Goal: Task Accomplishment & Management: Manage account settings

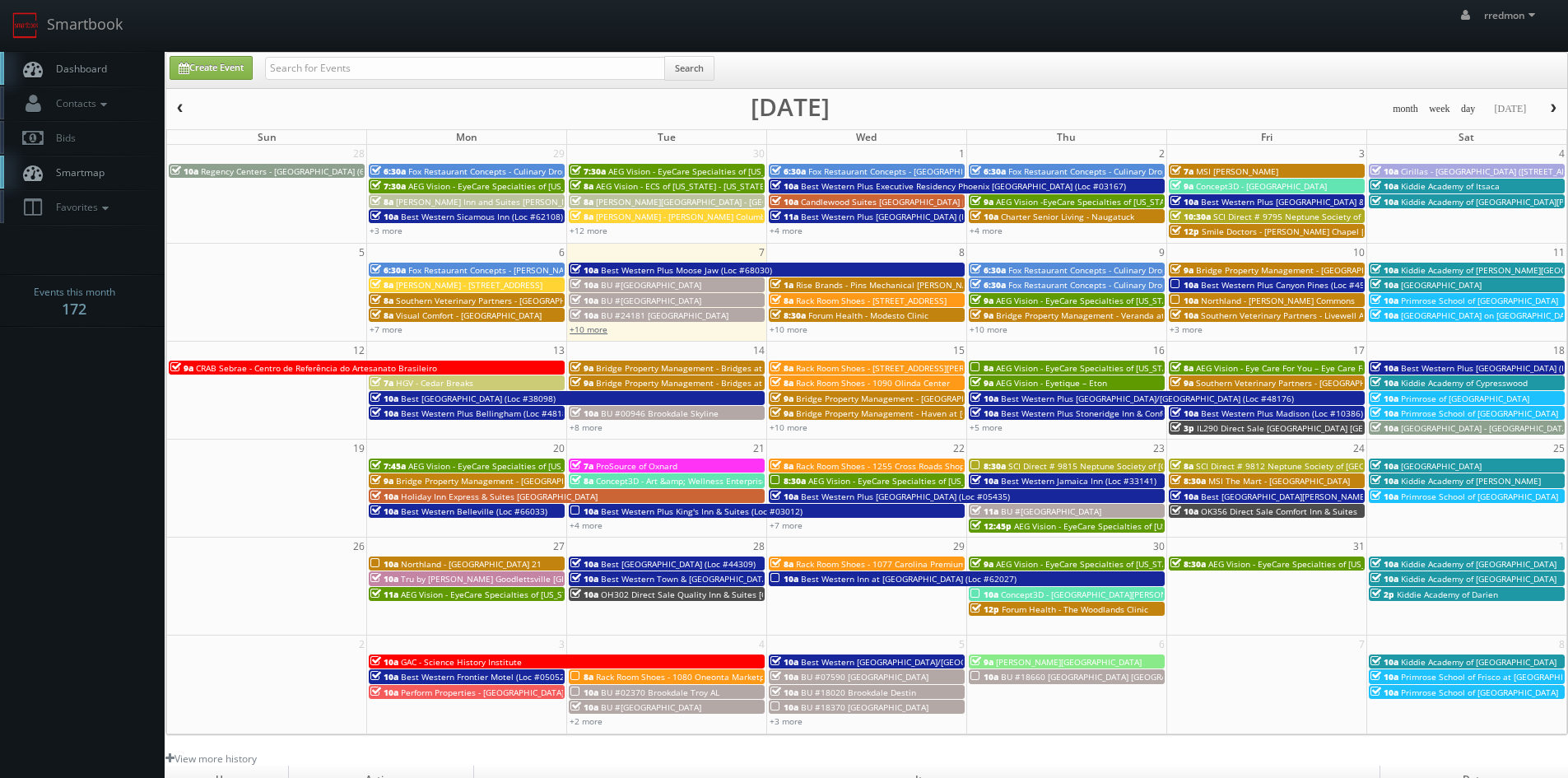
click at [581, 331] on link "+10 more" at bounding box center [588, 329] width 38 height 11
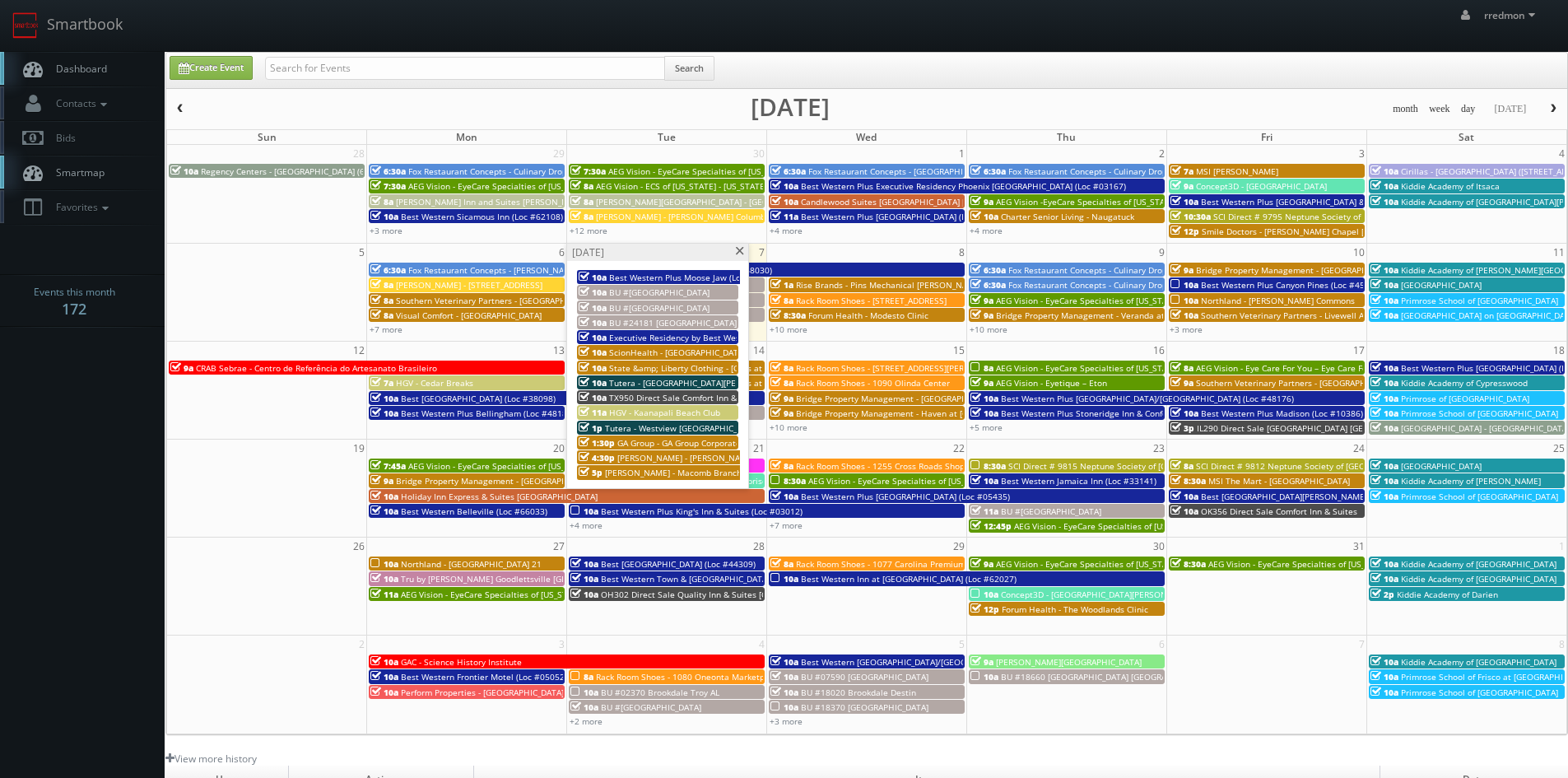
click at [735, 251] on span at bounding box center [739, 251] width 10 height 9
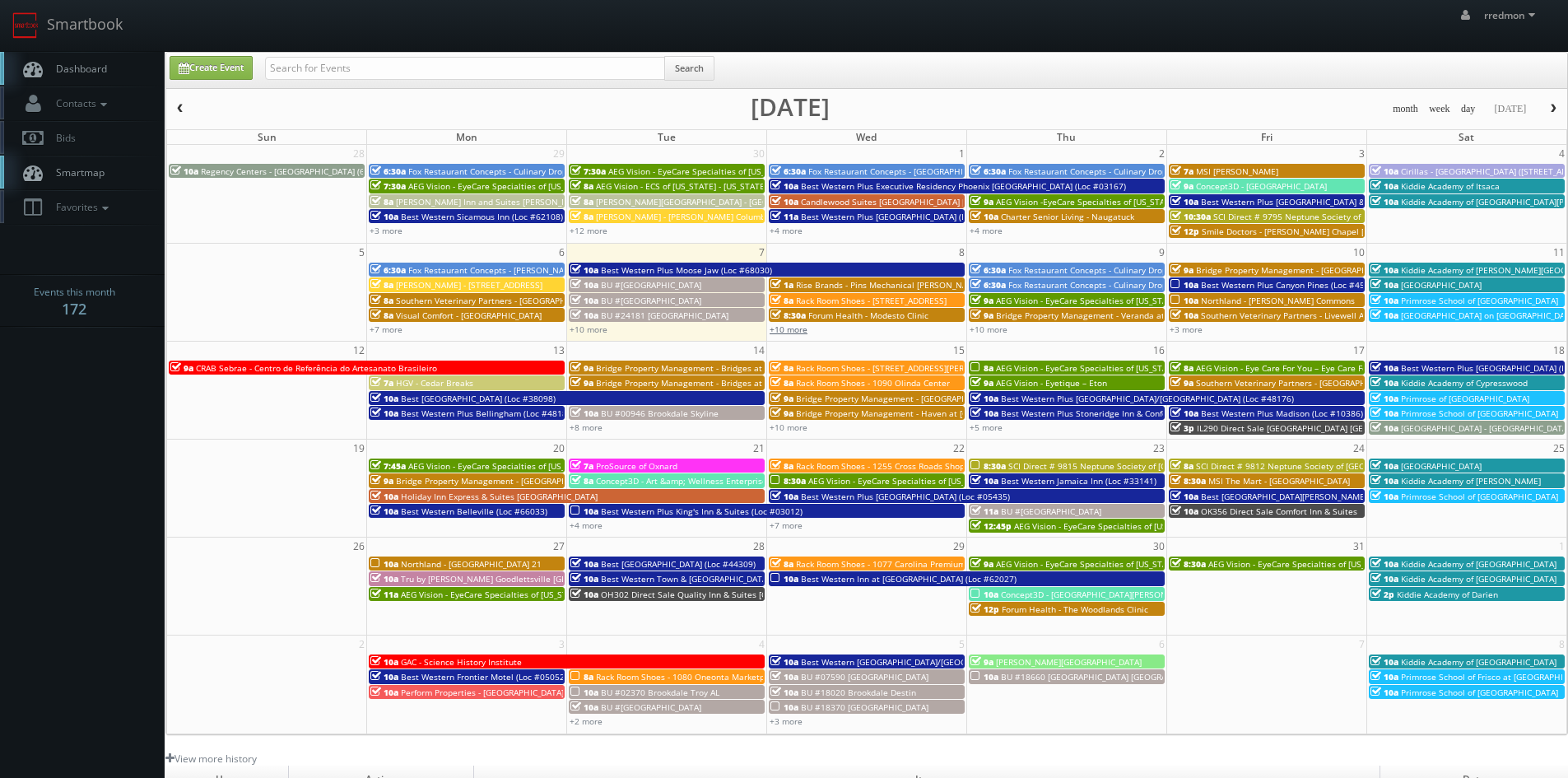
click at [799, 334] on link "+10 more" at bounding box center [788, 329] width 38 height 11
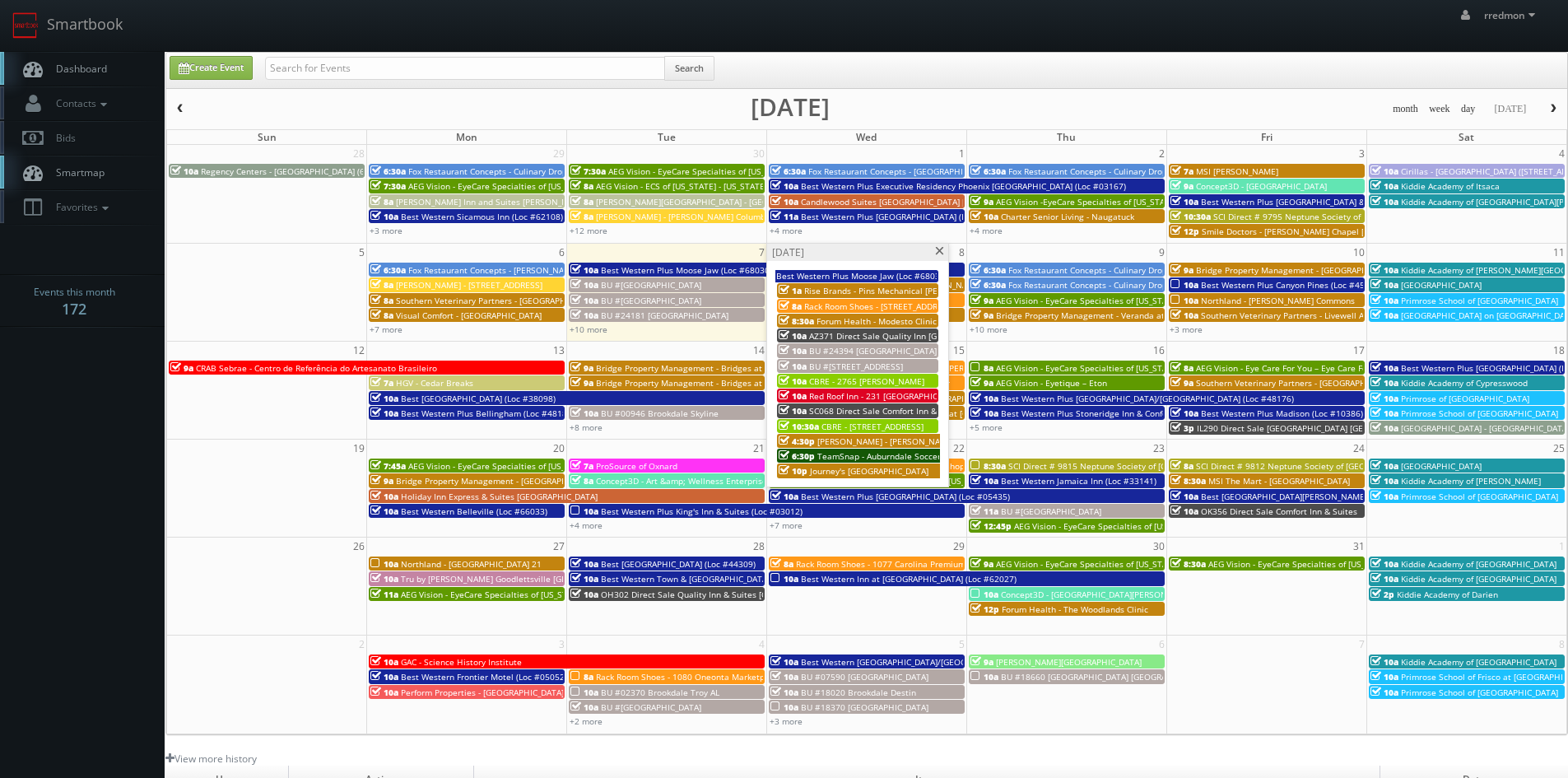
click at [940, 249] on span at bounding box center [939, 251] width 10 height 9
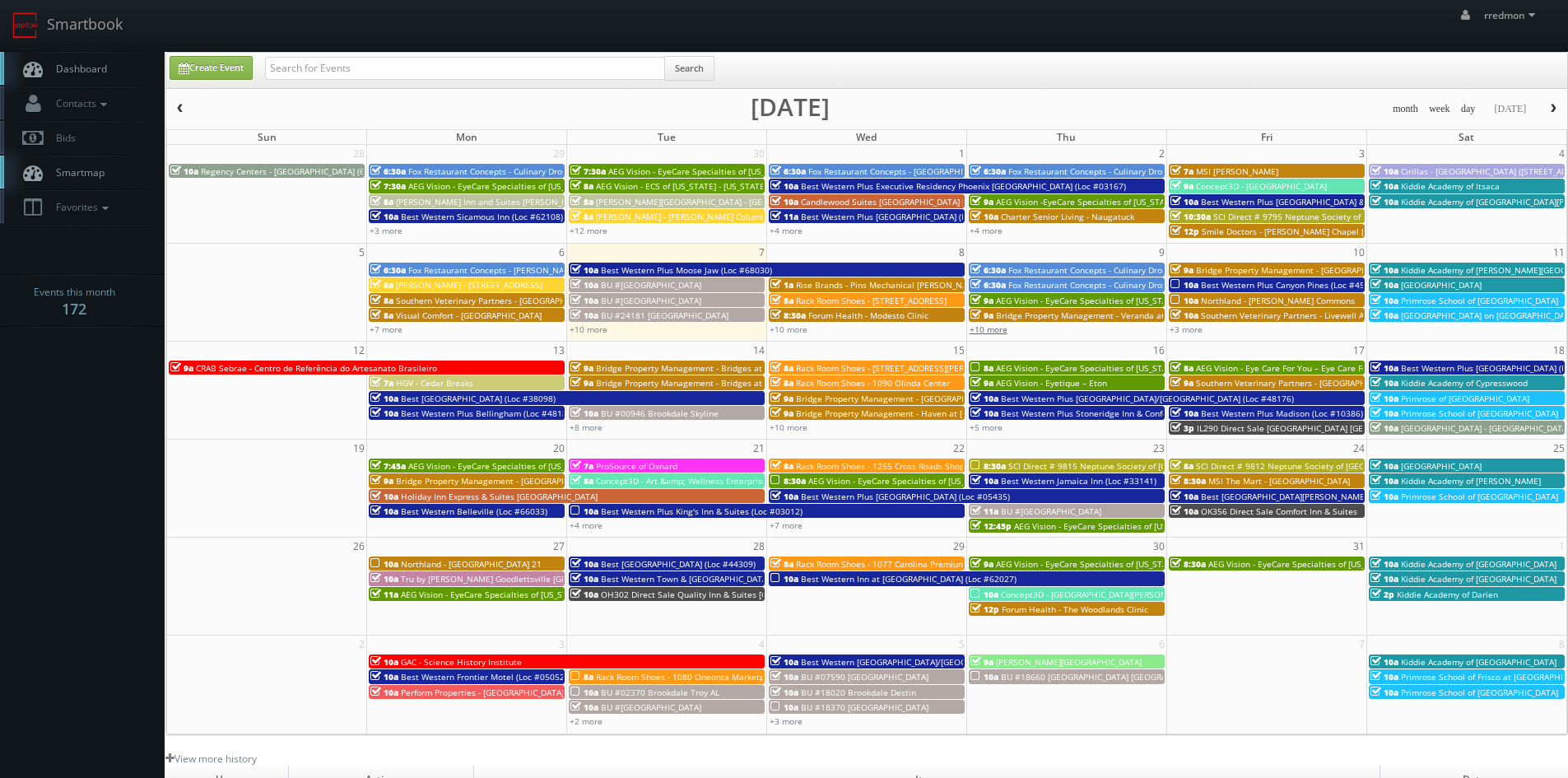
click at [993, 331] on link "+10 more" at bounding box center [989, 329] width 38 height 11
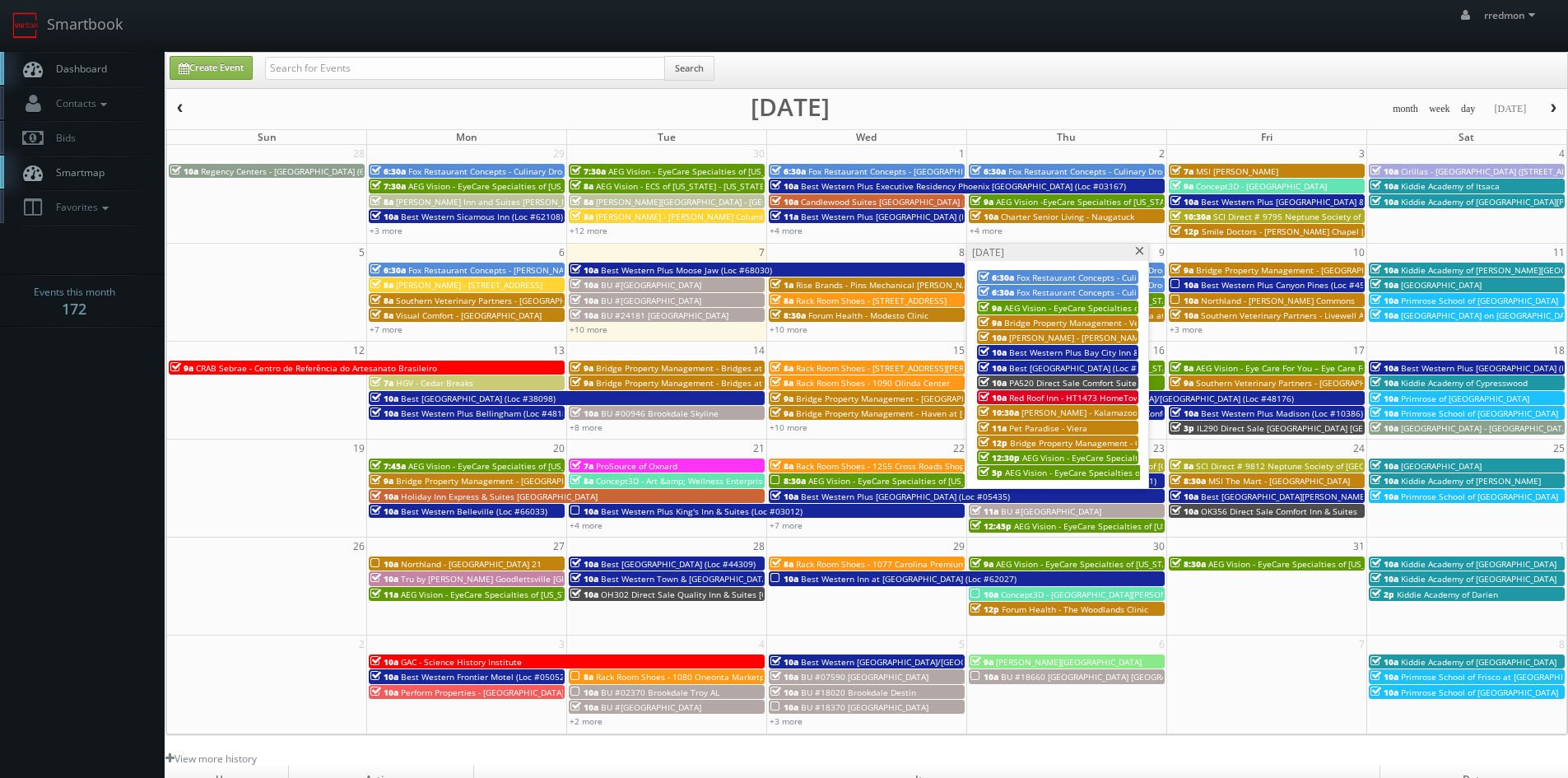
click at [1137, 253] on span at bounding box center [1139, 251] width 10 height 9
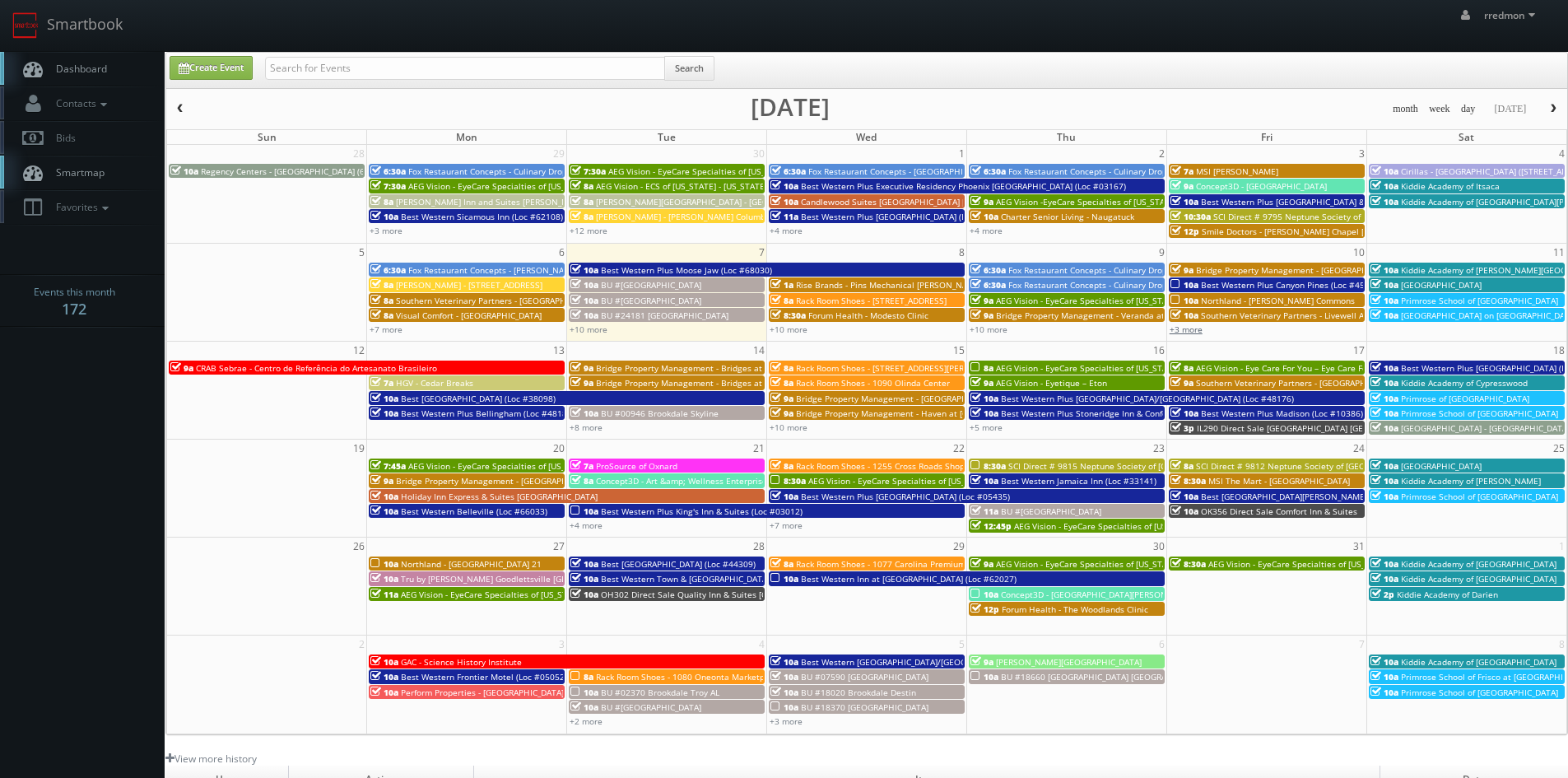
click at [1196, 329] on link "+3 more" at bounding box center [1186, 329] width 33 height 11
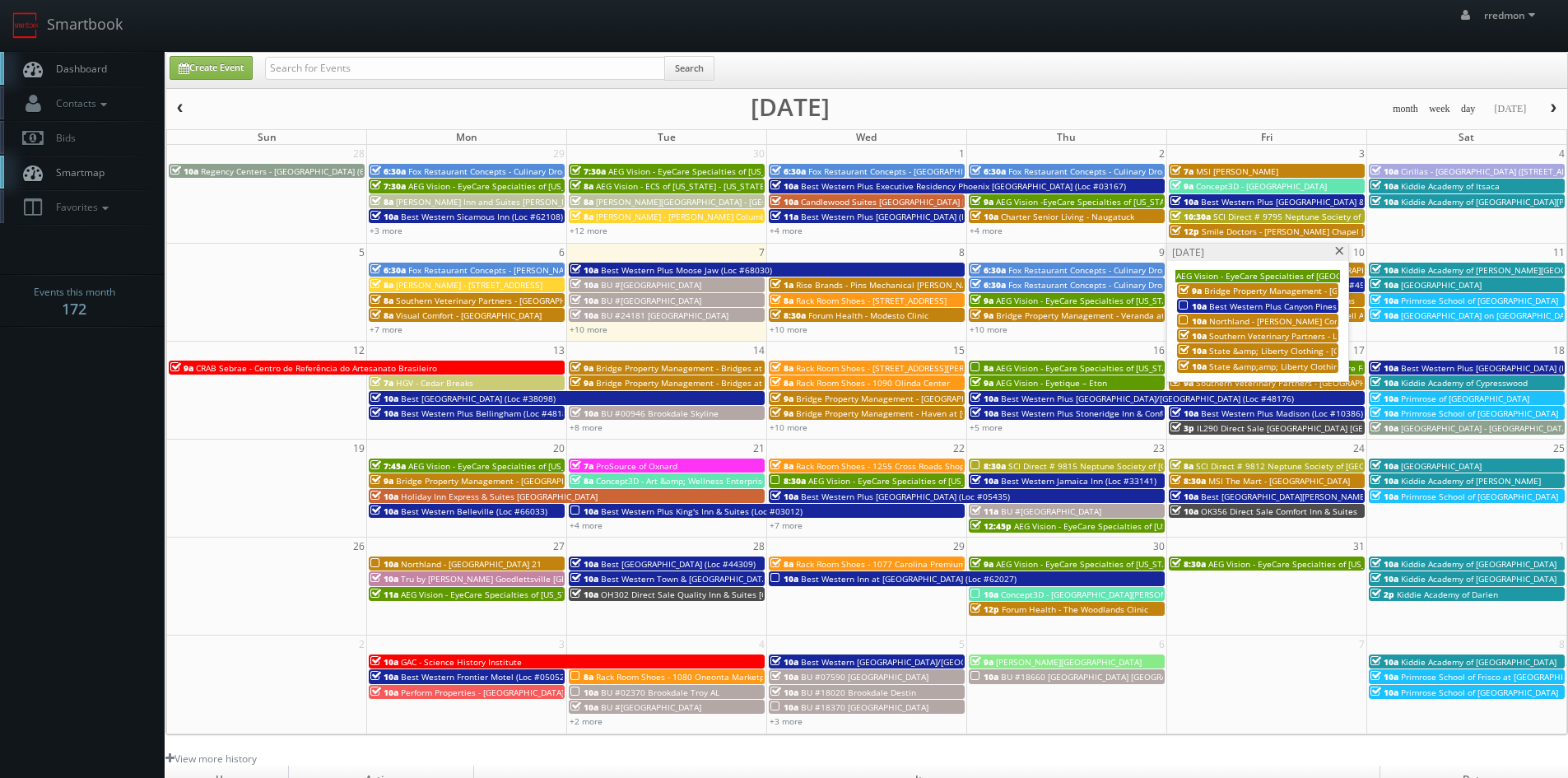
click at [1336, 250] on span at bounding box center [1340, 251] width 10 height 9
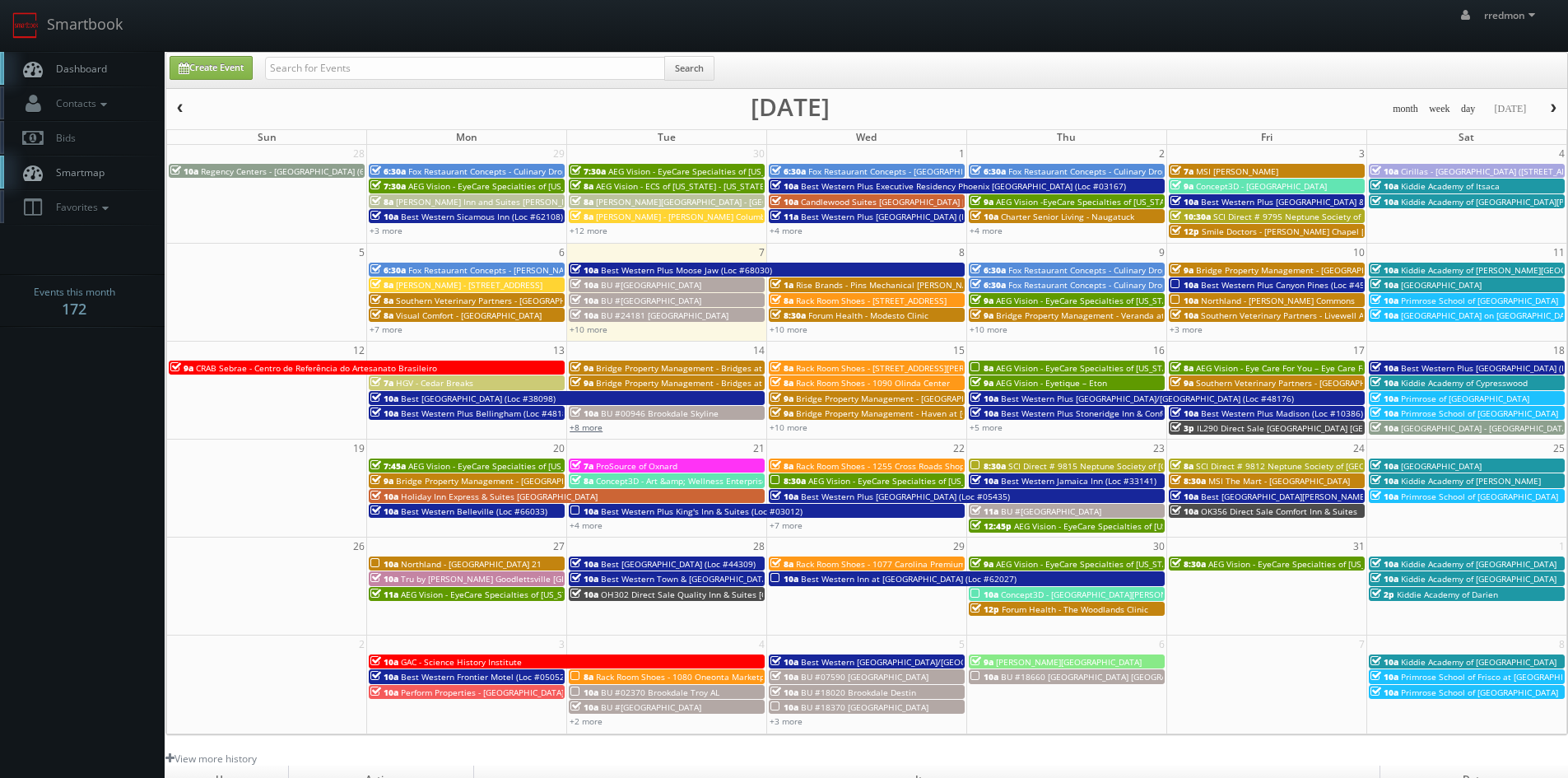
click at [591, 430] on link "+8 more" at bounding box center [586, 426] width 33 height 11
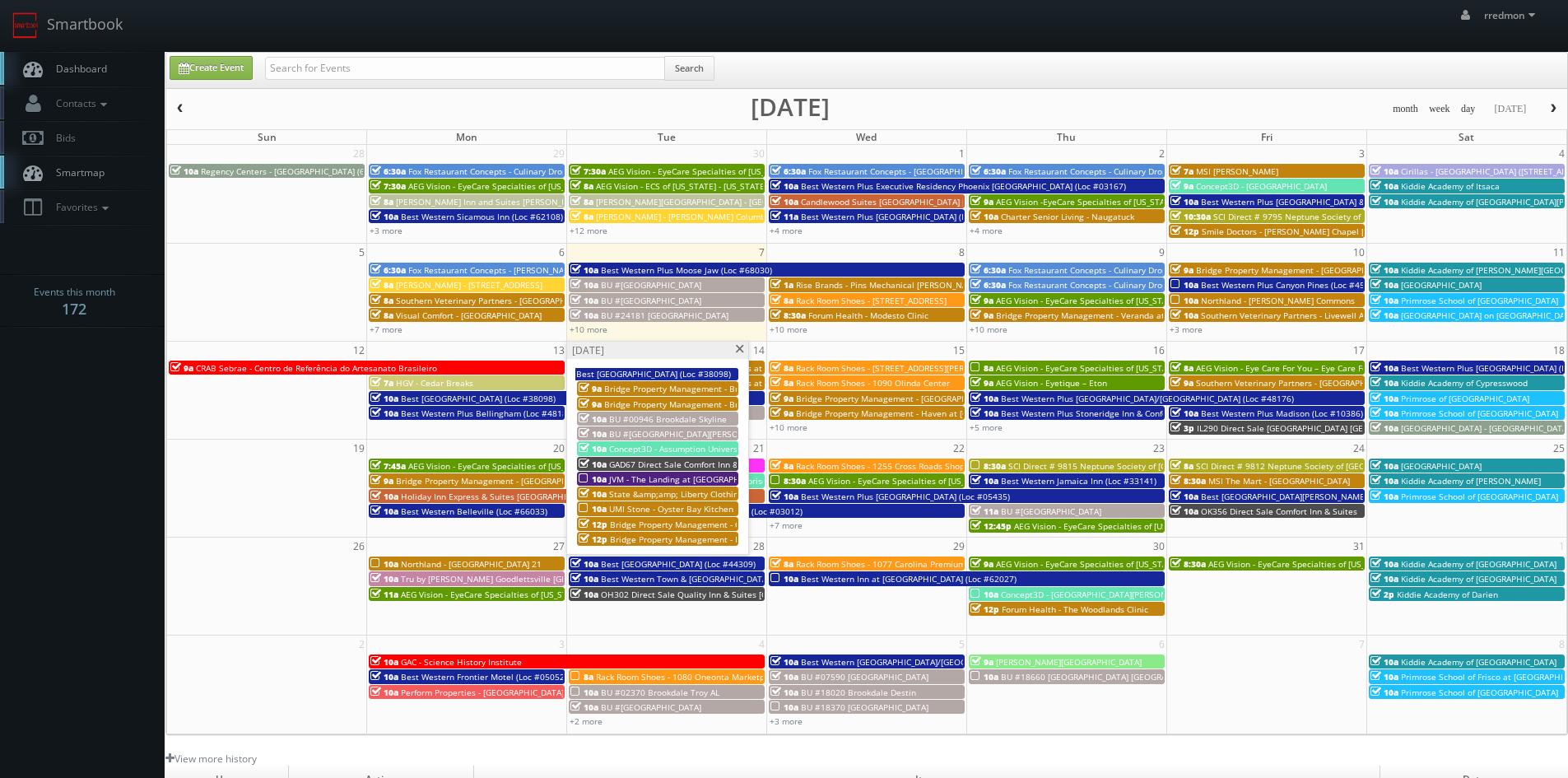
click at [740, 353] on span at bounding box center [739, 349] width 10 height 9
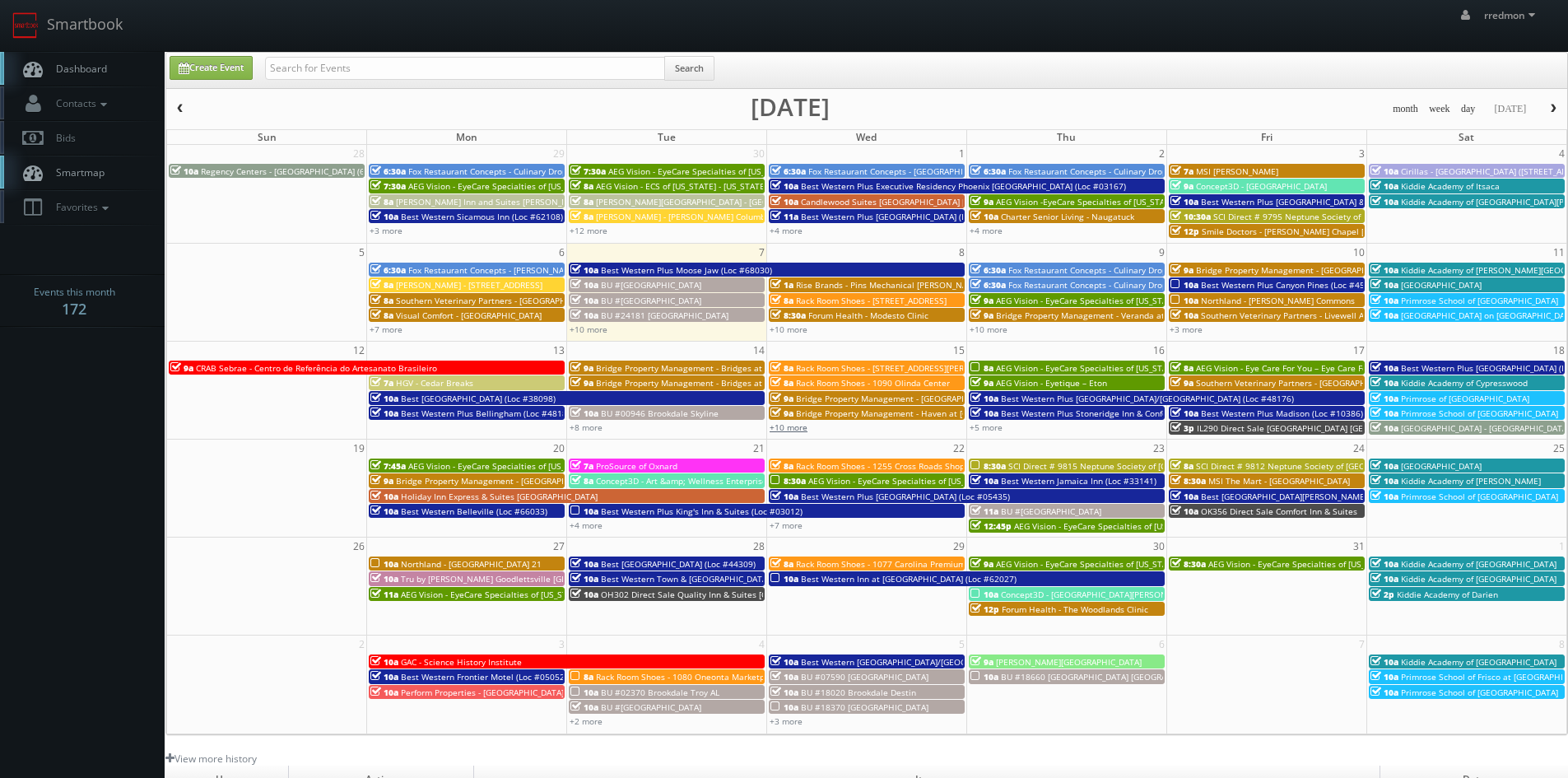
click at [786, 424] on link "+10 more" at bounding box center [788, 426] width 38 height 11
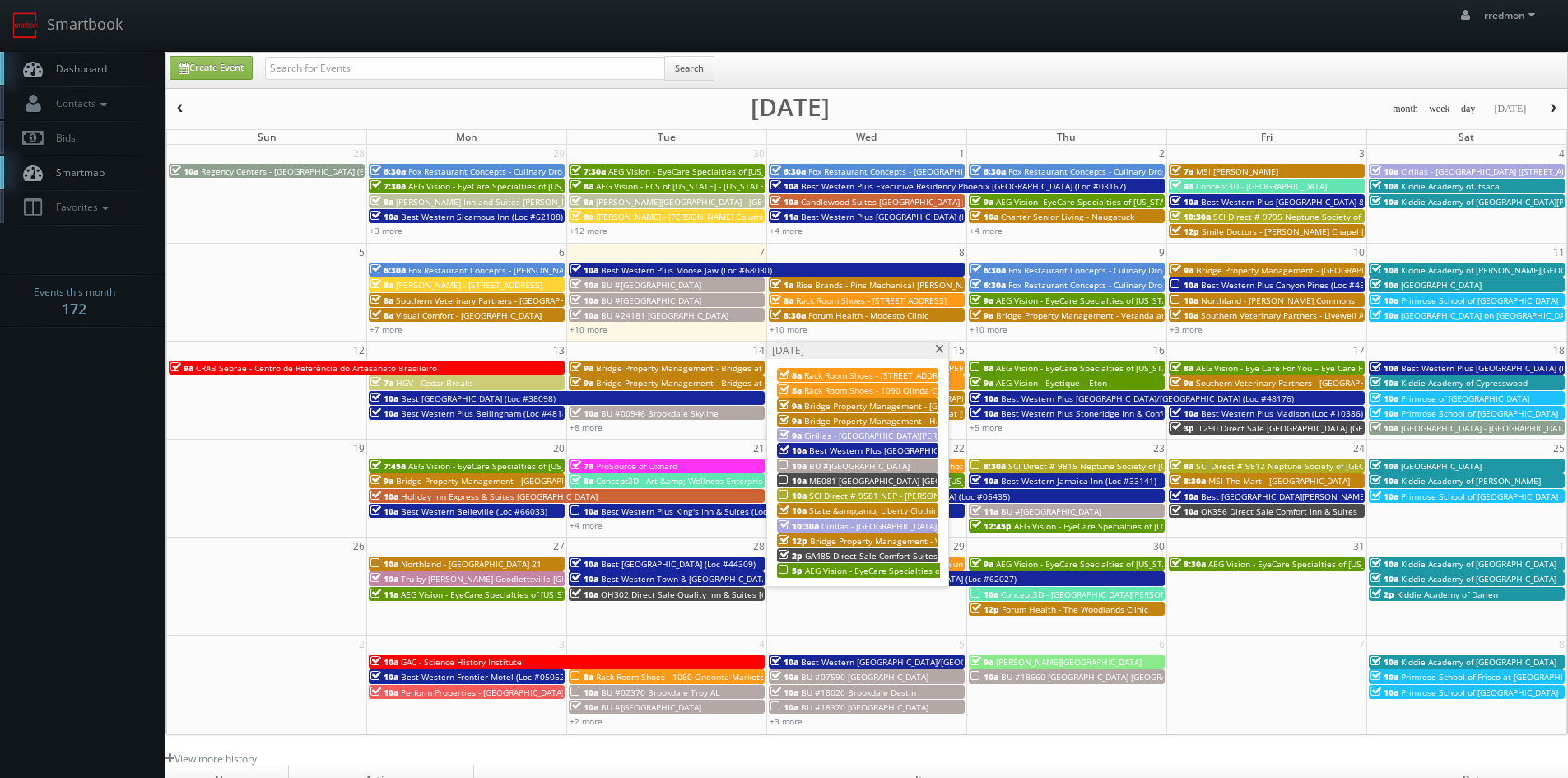
click at [878, 460] on span "BU #[GEOGRAPHIC_DATA]" at bounding box center [859, 465] width 100 height 11
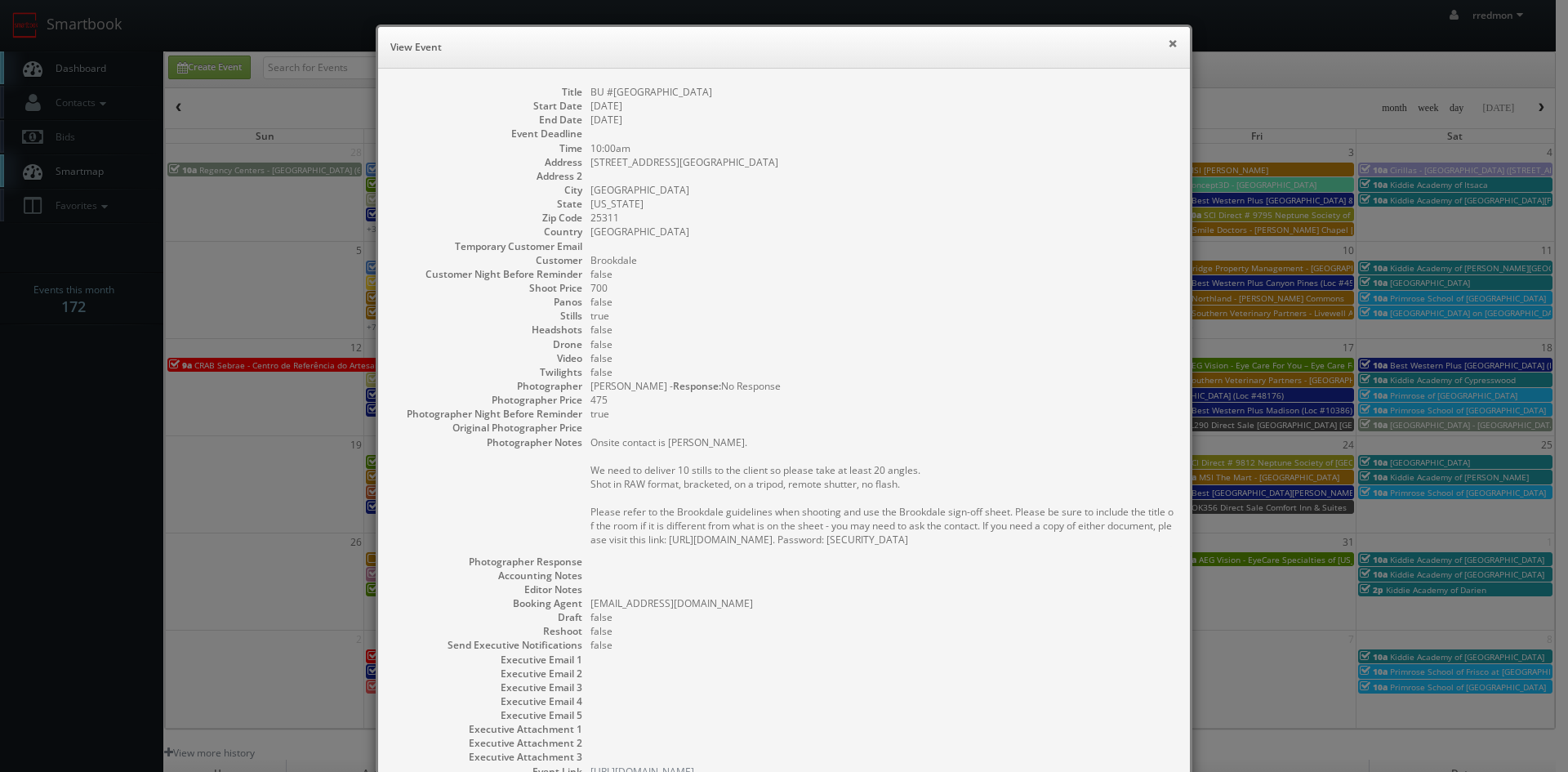
click at [1168, 43] on button "×" at bounding box center [1172, 43] width 10 height 11
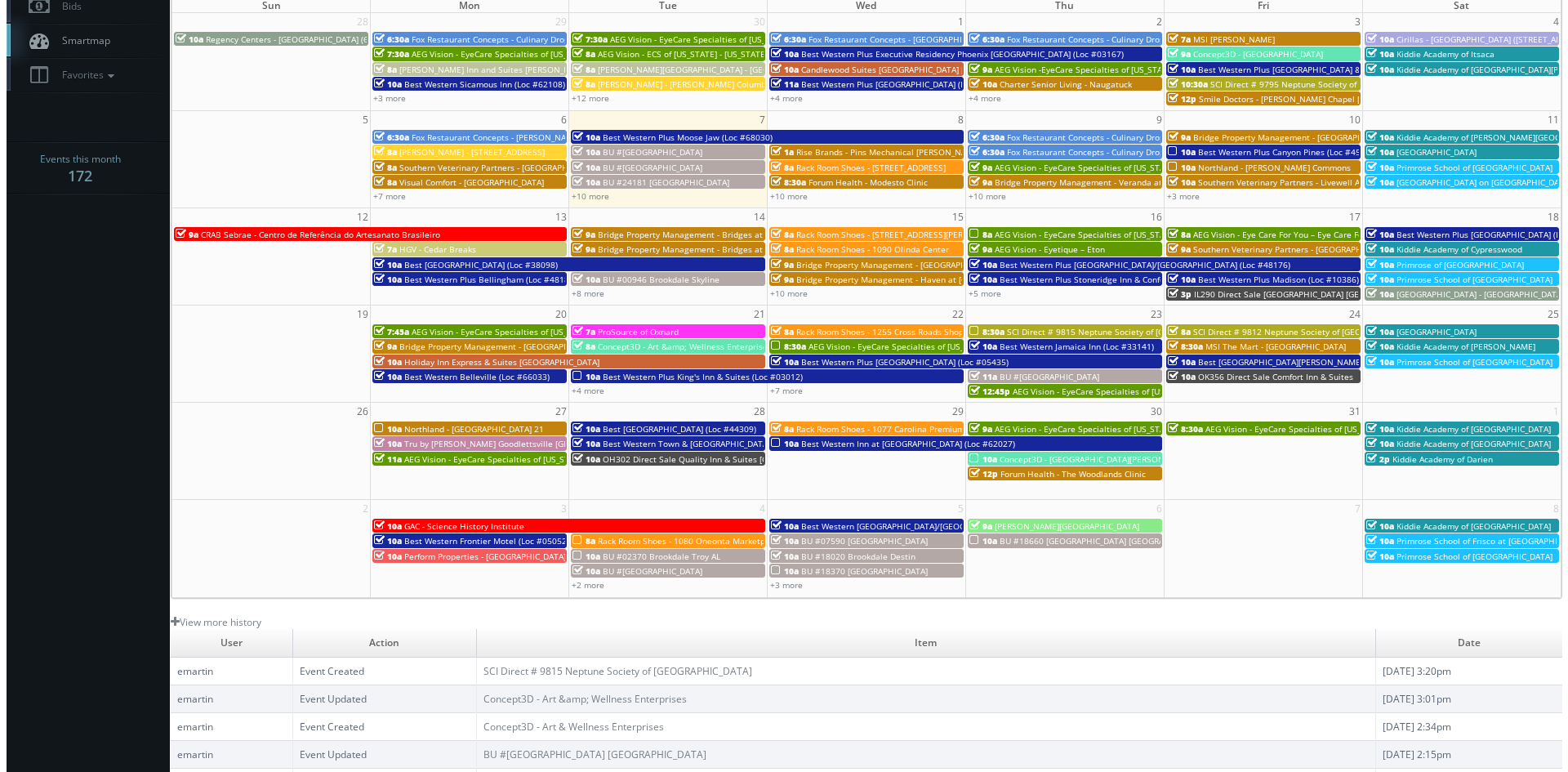
scroll to position [49, 0]
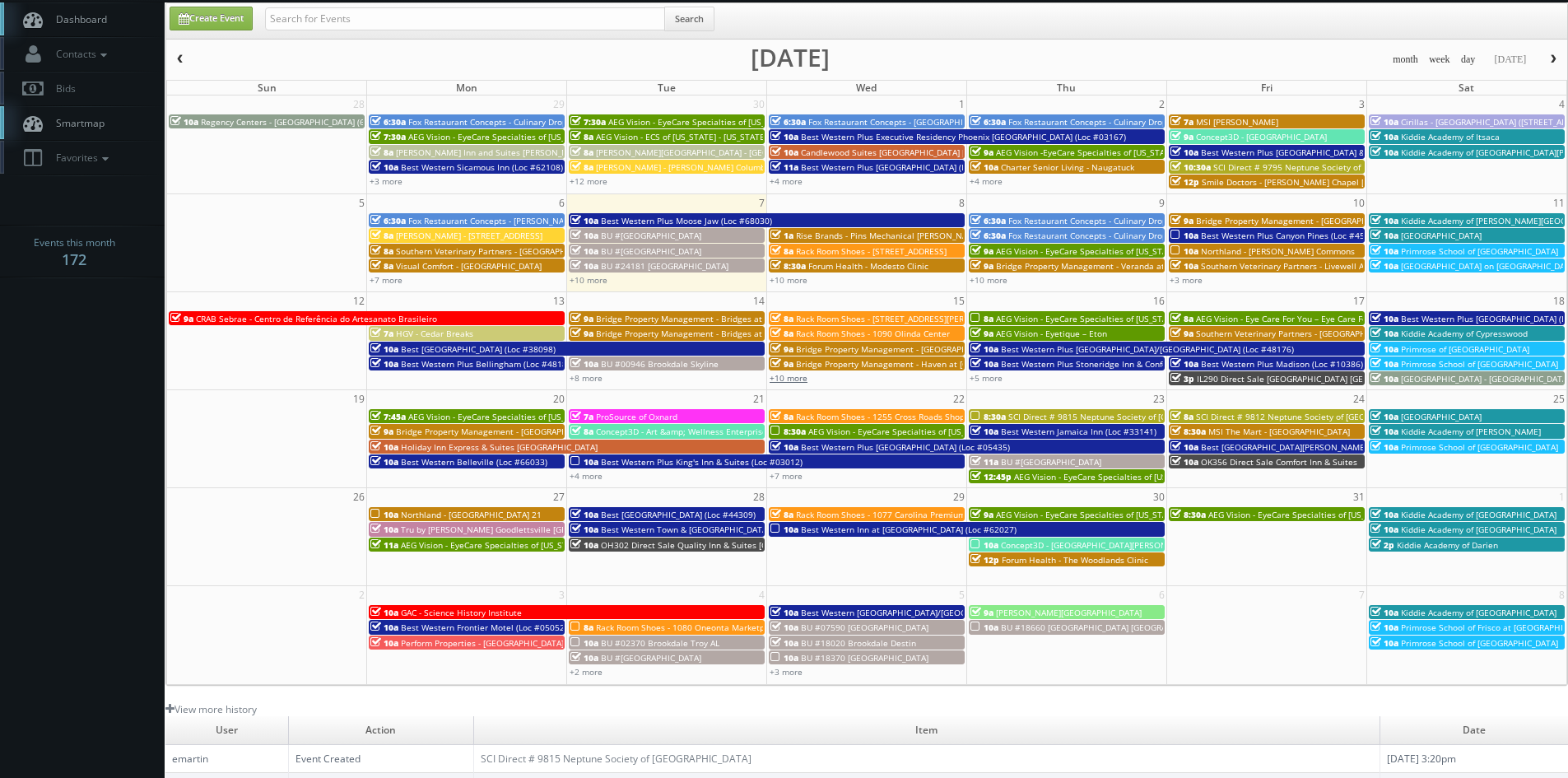
click at [802, 376] on link "+10 more" at bounding box center [788, 377] width 38 height 11
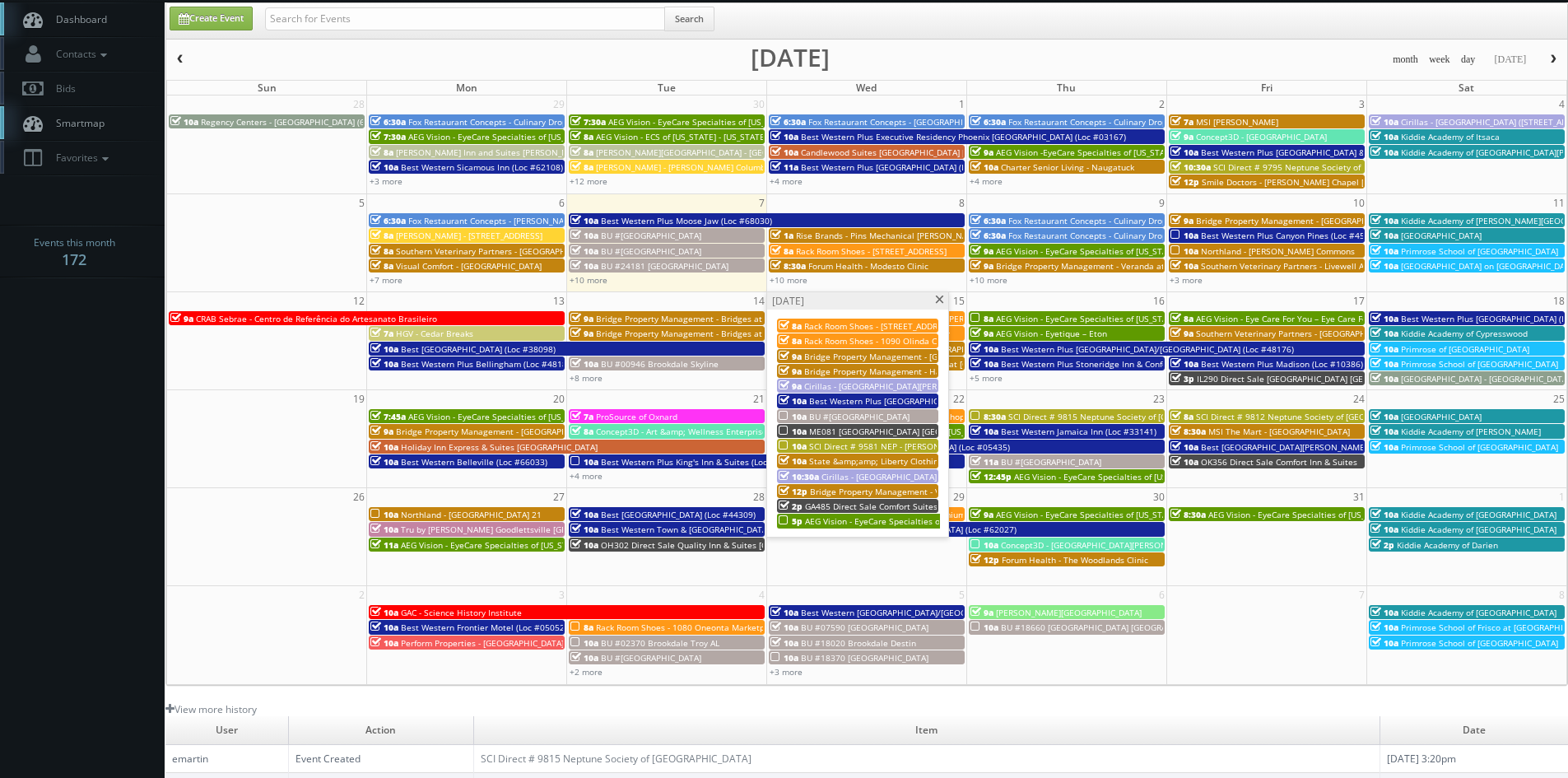
click at [835, 416] on span "BU #[GEOGRAPHIC_DATA]" at bounding box center [859, 416] width 100 height 11
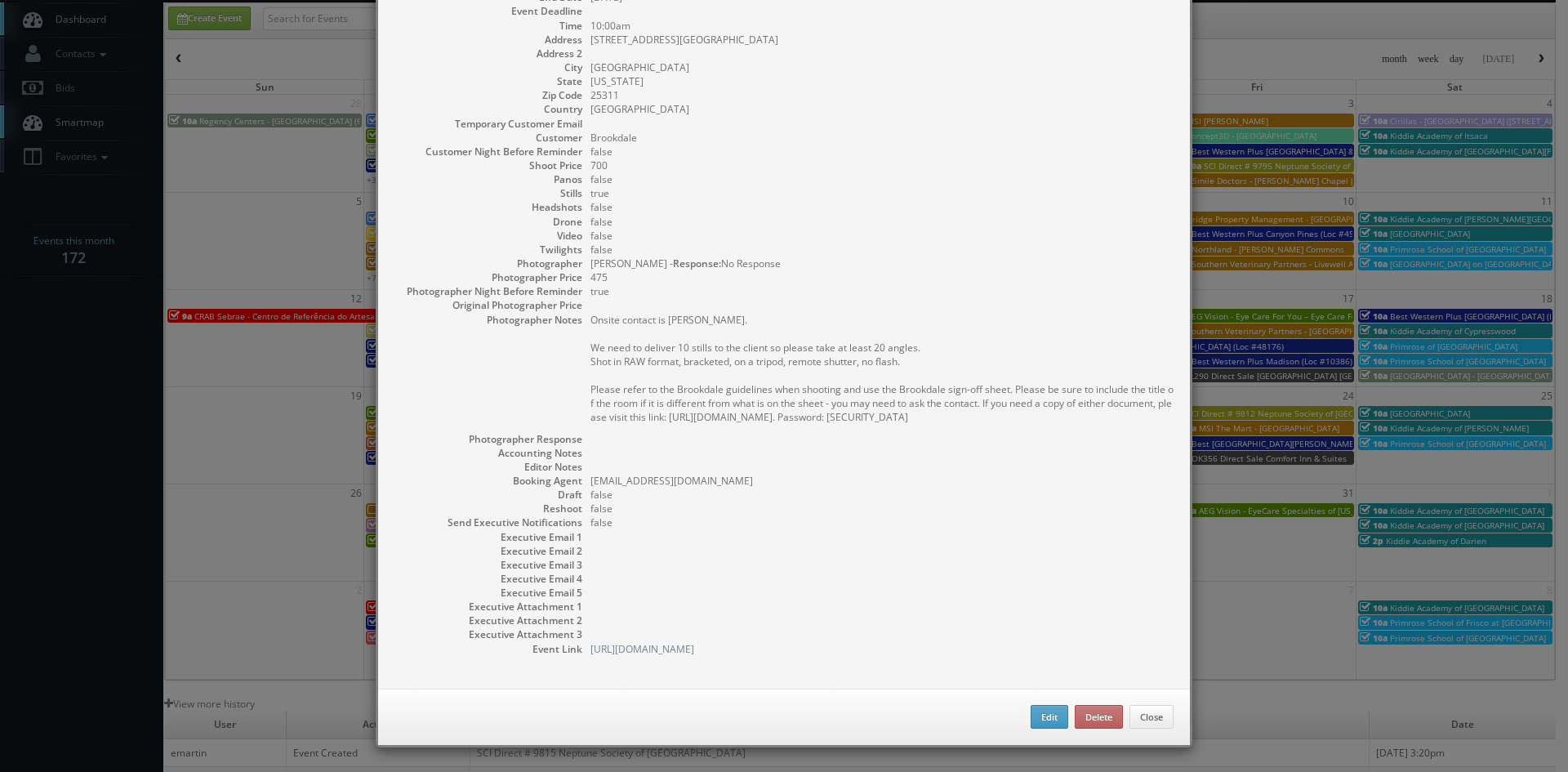
scroll to position [0, 0]
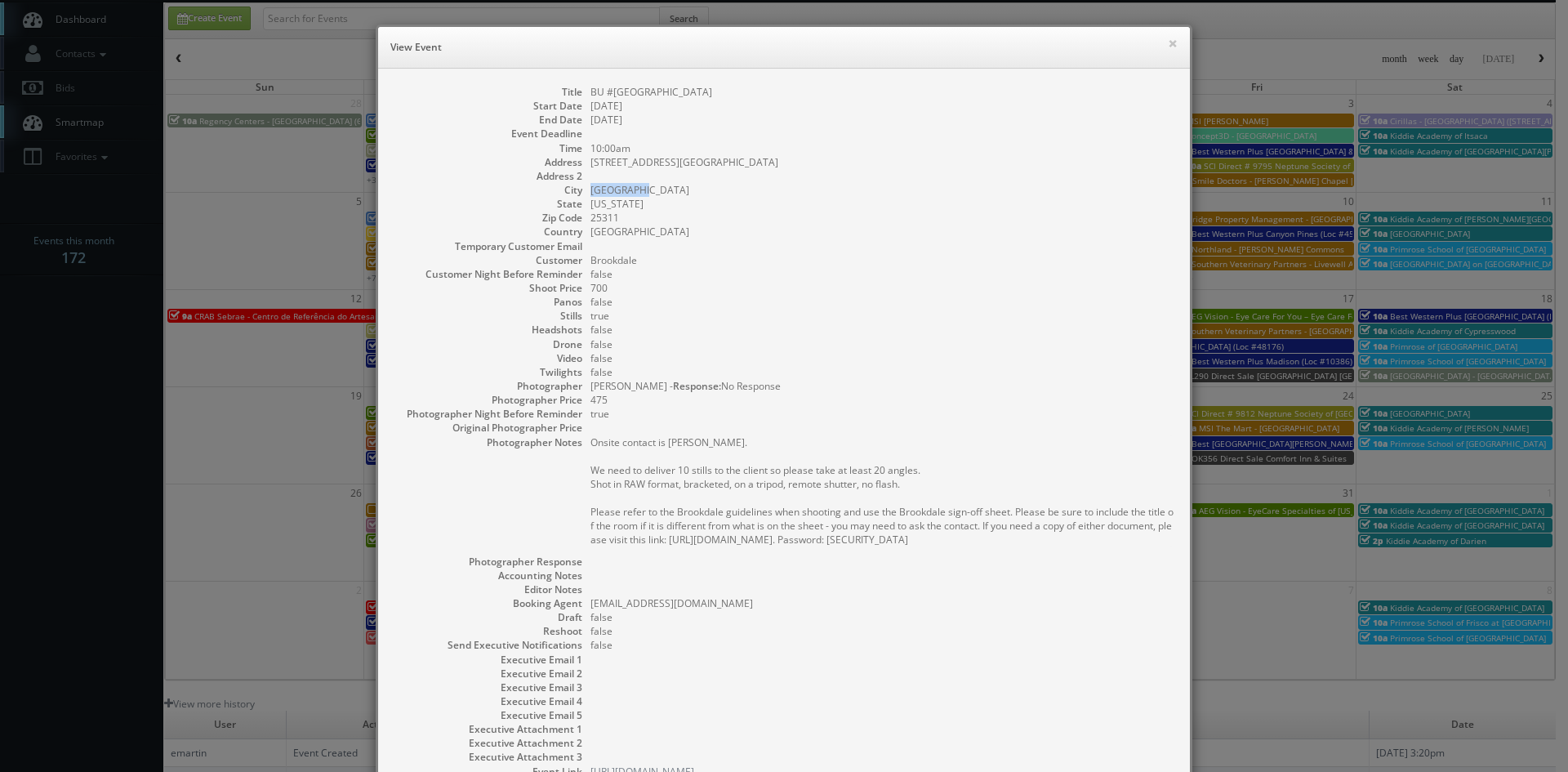
drag, startPoint x: 638, startPoint y: 194, endPoint x: 586, endPoint y: 194, distance: 52.0
click at [590, 194] on dd "Charleston" at bounding box center [881, 190] width 583 height 14
copy dd "Charleston"
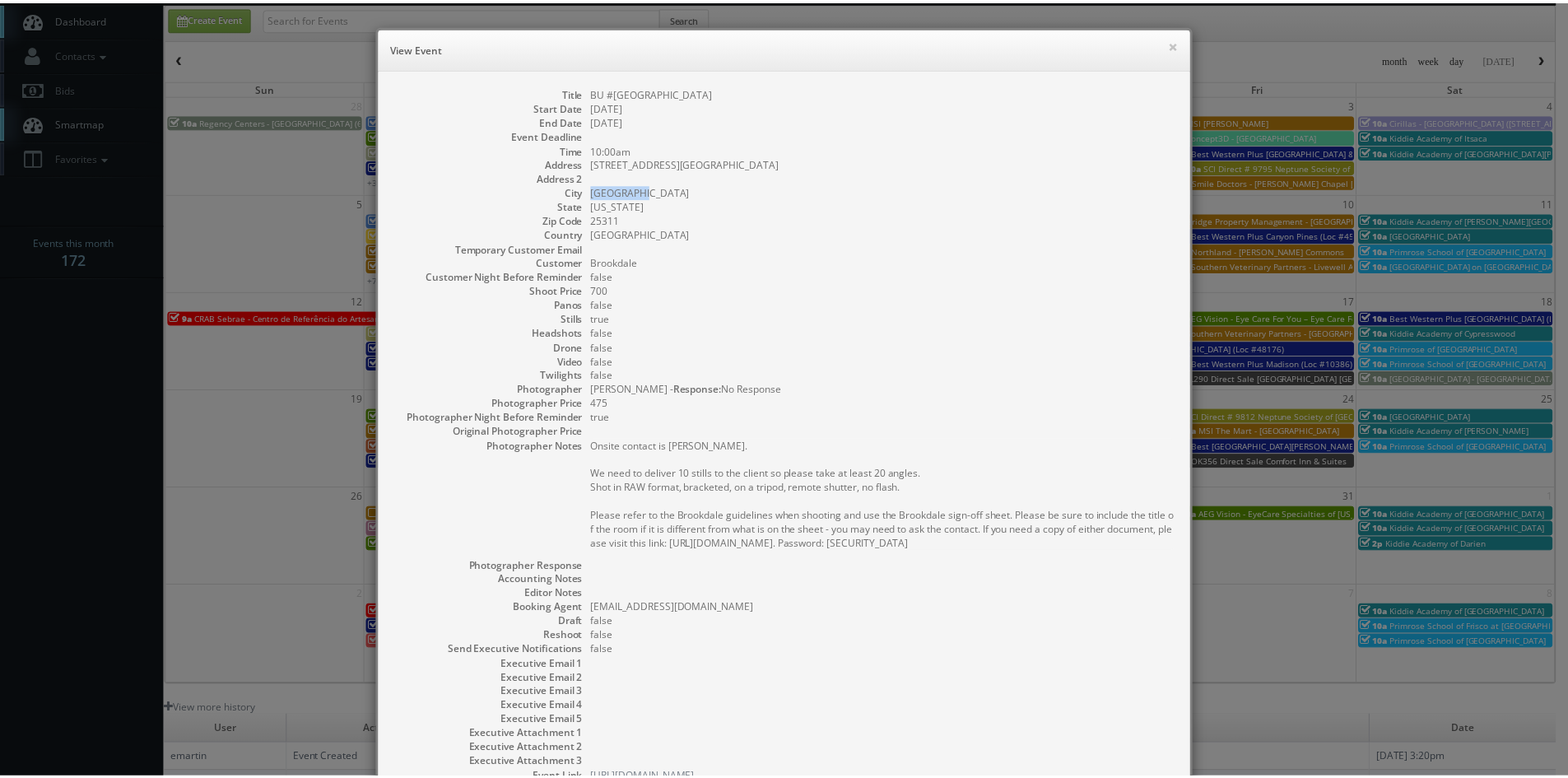
scroll to position [124, 0]
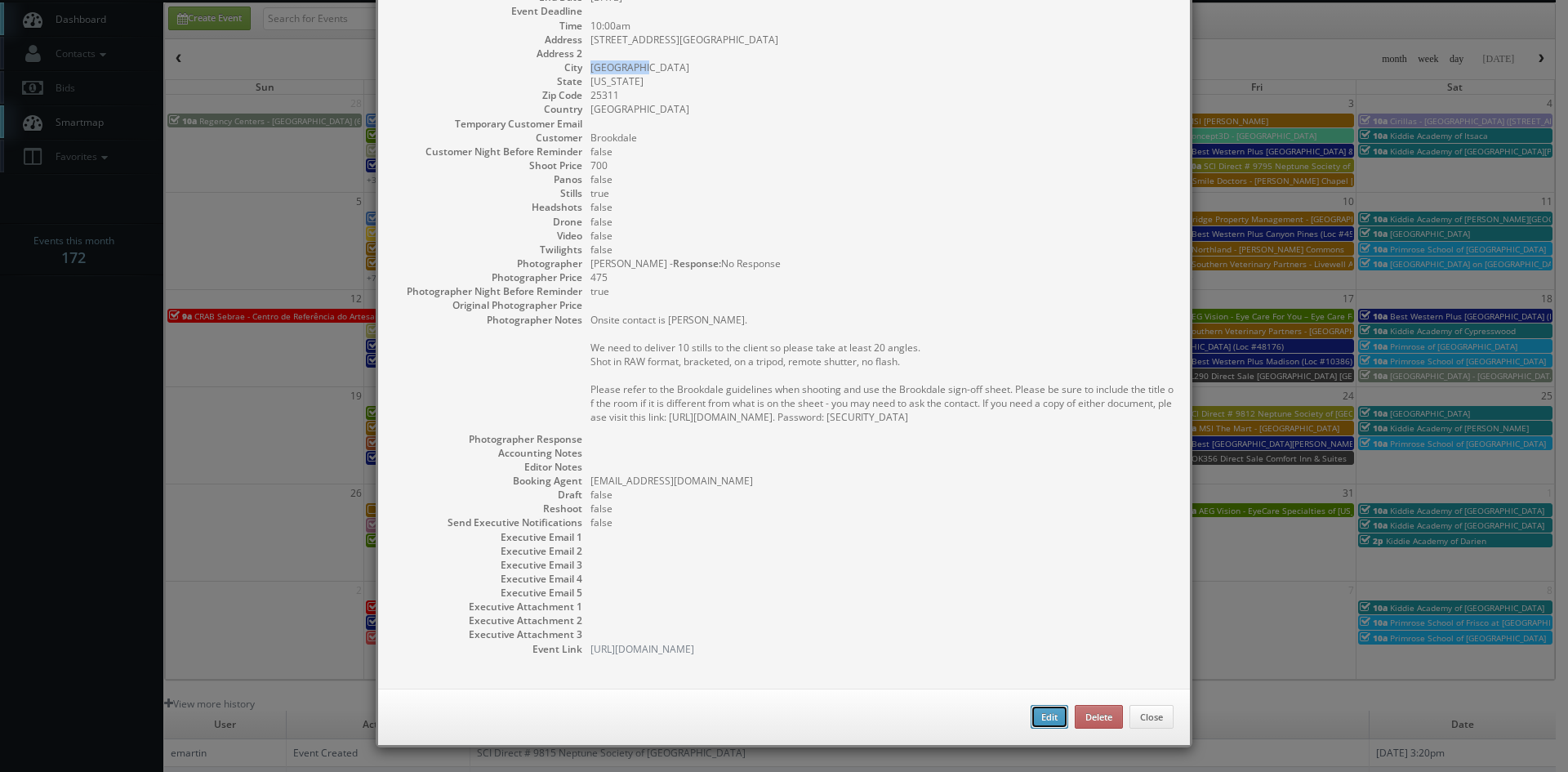
click at [1039, 720] on button "Edit" at bounding box center [1049, 717] width 37 height 25
type input "BU #[GEOGRAPHIC_DATA]"
type input "800 Association Drive, Northgate Busines"
type input "Charleston"
type input "25311"
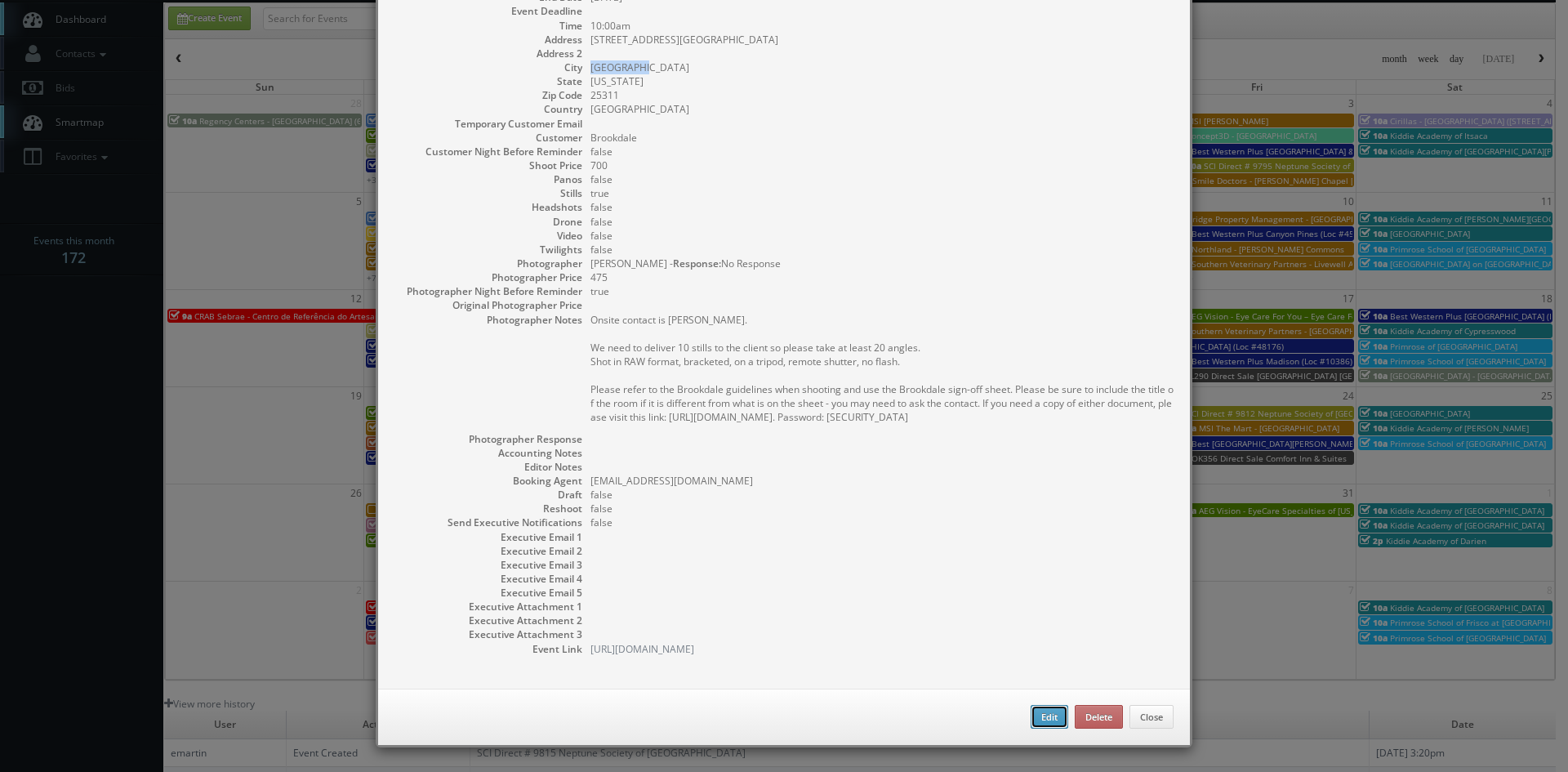
type input "700"
checkbox input "true"
type input "10/15/2025"
type input "10:00am"
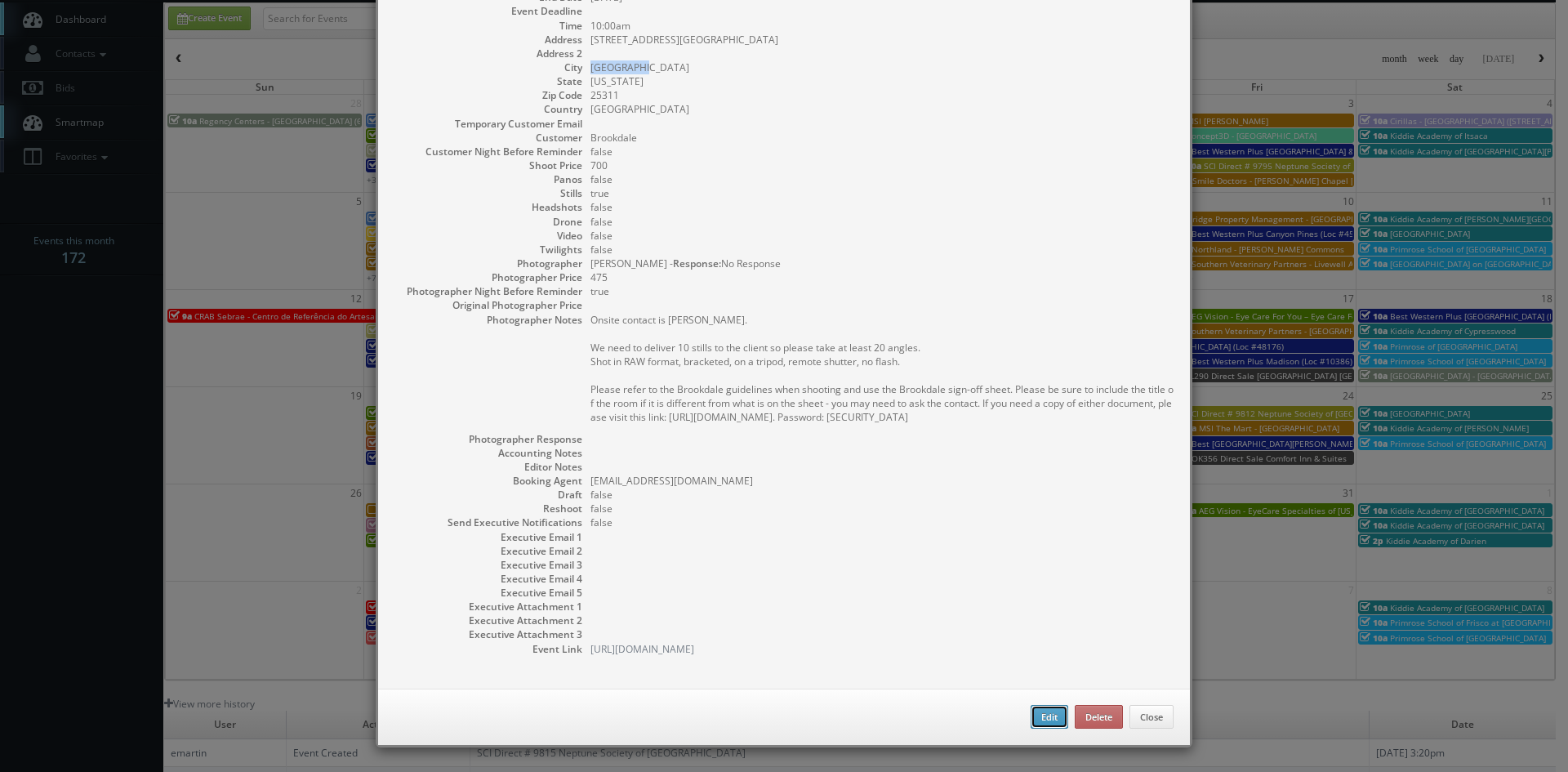
checkbox input "true"
type textarea "Onsite contact is Tara Goldych. We need to deliver 10 stills to the client so p…"
type input "700"
select select "fake56@mg.cs3calendar.com"
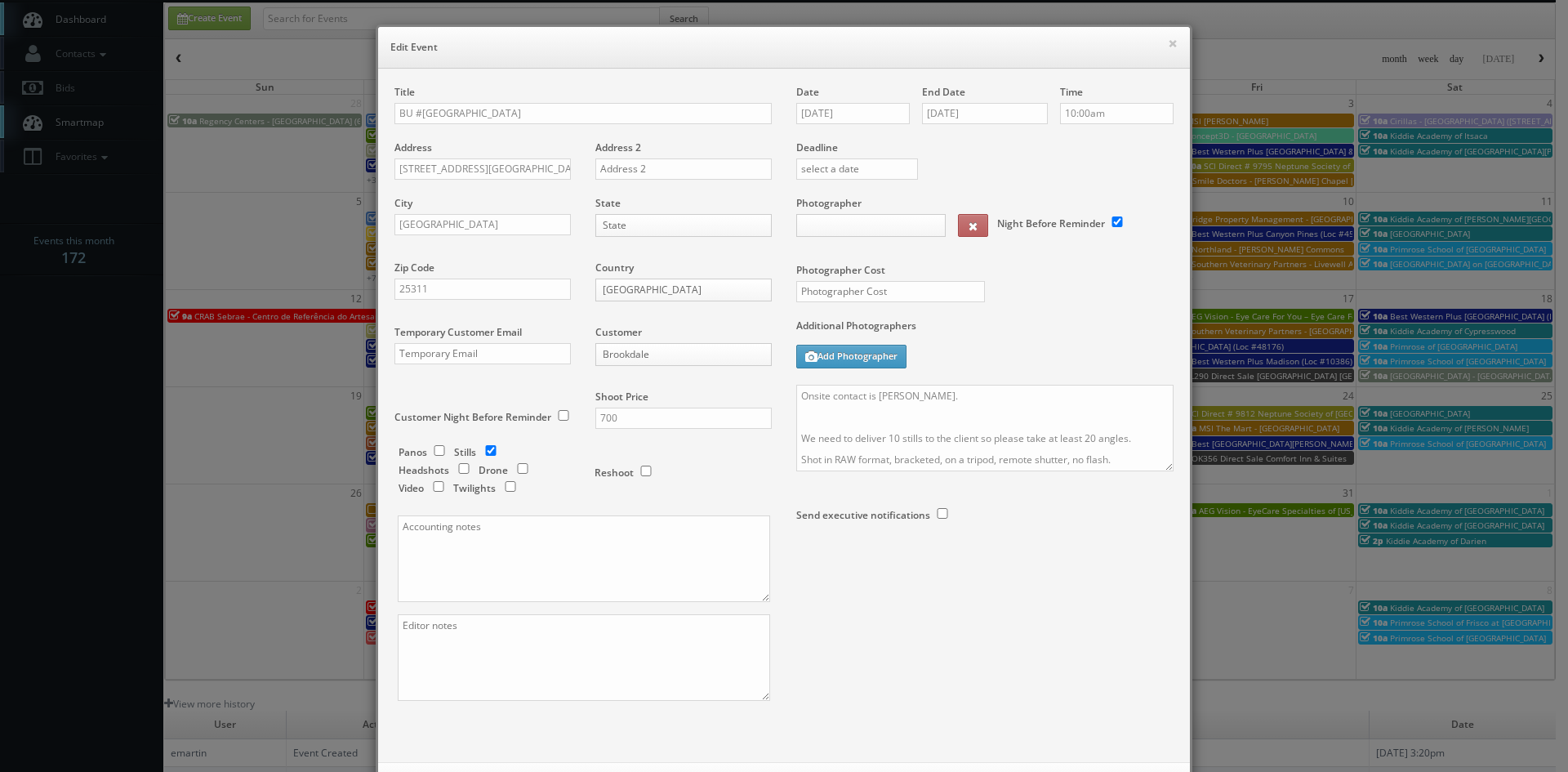
type input "475"
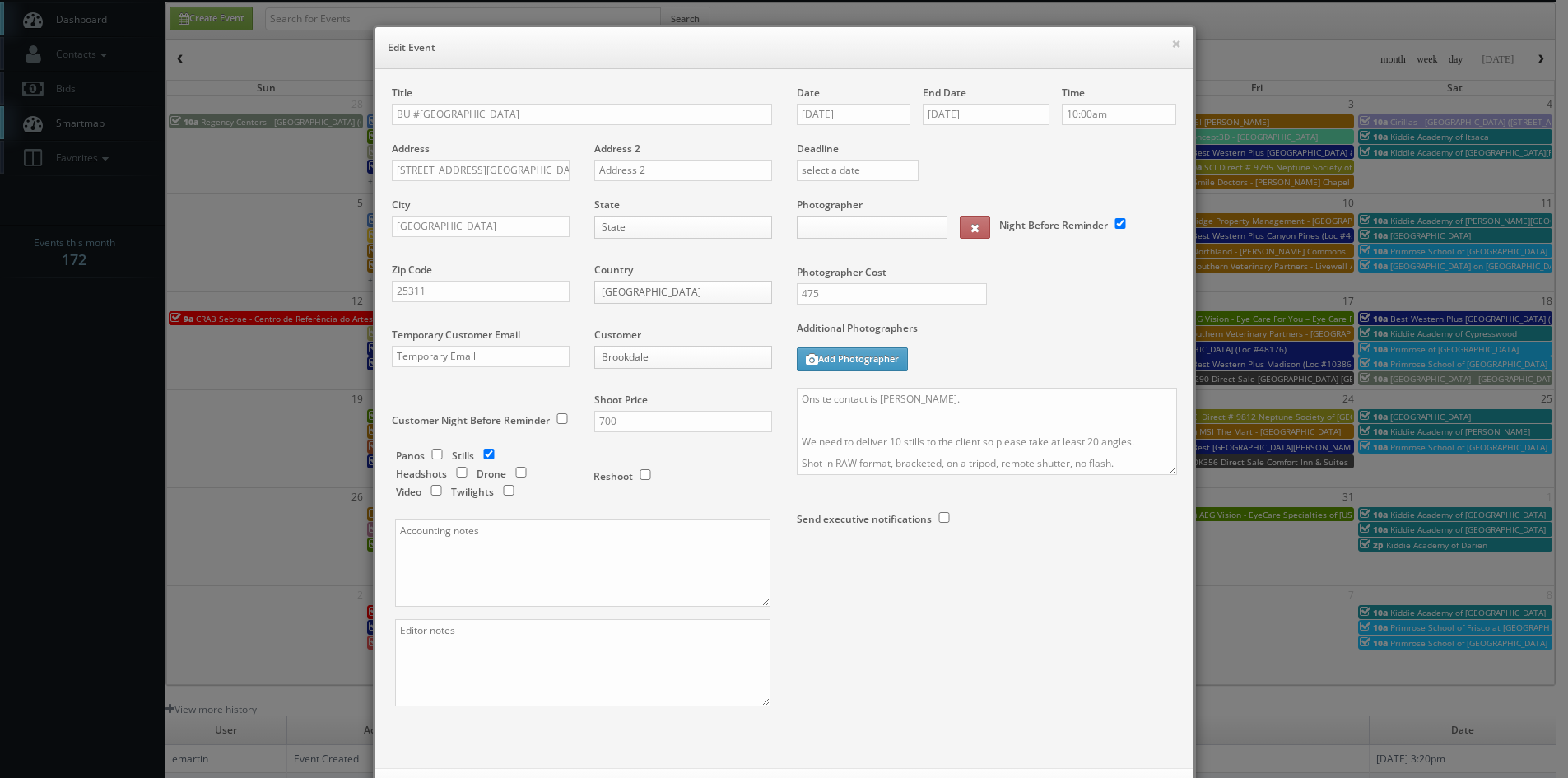
select select "image360tours@gmail.com"
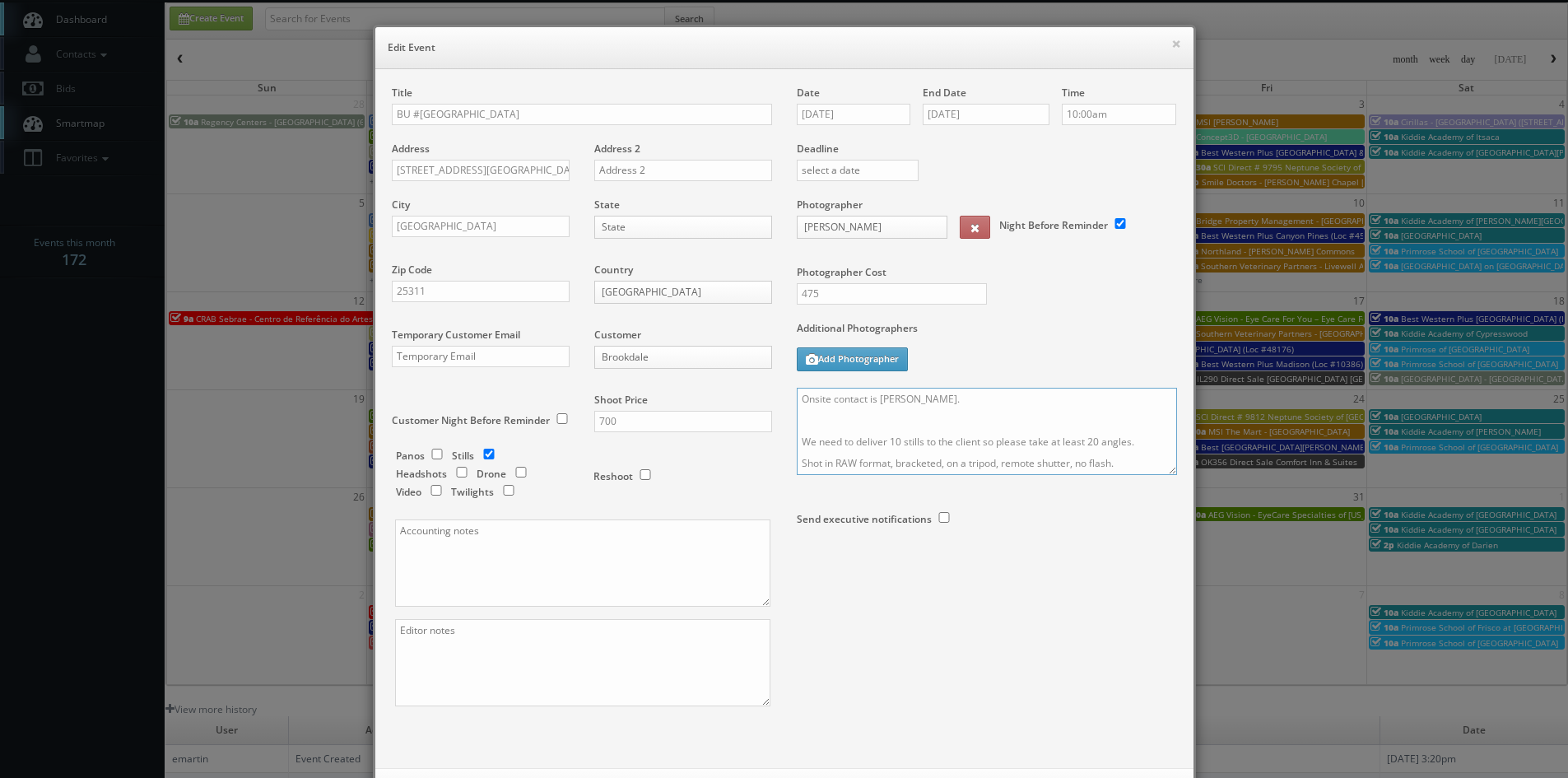
click at [797, 400] on textarea "Onsite contact is Tara Goldych. We need to deliver 10 stills to the client so p…" at bounding box center [986, 431] width 380 height 87
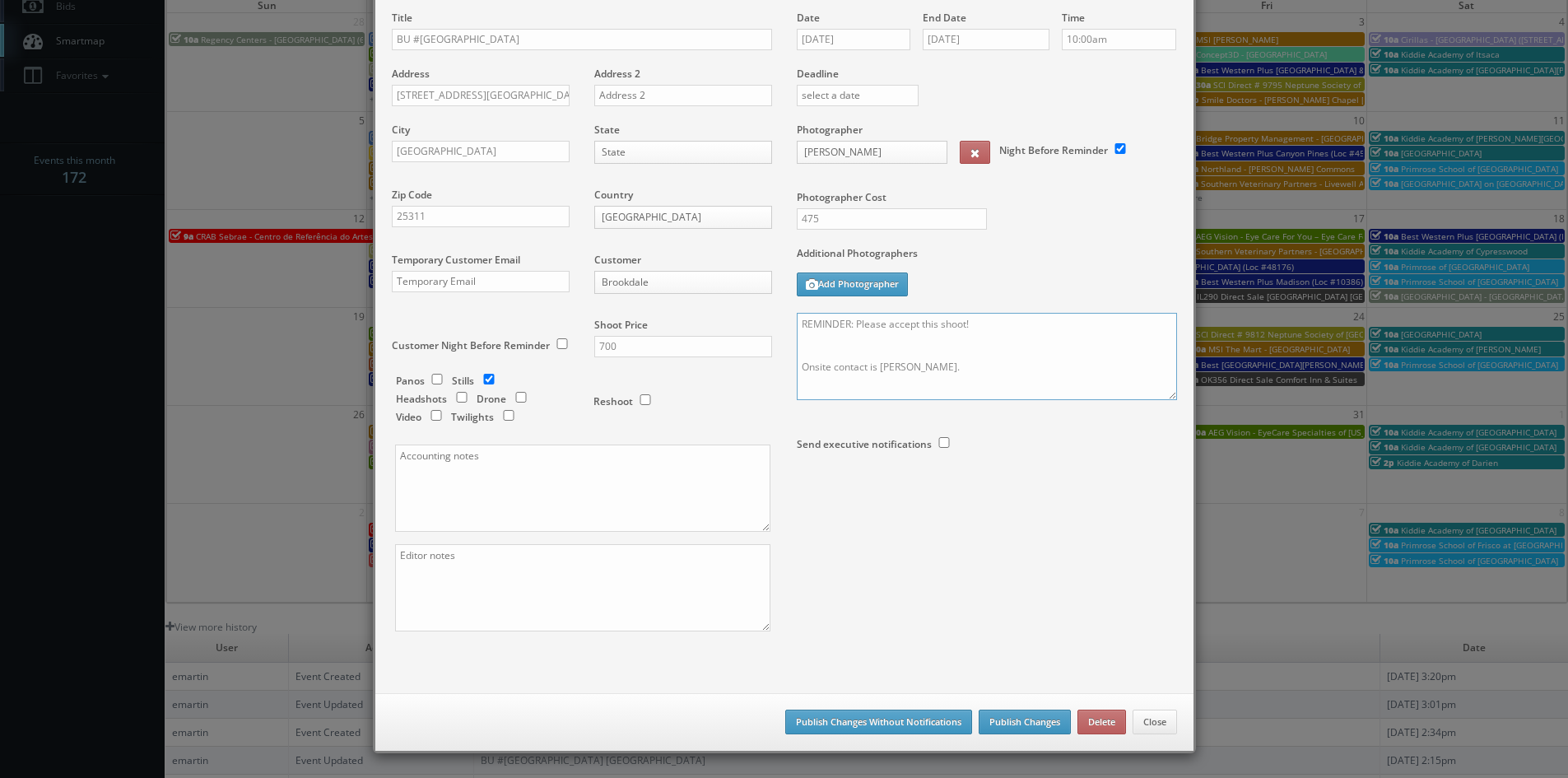
type textarea "REMINDER: Please accept this shoot! Onsite contact is Tara Goldych. We need to …"
click at [1024, 726] on button "Publish Changes" at bounding box center [1024, 721] width 92 height 25
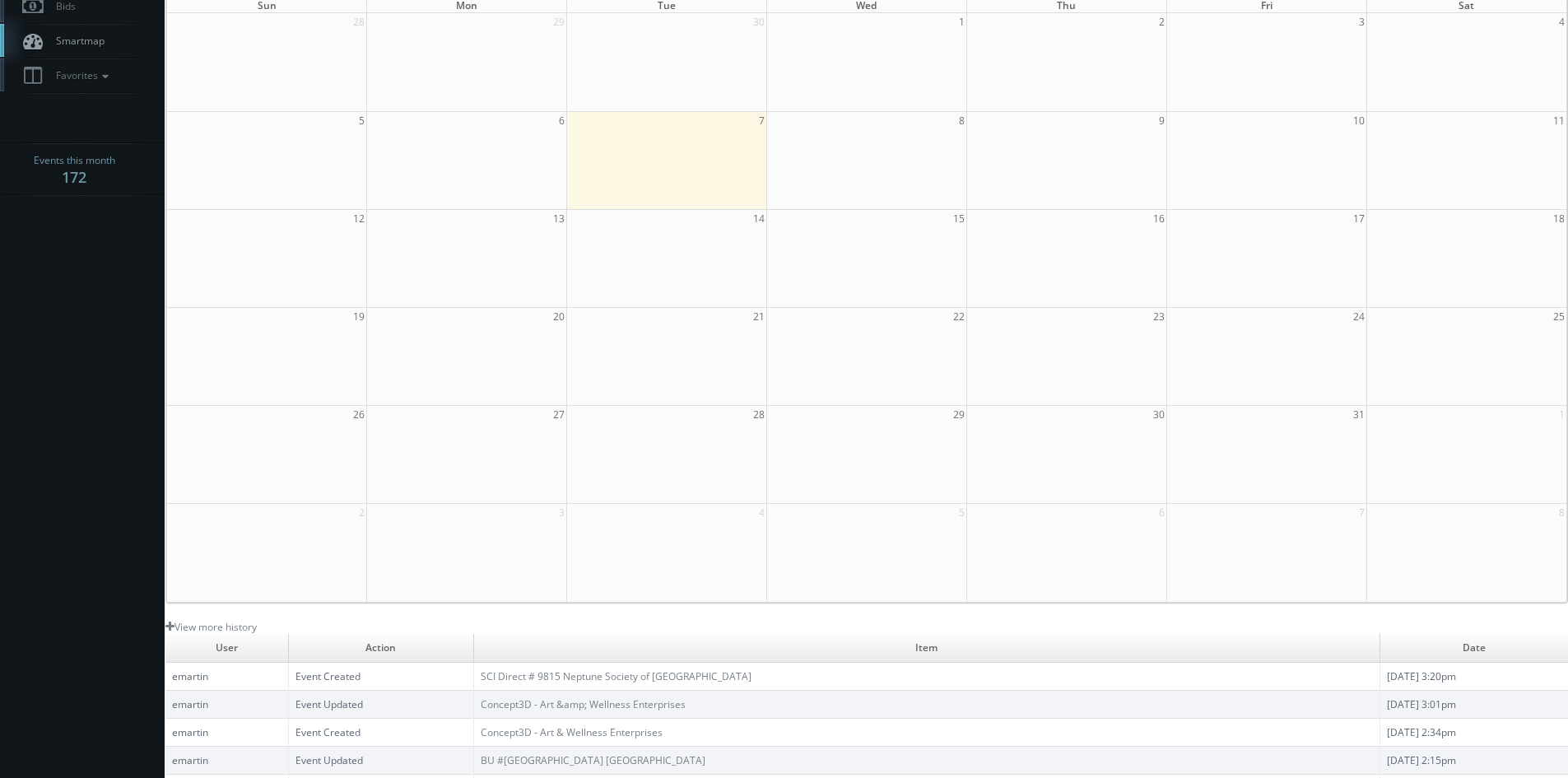
scroll to position [0, 0]
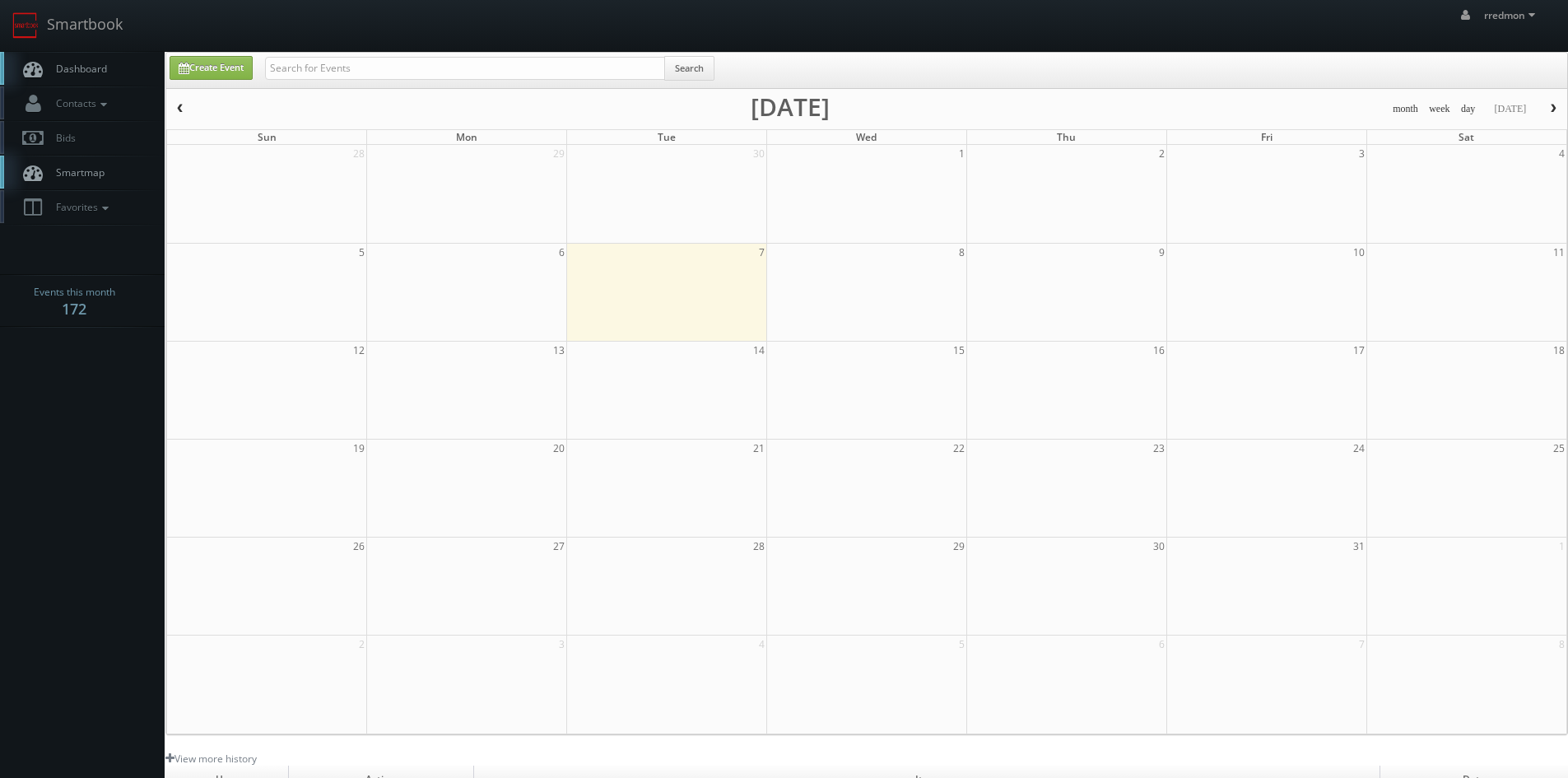
click at [79, 63] on span "Dashboard" at bounding box center [77, 69] width 59 height 14
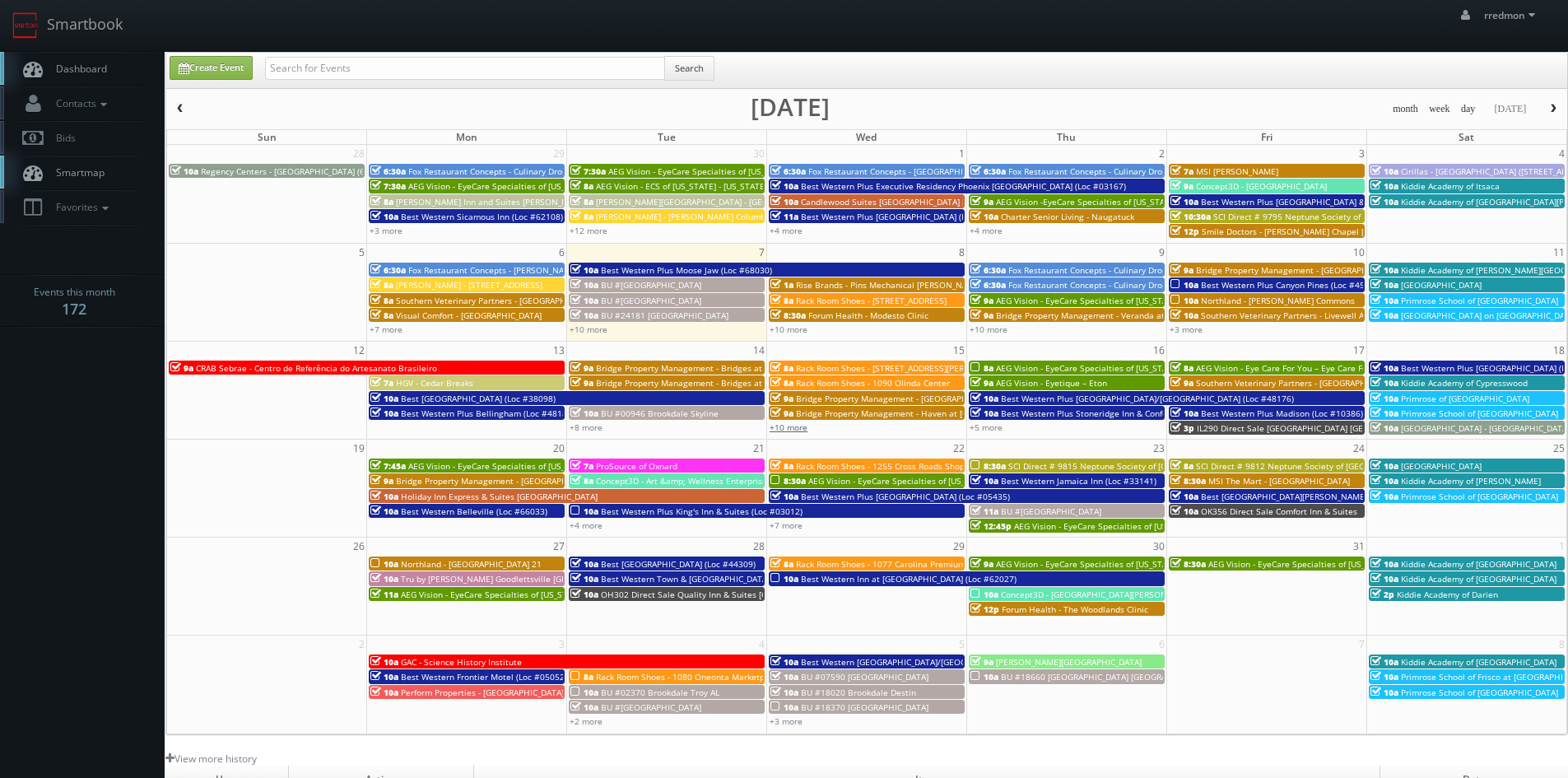
click at [792, 429] on link "+10 more" at bounding box center [788, 426] width 38 height 11
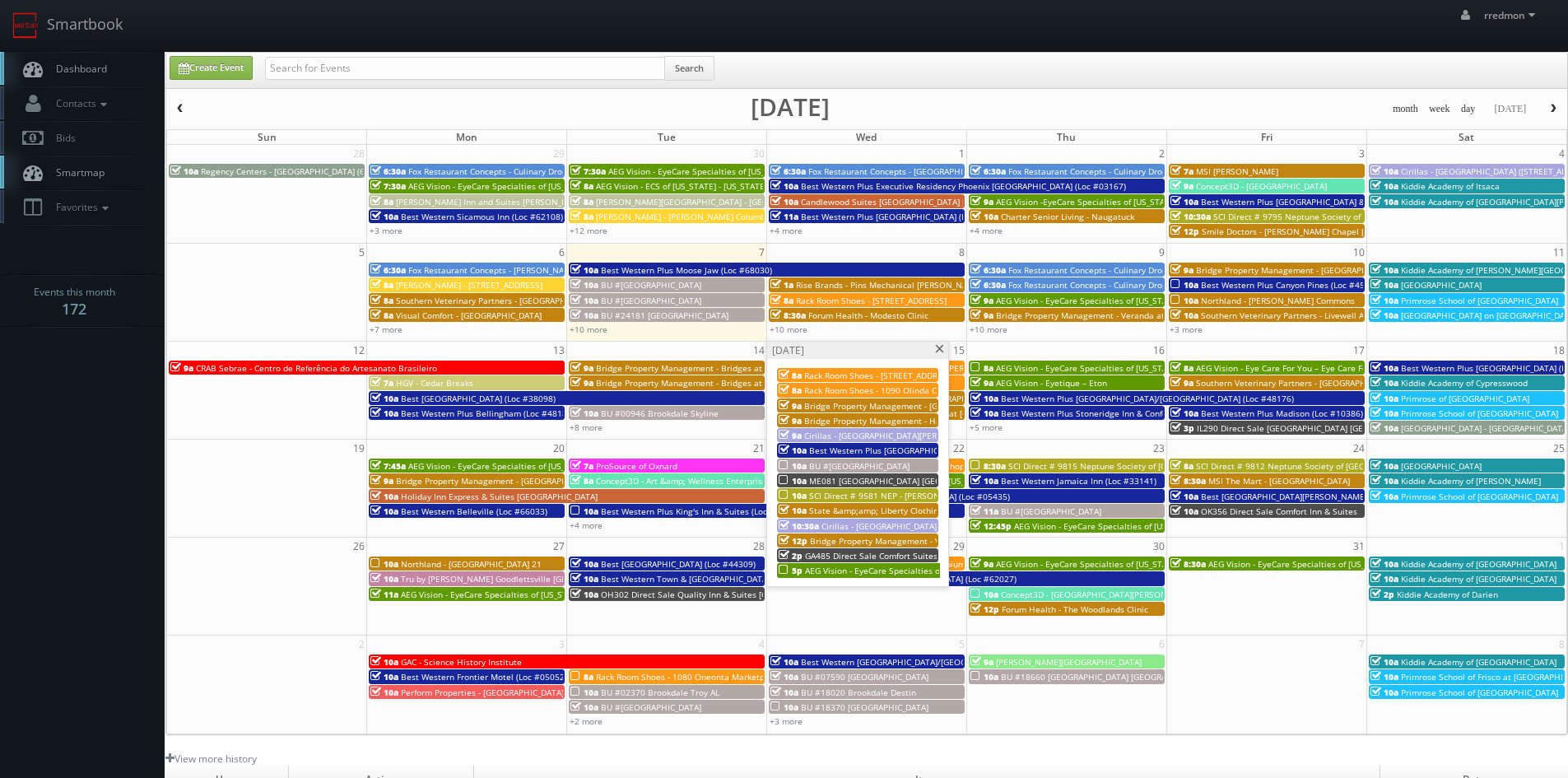
click at [886, 478] on span "ME081 [GEOGRAPHIC_DATA] [GEOGRAPHIC_DATA]" at bounding box center [906, 480] width 194 height 11
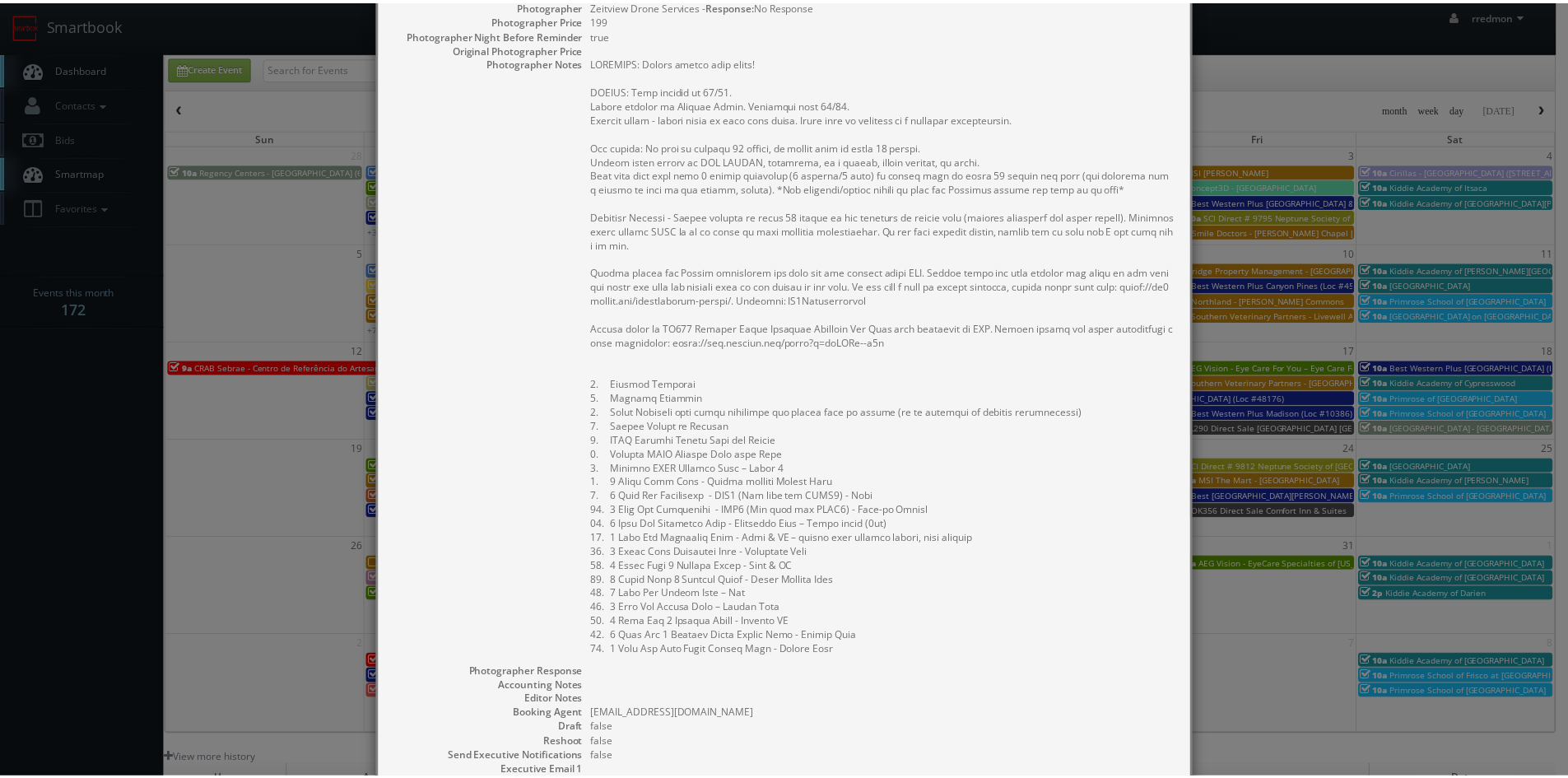
scroll to position [642, 0]
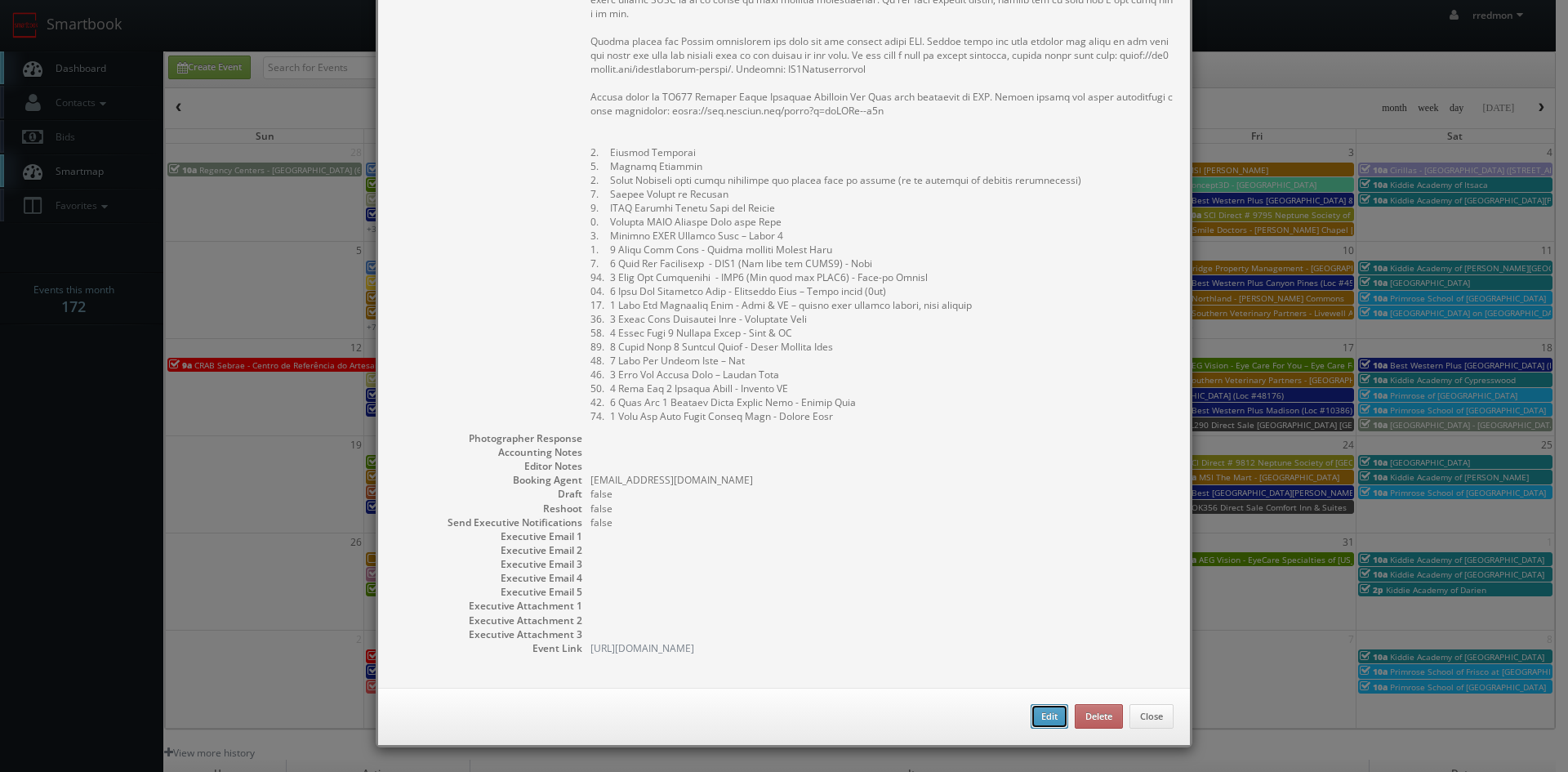
click at [1038, 715] on button "Edit" at bounding box center [1049, 716] width 37 height 25
type input "ME081 [GEOGRAPHIC_DATA] [GEOGRAPHIC_DATA]"
type input "25 Hancock St"
type input "Portland"
type input "04101"
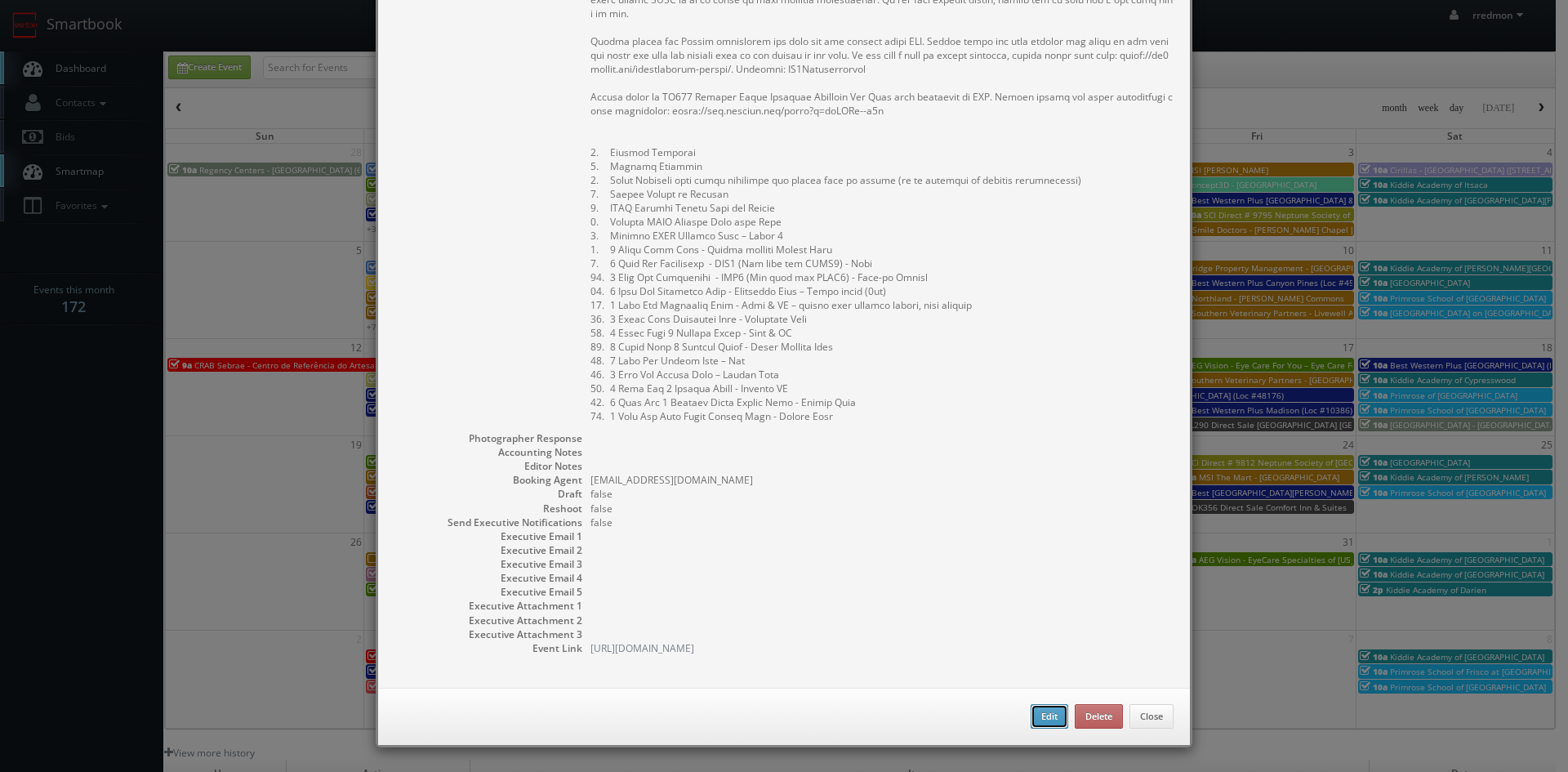
type input "1,800"
checkbox input "true"
type input "[DATE]"
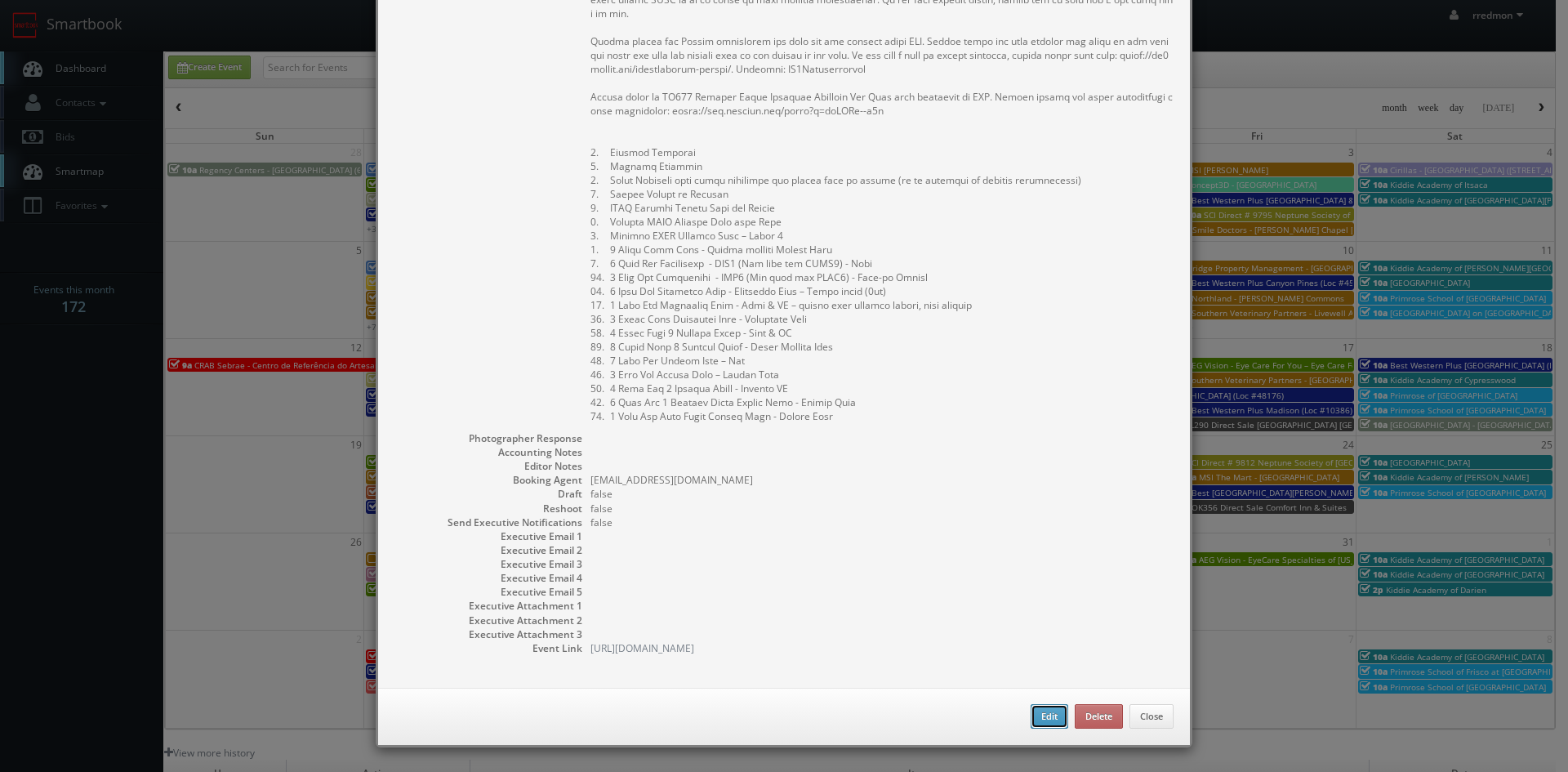
type input "[DATE]"
type input "10:00am"
checkbox input "true"
type textarea "REMINDER: Please accept this shoot! UPDATE: Date changed to 10/15. Onsite conta…"
select select "[US_STATE]"
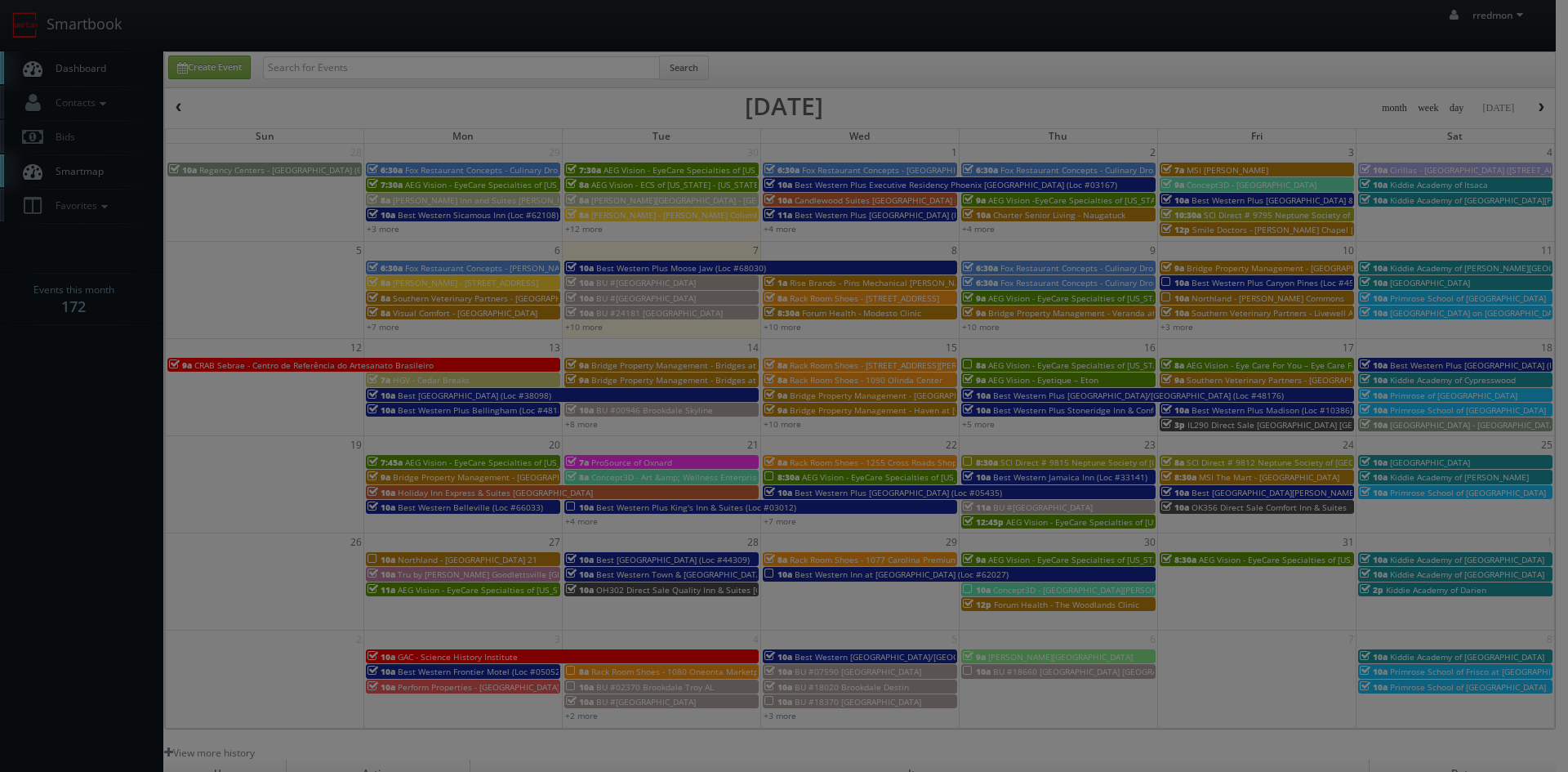
type input "1,800"
type input "400"
select select "fake69@mg.cs3calendar.com"
select select "curt@cjlfotos.com"
select select "cs3design360@gmail.com"
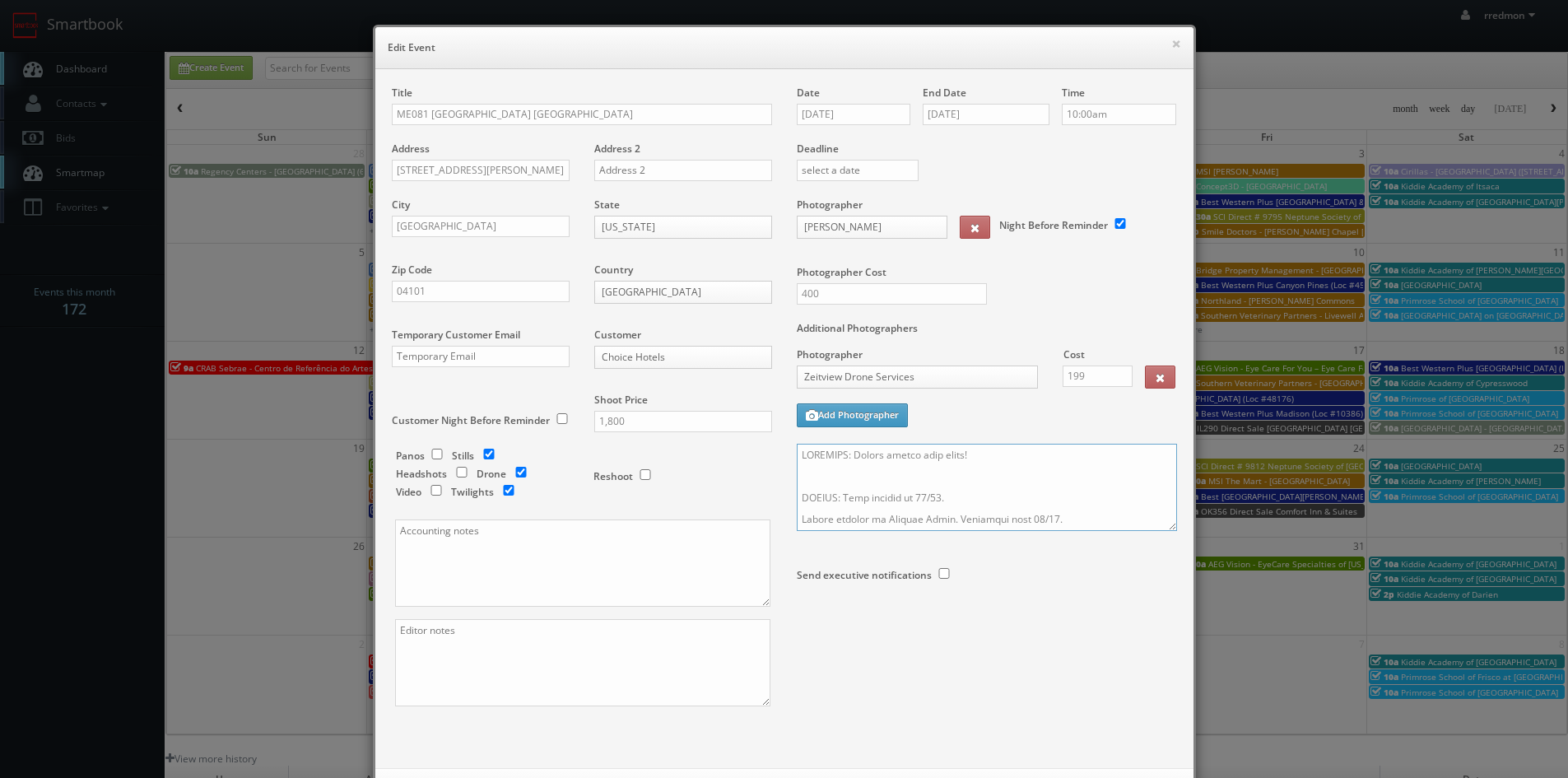
click at [991, 459] on textarea at bounding box center [986, 487] width 380 height 87
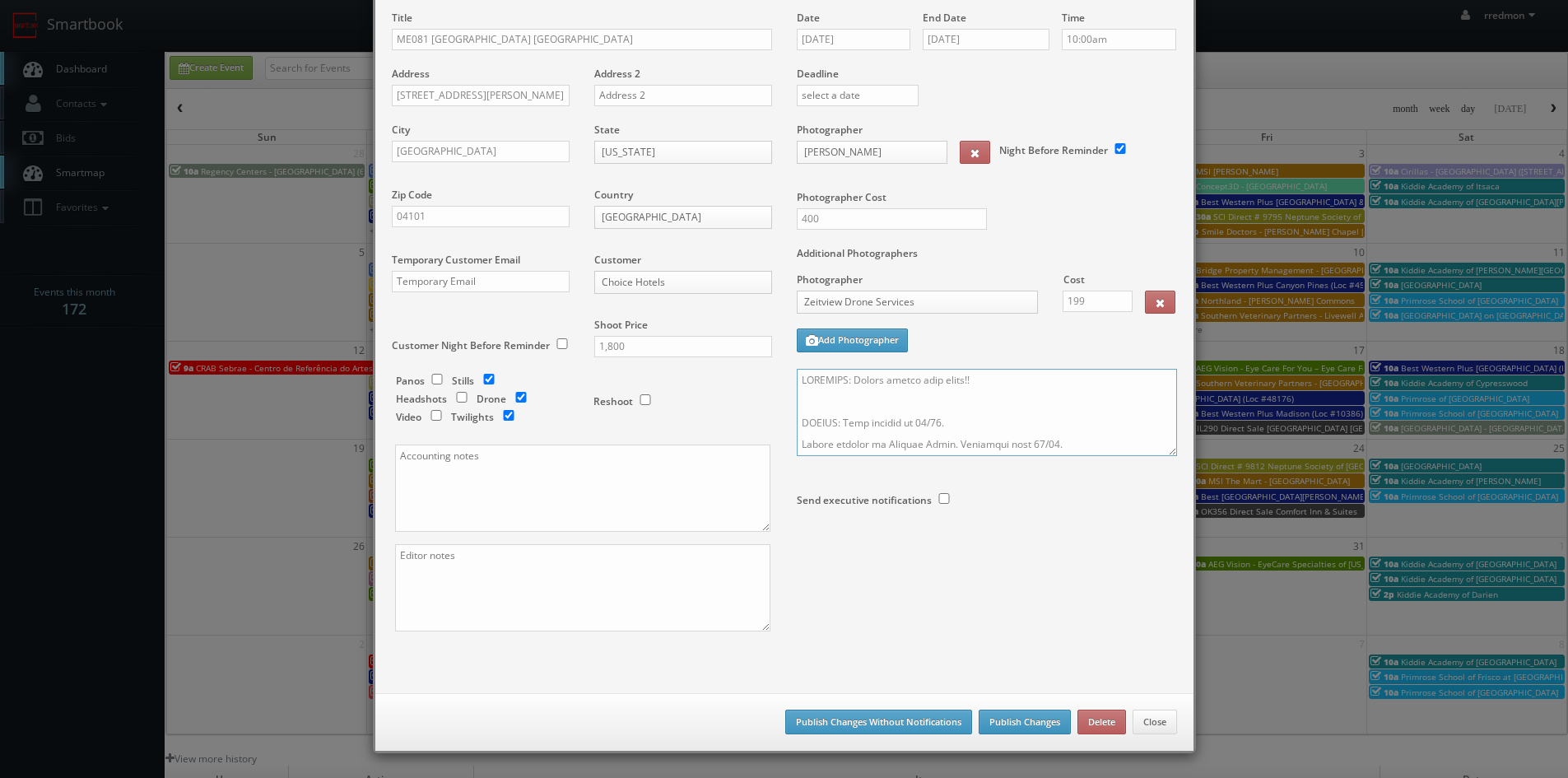
type textarea "REMINDER: Please accept this shoot!! UPDATE: Date changed to 10/15. Onsite cont…"
click at [1019, 725] on button "Publish Changes" at bounding box center [1024, 721] width 92 height 25
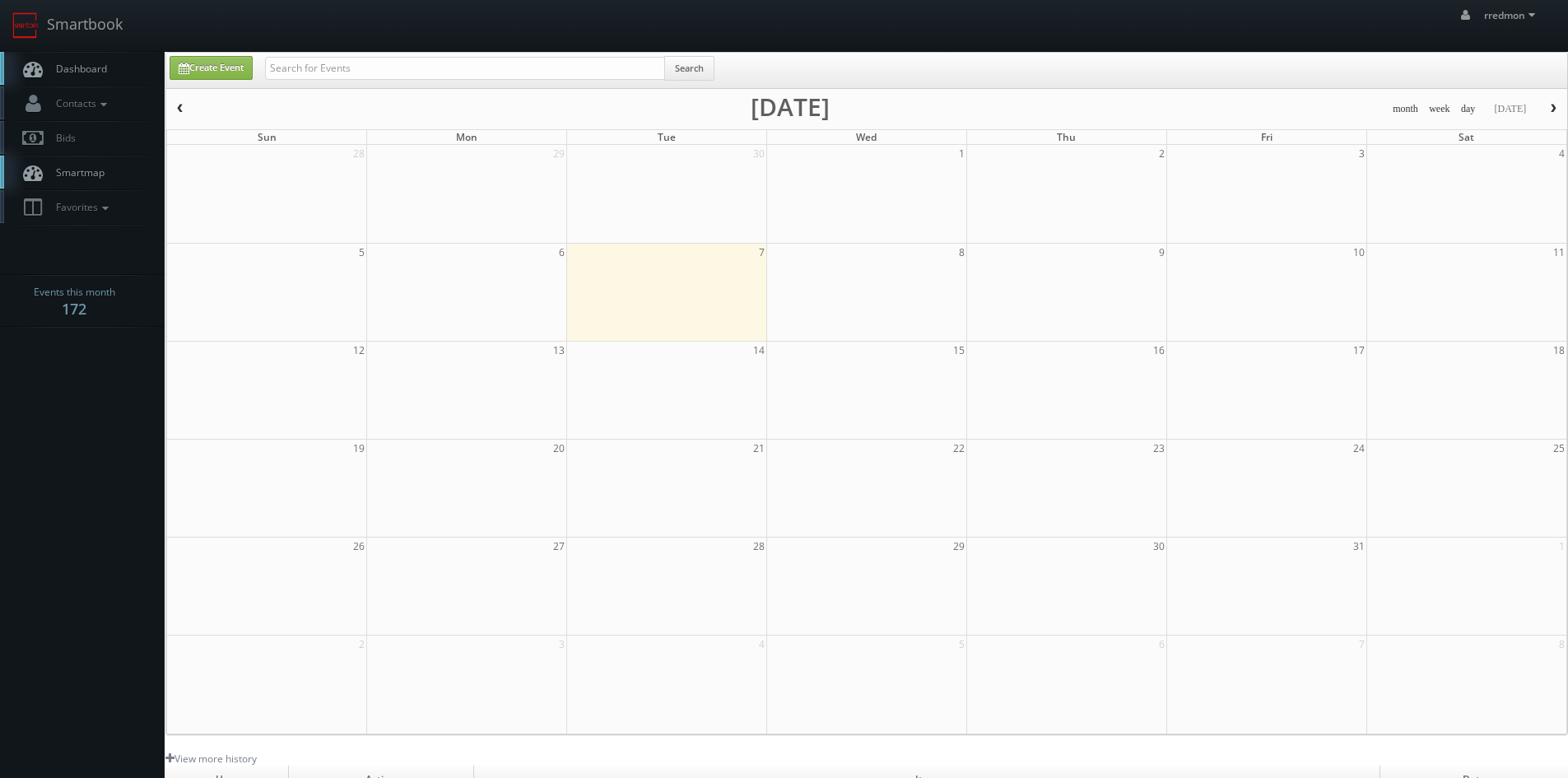
click at [81, 61] on link "Dashboard" at bounding box center [82, 68] width 165 height 33
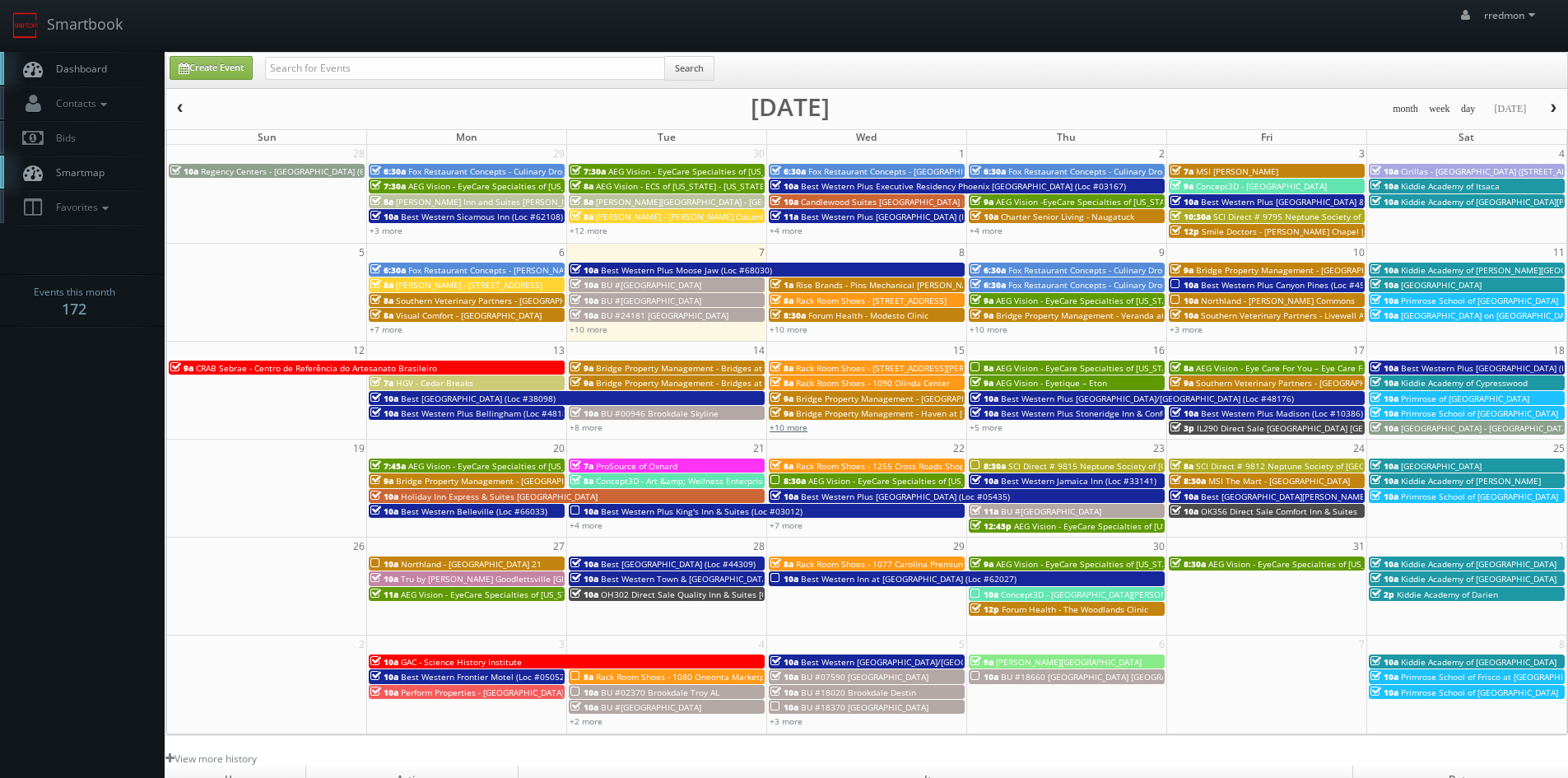
click at [776, 425] on link "+10 more" at bounding box center [788, 426] width 38 height 11
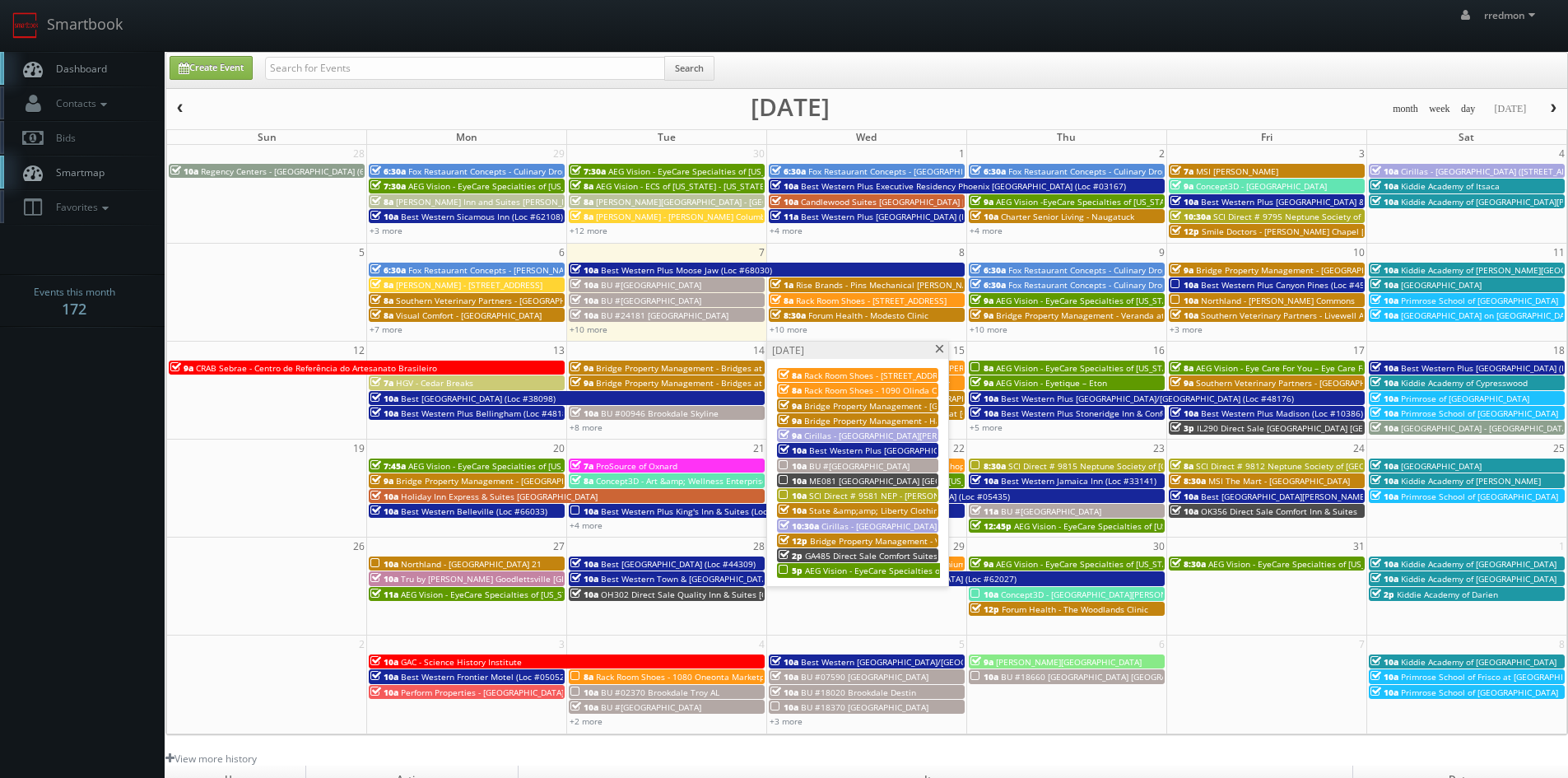
click at [858, 491] on span "SCI Direct # 9581 NEP - [PERSON_NAME][GEOGRAPHIC_DATA]" at bounding box center [929, 495] width 241 height 11
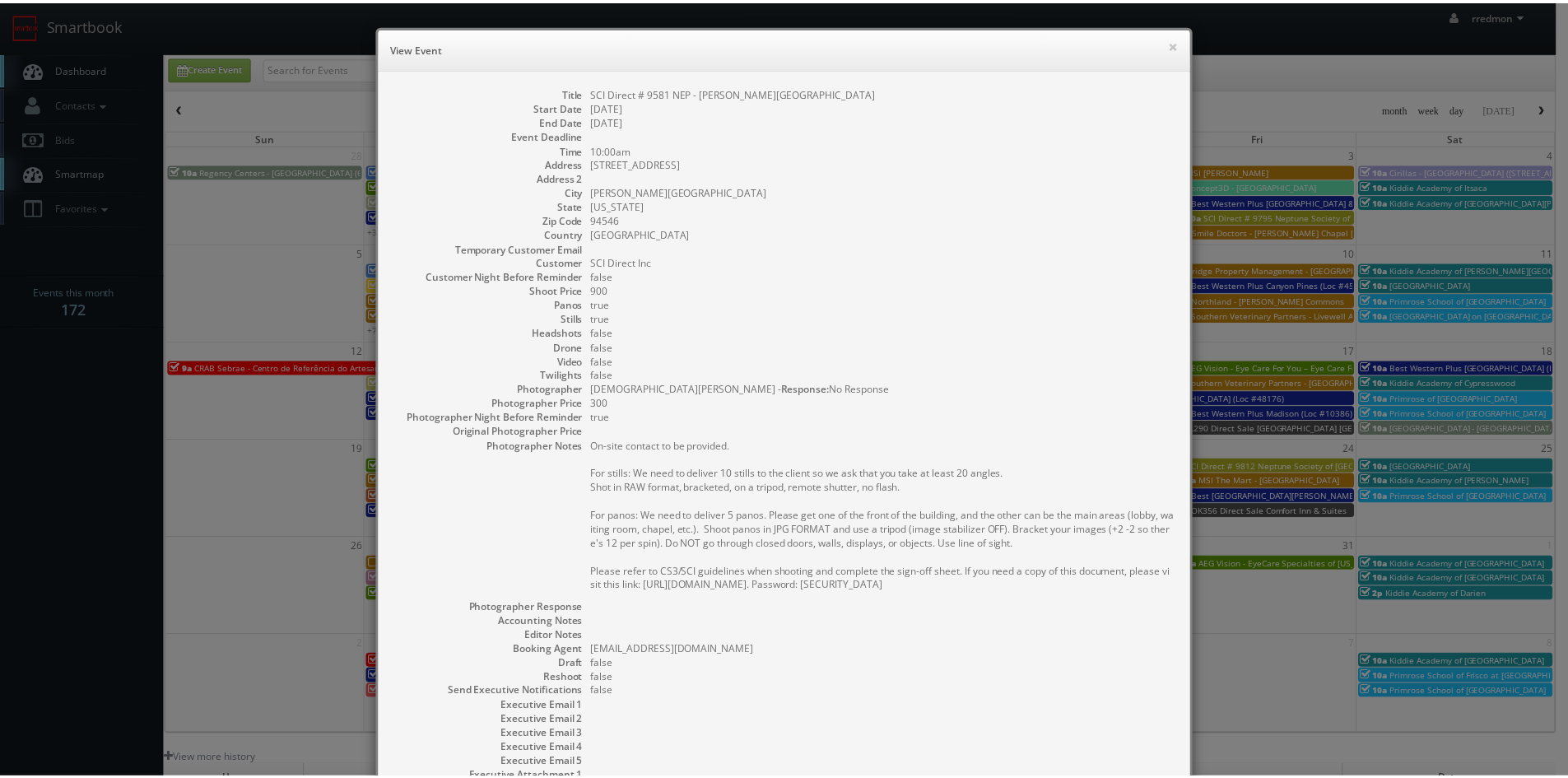
scroll to position [166, 0]
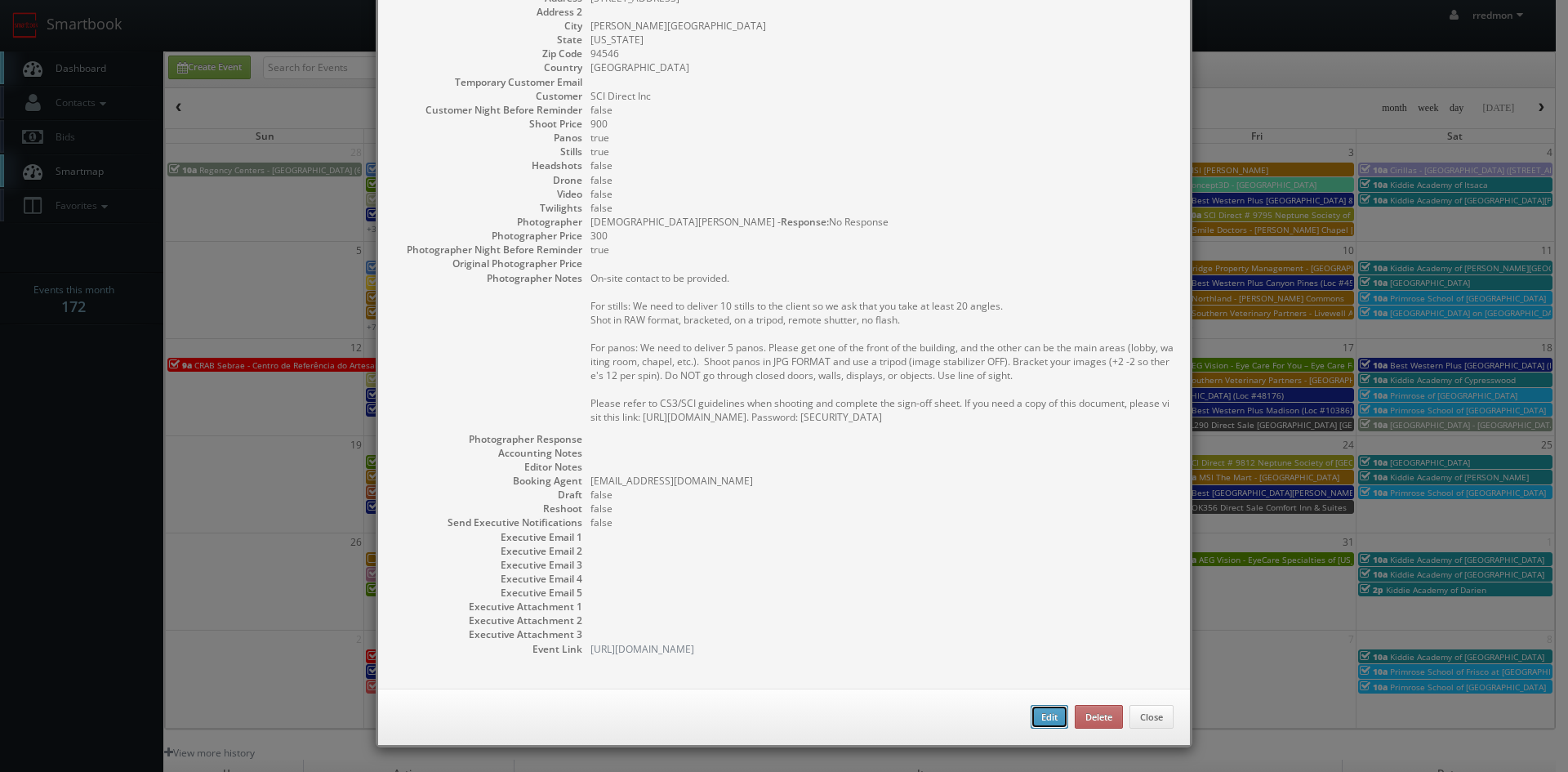
click at [1030, 714] on button "Edit" at bounding box center [1049, 717] width 37 height 25
type input "SCI Direct # 9581 NEP - [PERSON_NAME][GEOGRAPHIC_DATA]"
type input "2419 Grove Way"
type input "Castro Valley"
type input "94546"
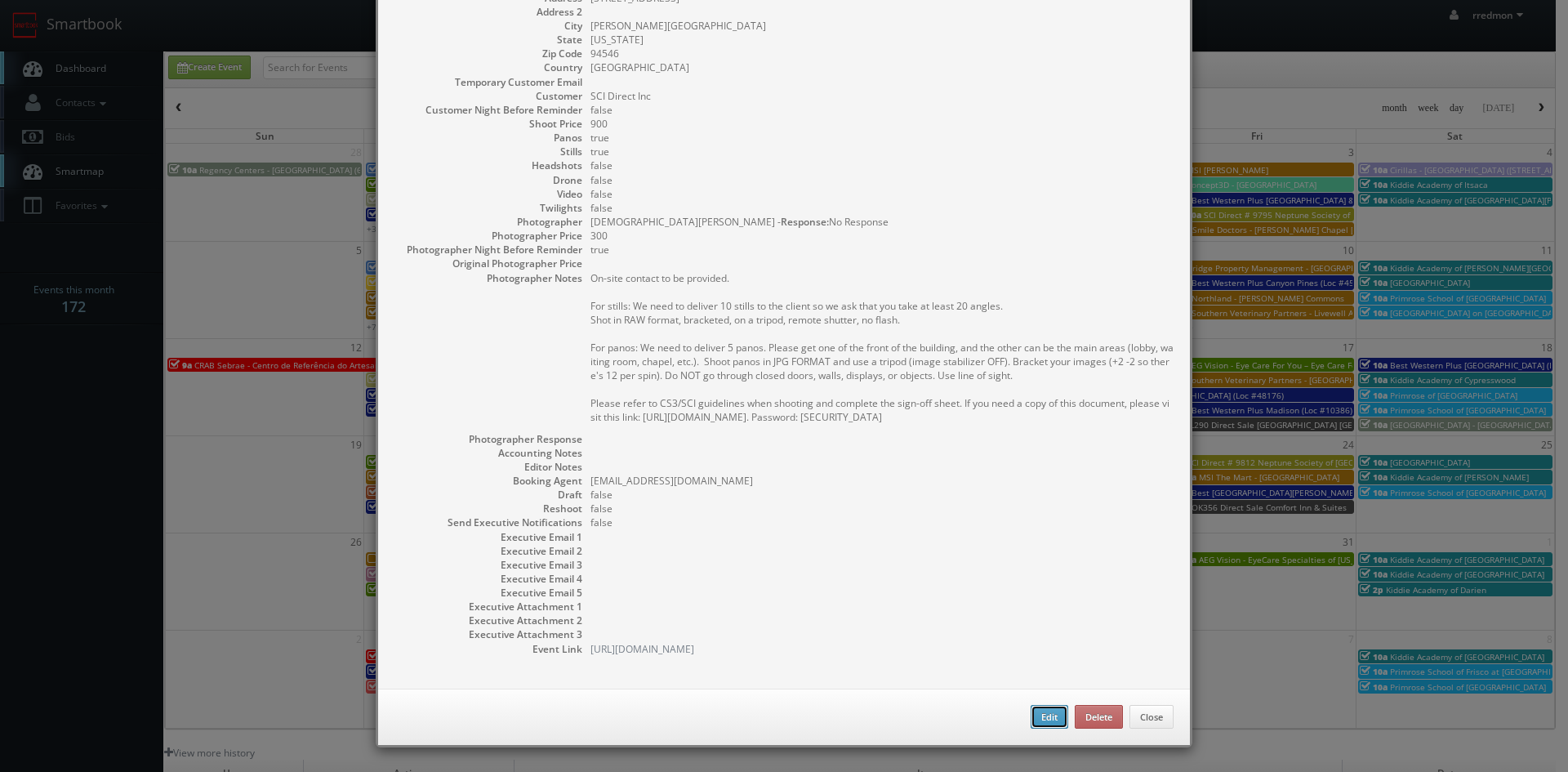
type input "900"
checkbox input "true"
type input "[DATE]"
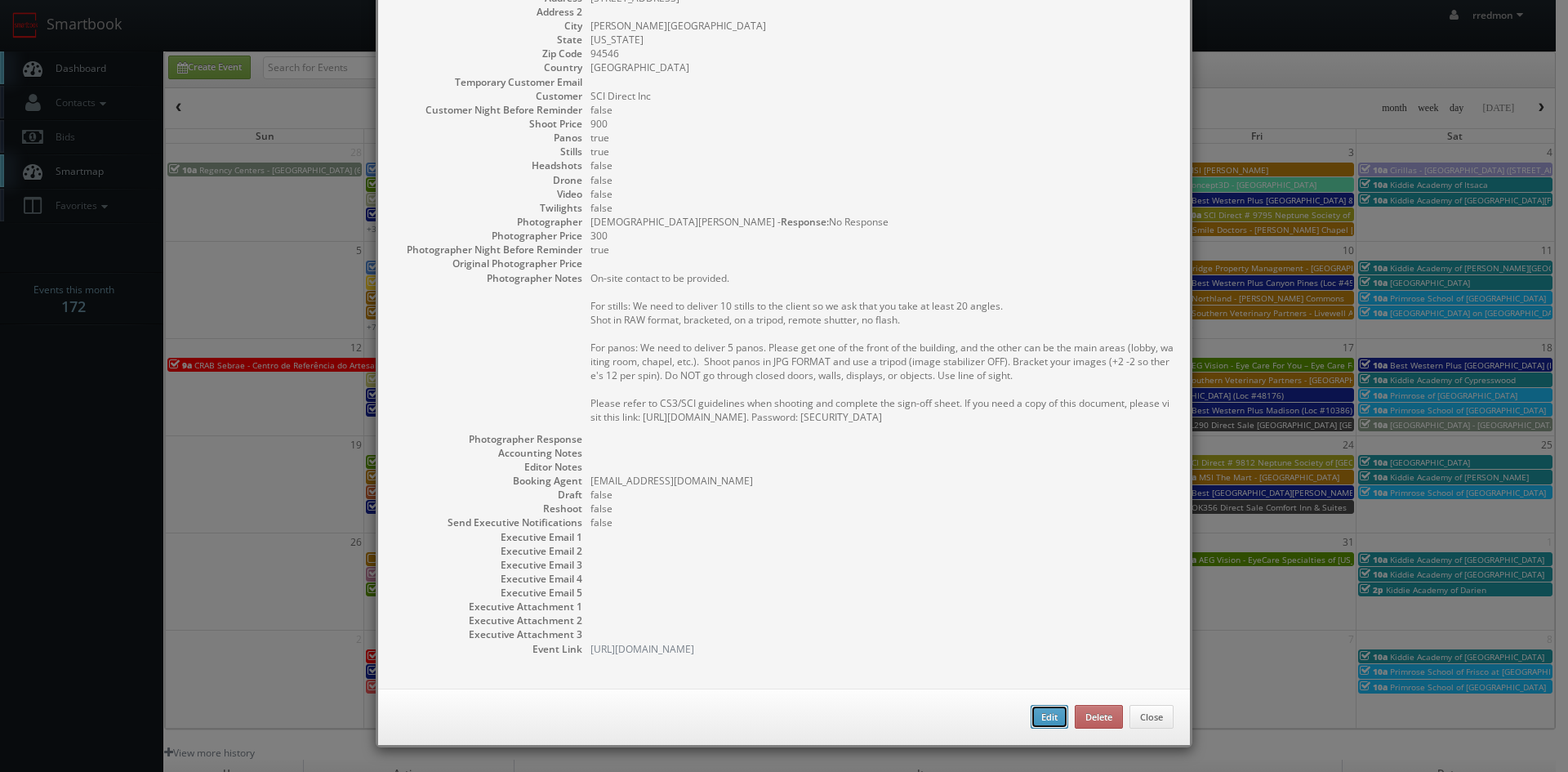
type input "10:00am"
checkbox input "true"
type textarea "On-site contact to be provided. For stills: We need to deliver 10 stills to the…"
select select "[US_STATE]"
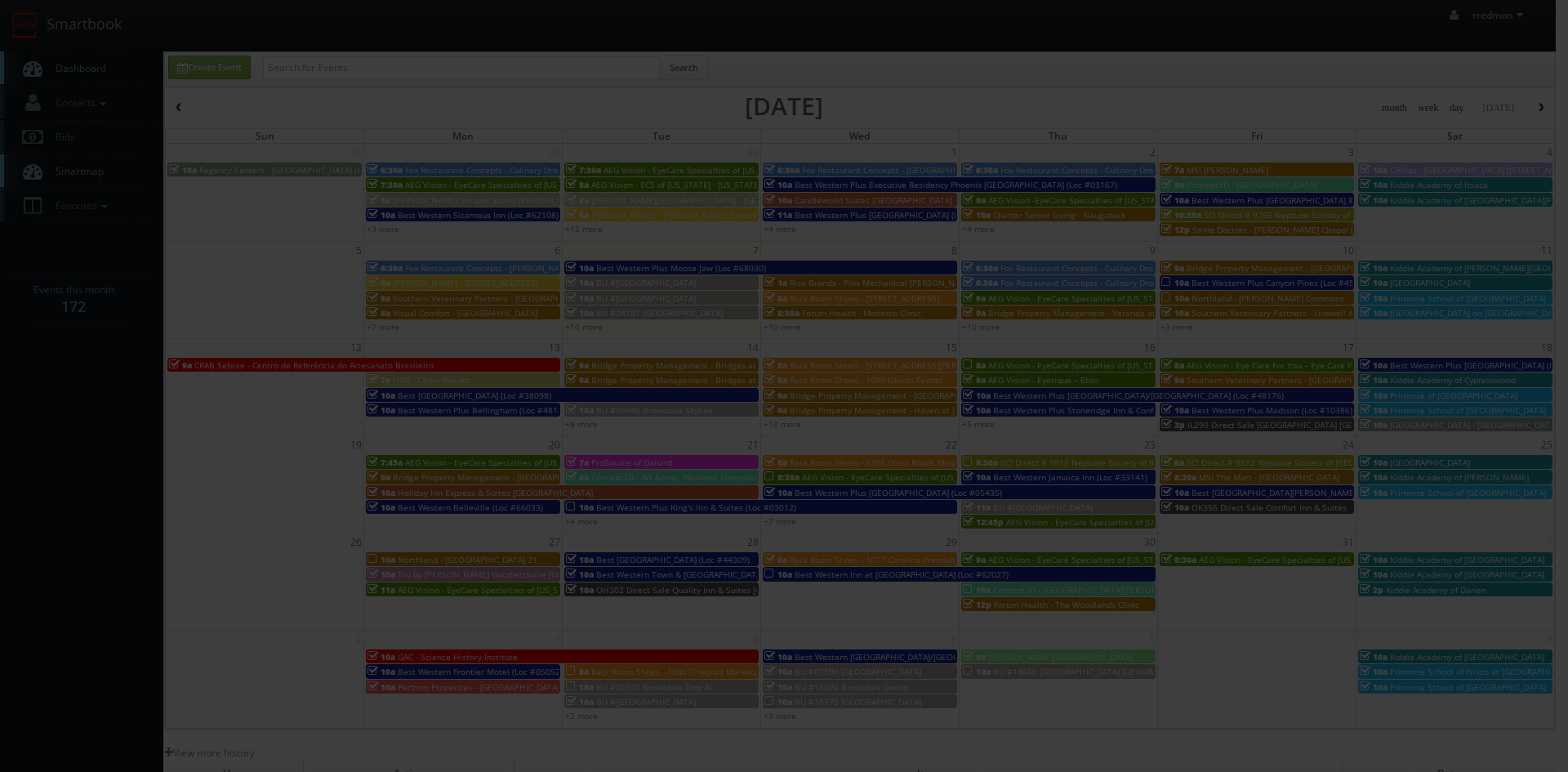
type input "900"
type input "300"
select select "fake47@mg.cs3calendar.com"
select select "marezj@thebluechairstudio.com"
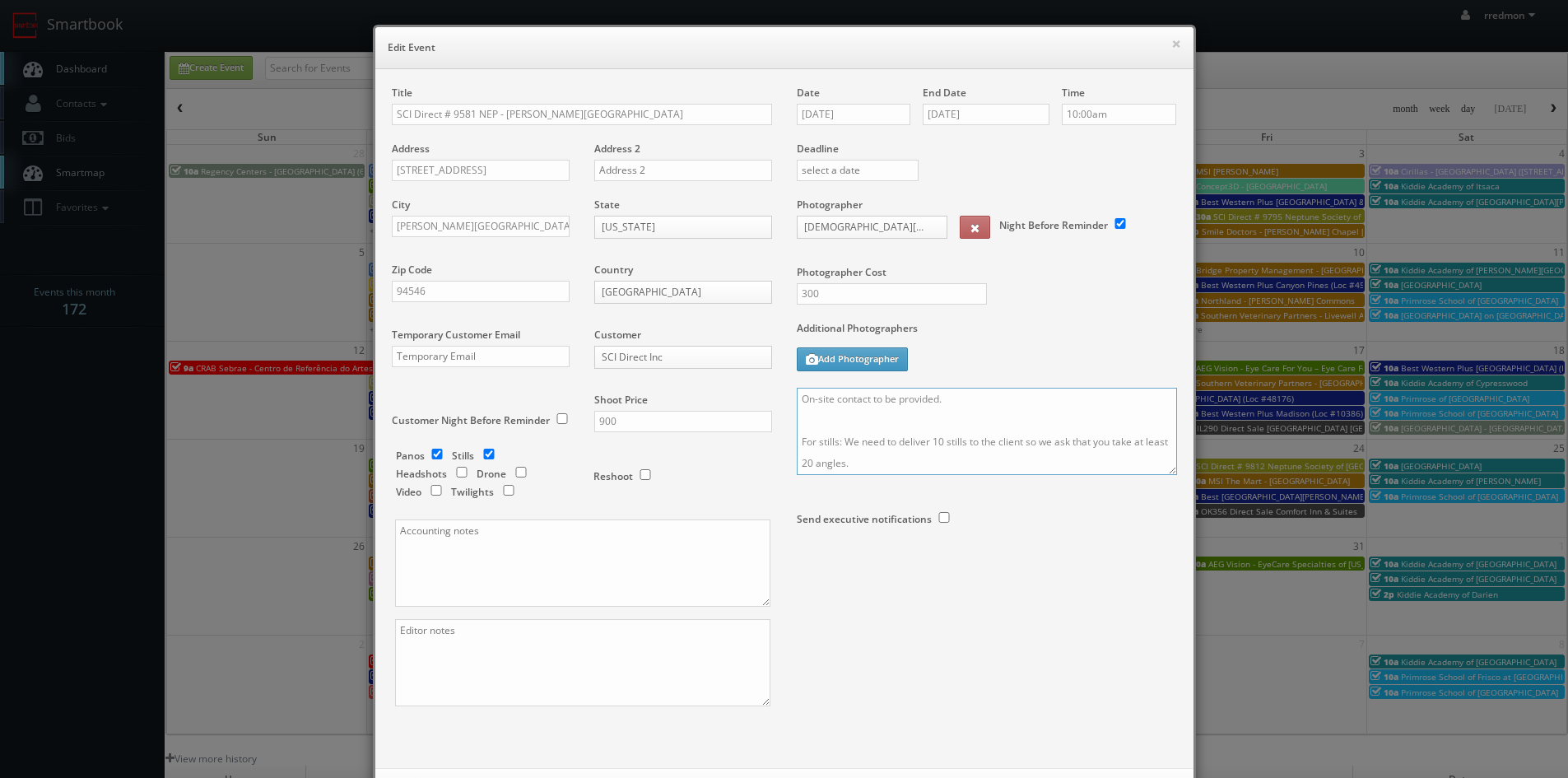
click at [797, 399] on textarea "On-site contact to be provided. For stills: We need to deliver 10 stills to the…" at bounding box center [986, 431] width 380 height 87
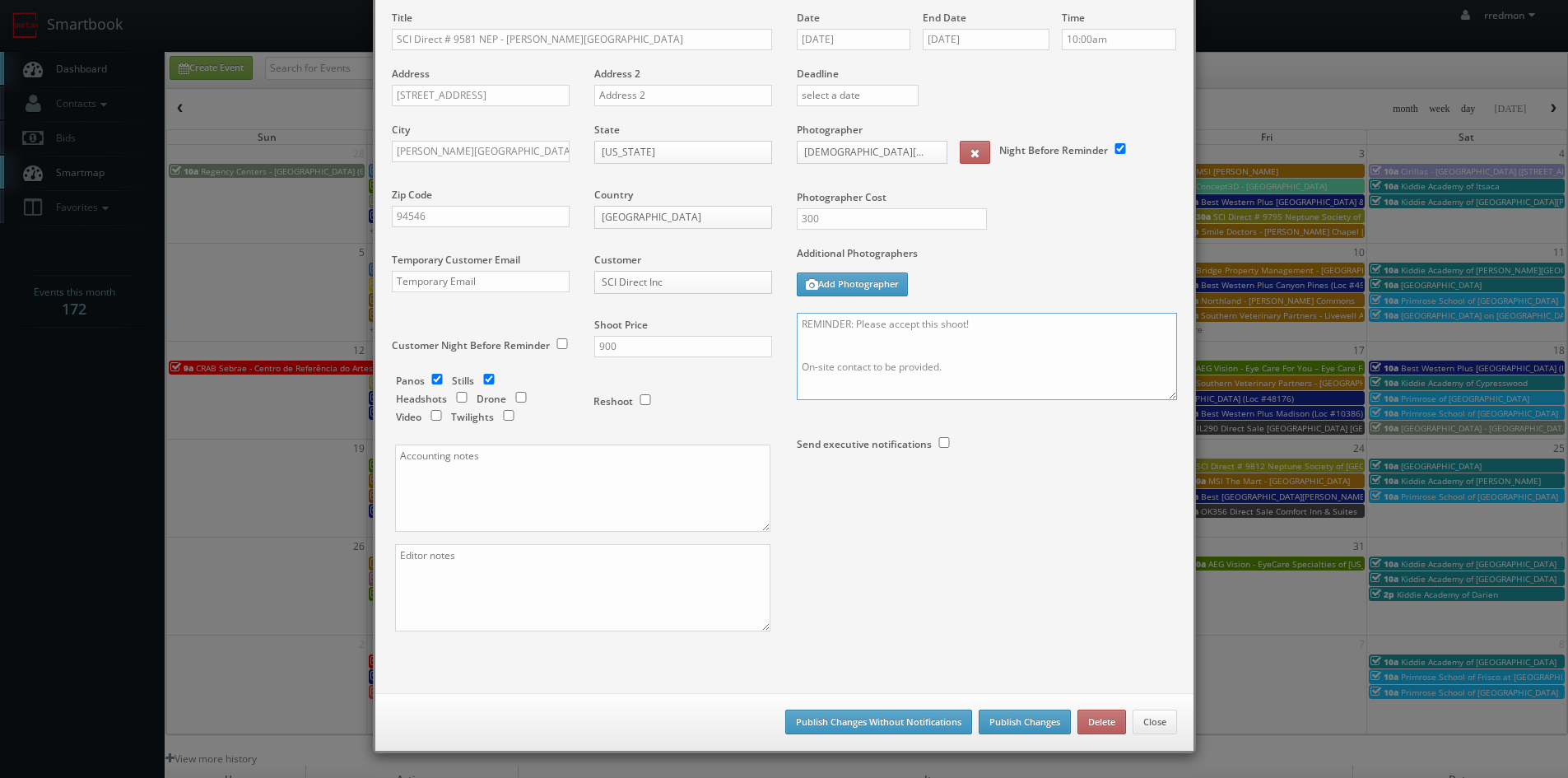
type textarea "REMINDER: Please accept this shoot! On-site contact to be provided. For stills:…"
click at [989, 726] on button "Publish Changes" at bounding box center [1024, 721] width 92 height 25
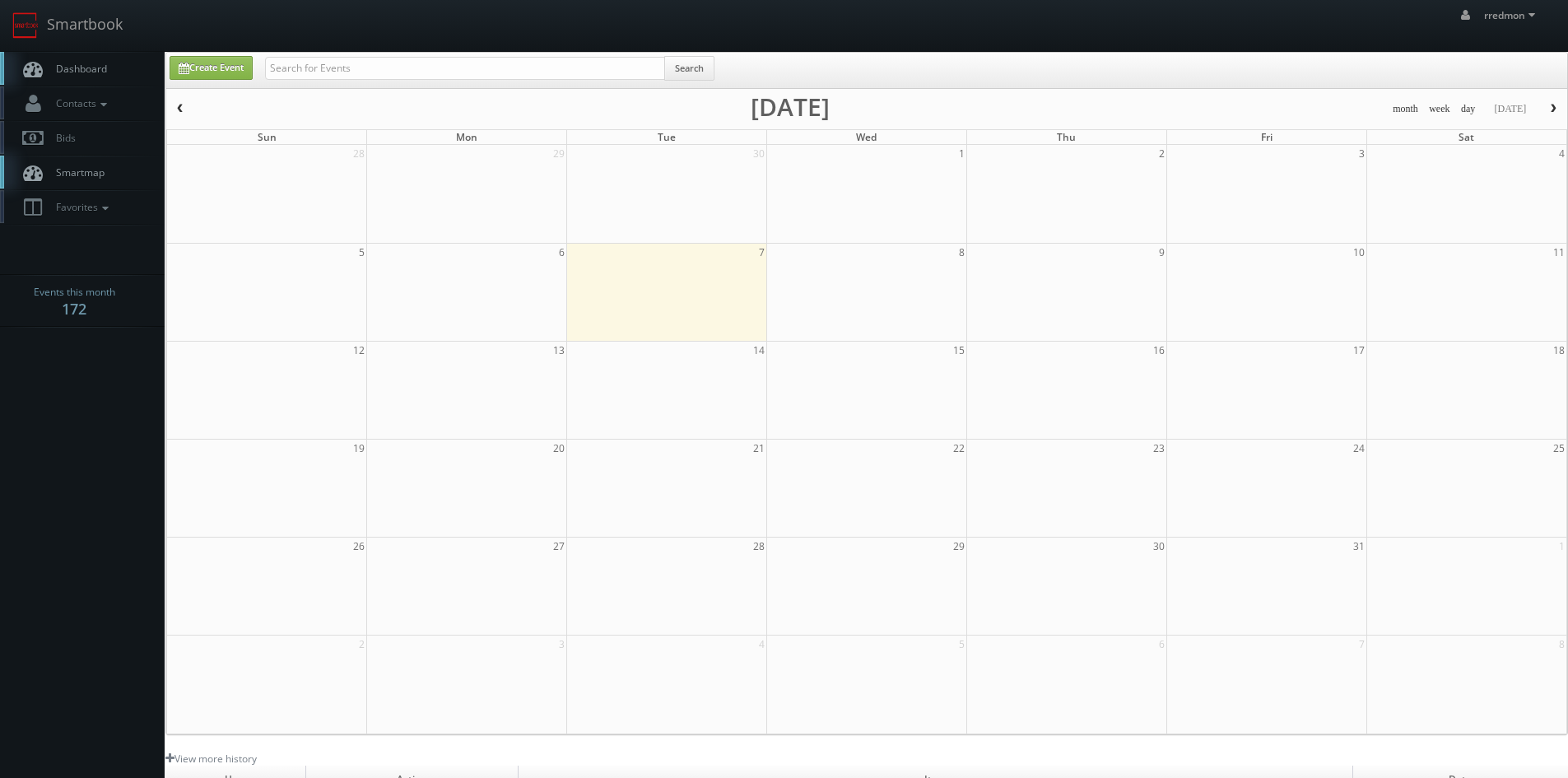
click at [104, 71] on span "Dashboard" at bounding box center [77, 69] width 59 height 14
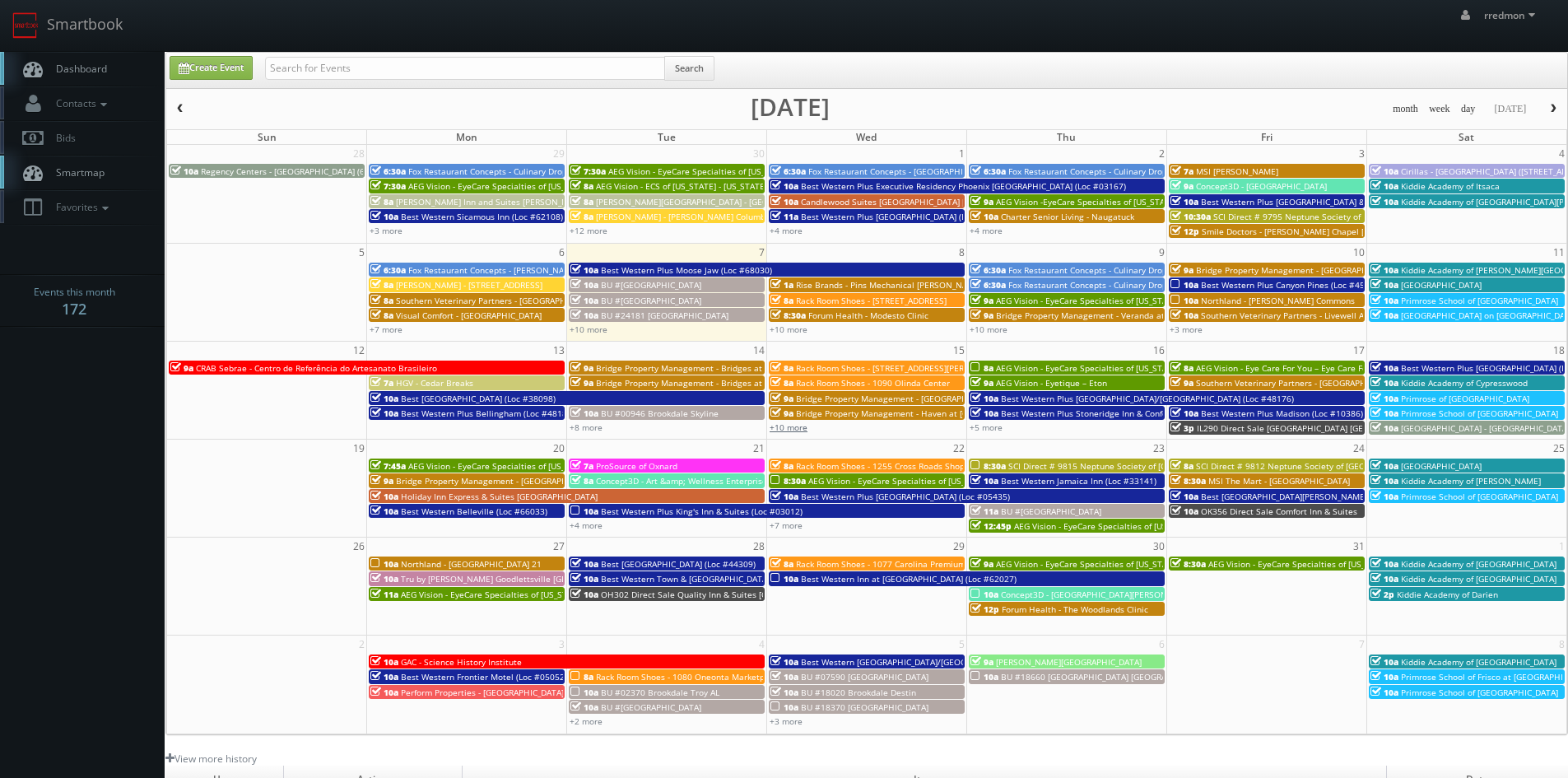
click at [796, 427] on link "+10 more" at bounding box center [788, 426] width 38 height 11
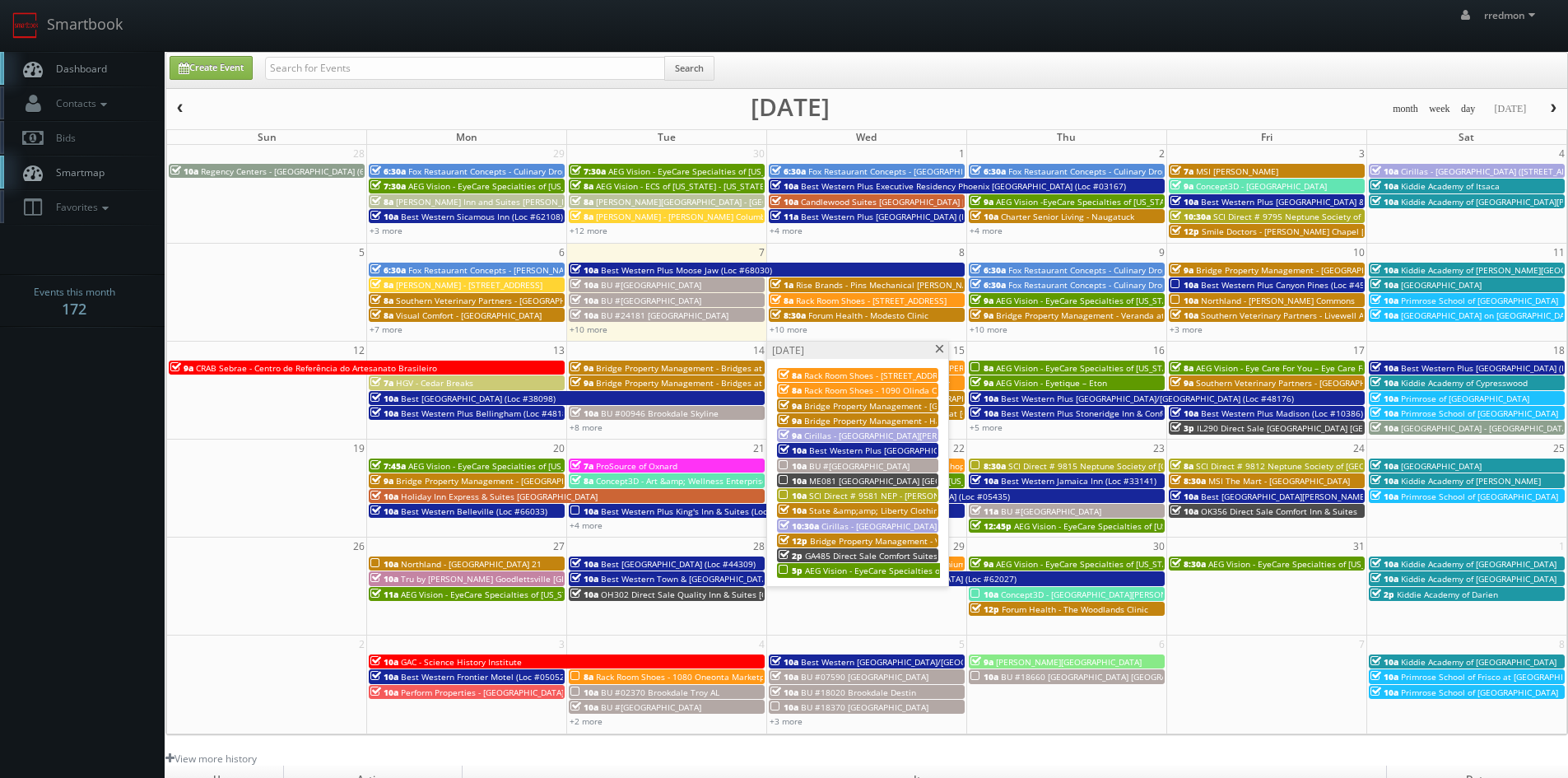
click at [888, 569] on span "AEG Vision - EyeCare Specialties of [US_STATE] – [PERSON_NAME] Eye Clinic ([PER…" at bounding box center [991, 570] width 371 height 11
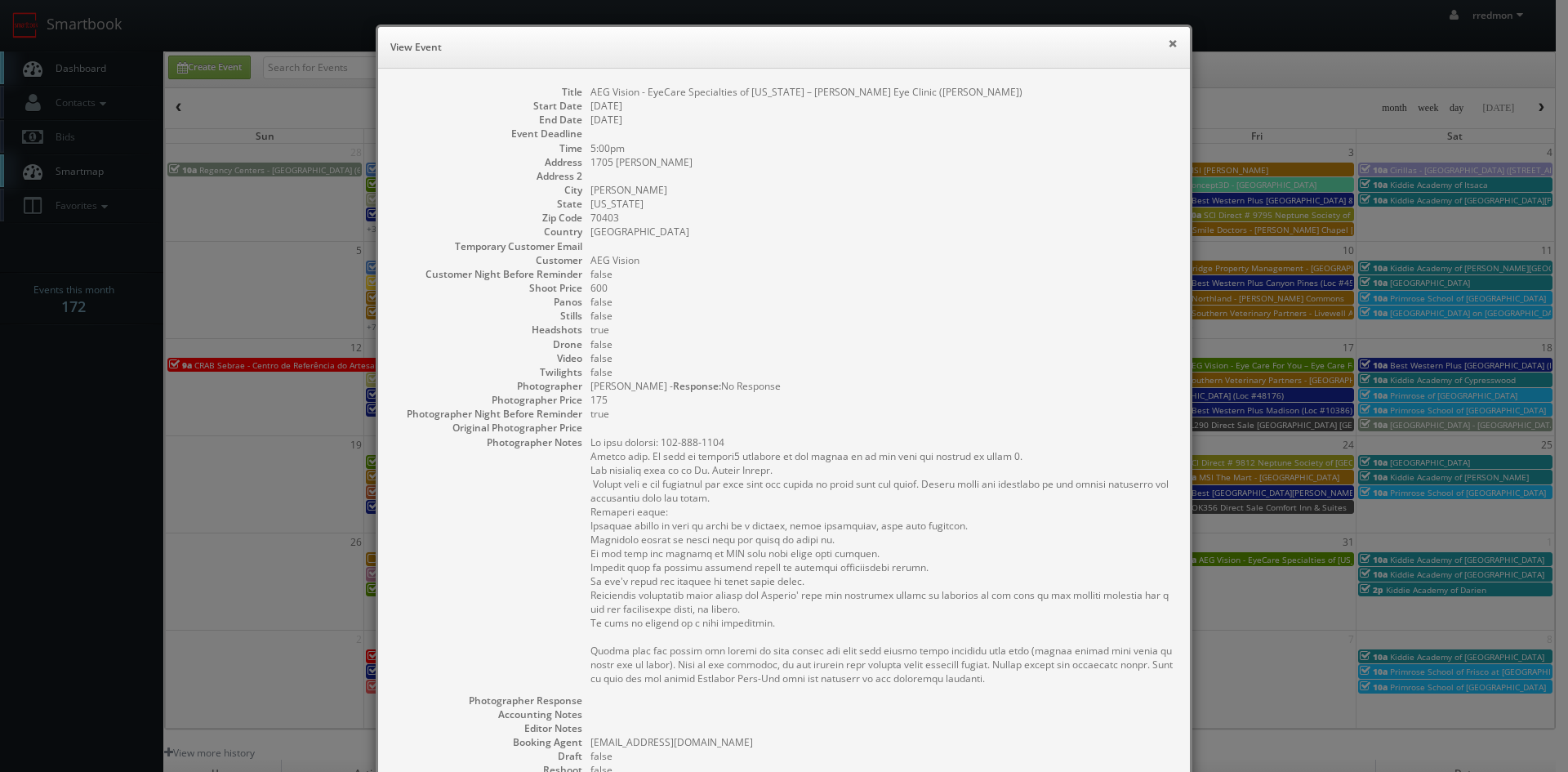
click at [1167, 47] on button "×" at bounding box center [1172, 43] width 10 height 11
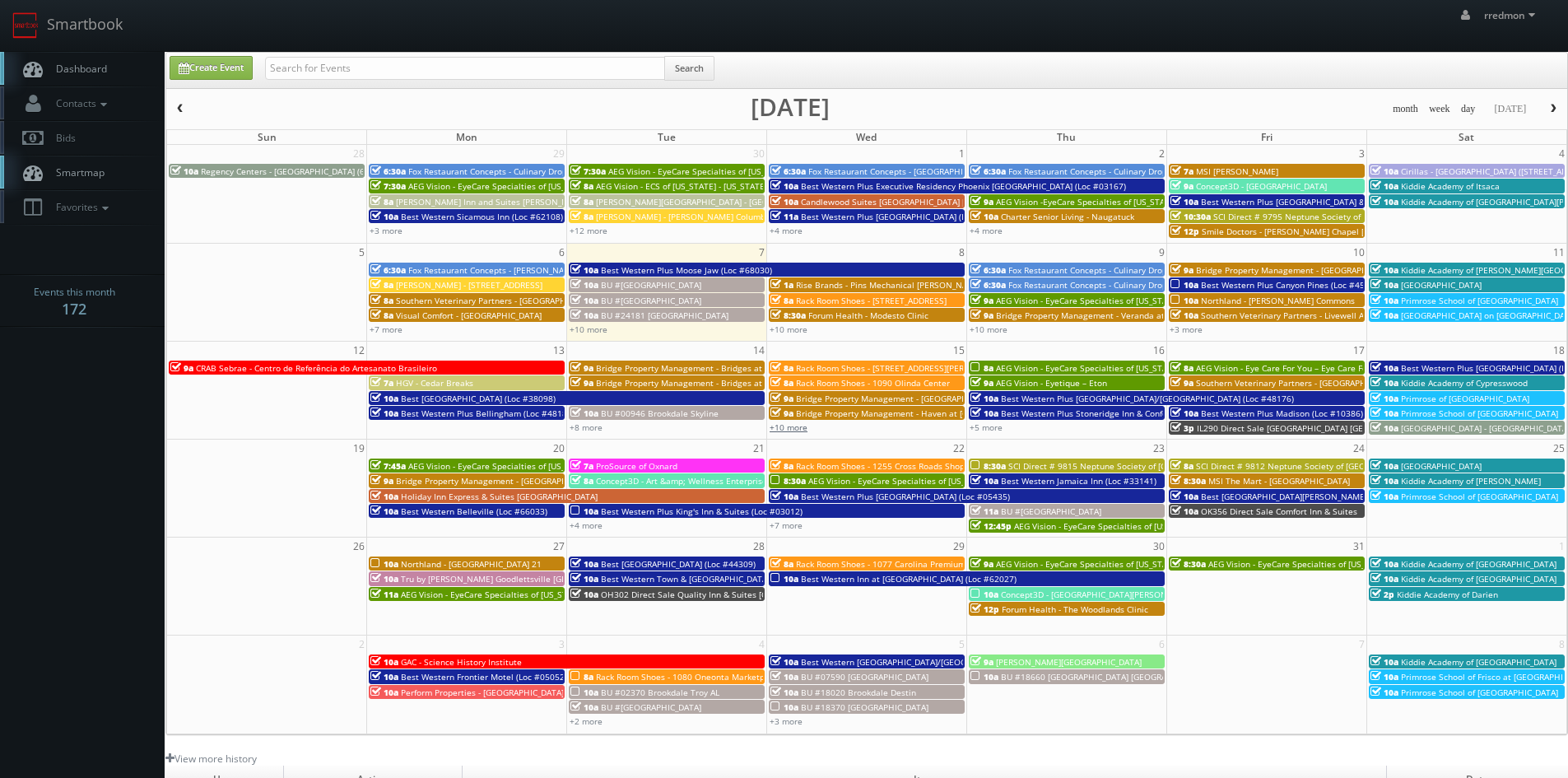
click at [776, 428] on link "+10 more" at bounding box center [788, 426] width 38 height 11
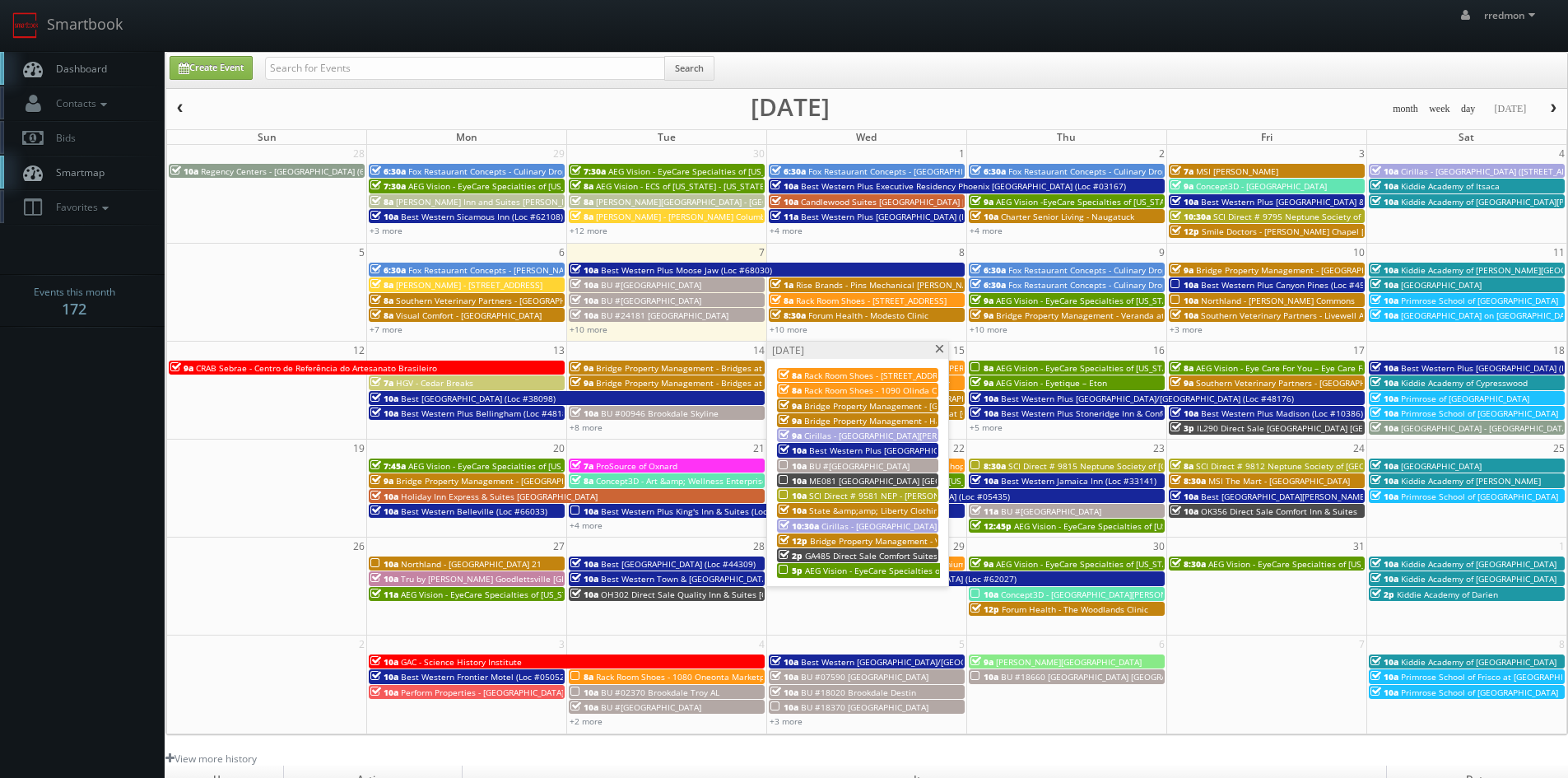
click at [838, 574] on span "AEG Vision - EyeCare Specialties of [US_STATE] – [PERSON_NAME] Eye Clinic ([PER…" at bounding box center [991, 570] width 371 height 11
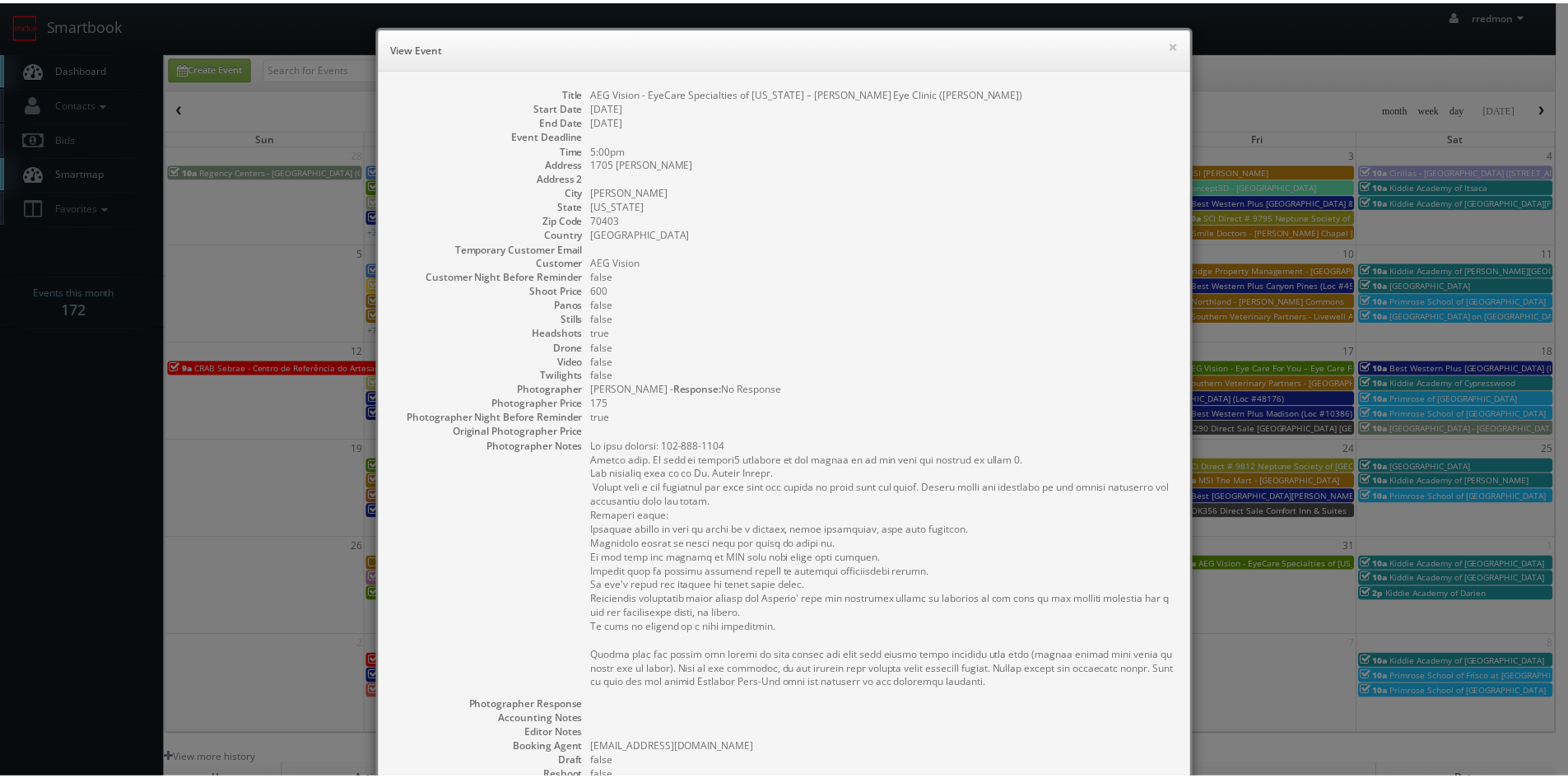
scroll to position [263, 0]
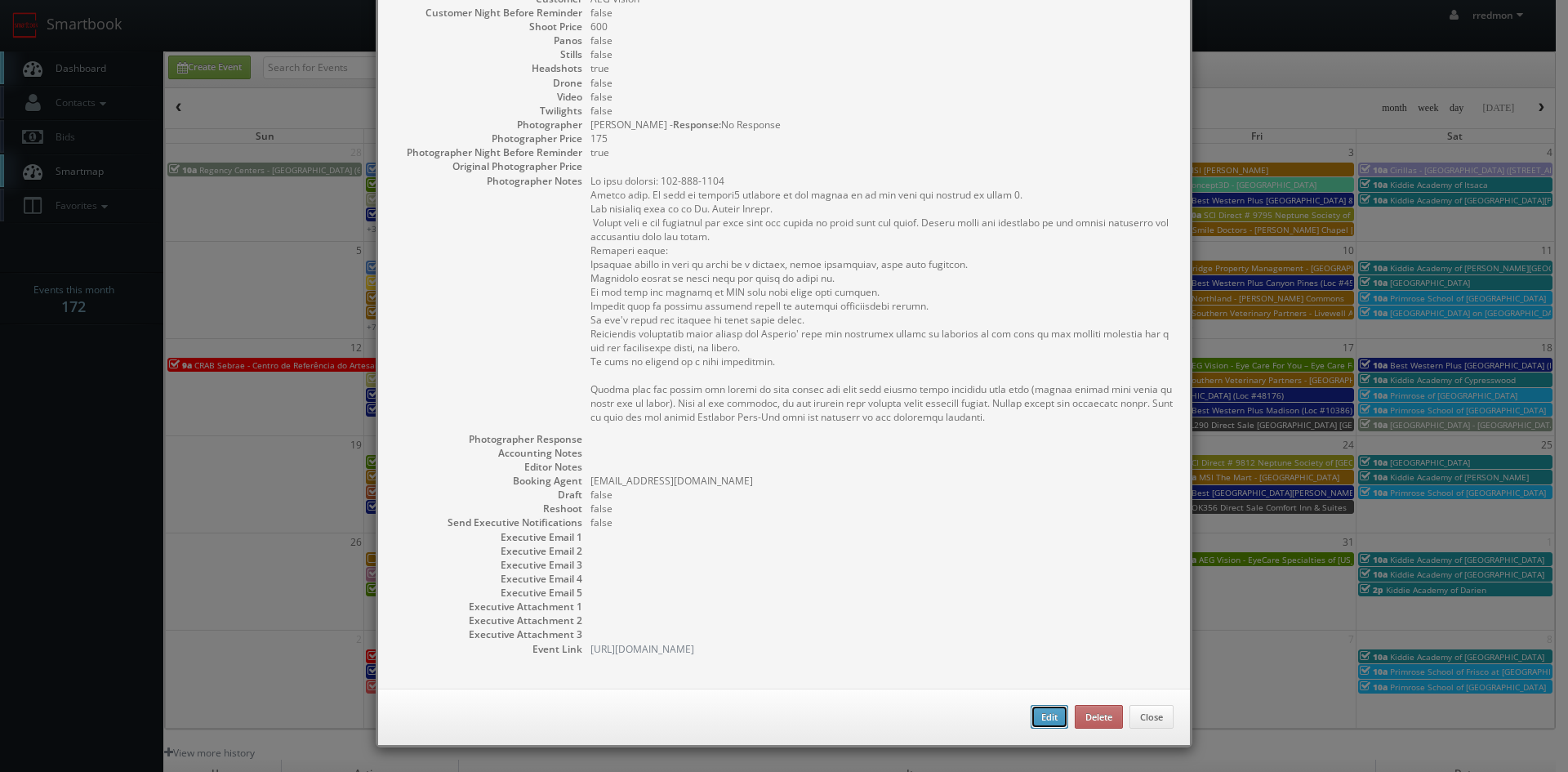
click at [1052, 712] on button "Edit" at bounding box center [1049, 717] width 37 height 25
type input "AEG Vision - EyeCare Specialties of [US_STATE] – [PERSON_NAME] Eye Clinic ([PER…"
type input "1705 S. Morrison"
type input "Hammond"
type input "70403"
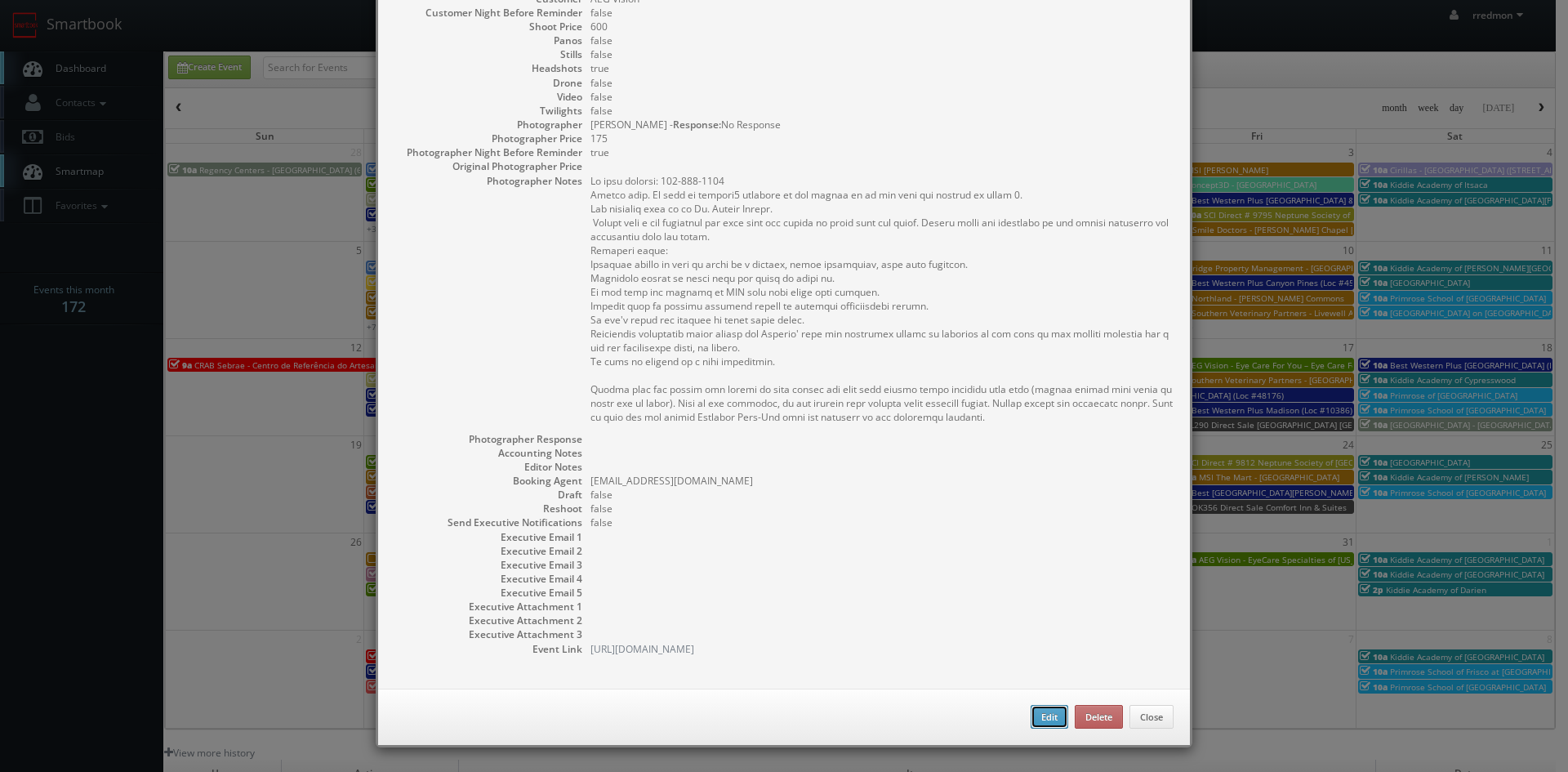
type input "600"
checkbox input "true"
type input "10/15/2025"
type input "[DATE]"
type input "5:00pm"
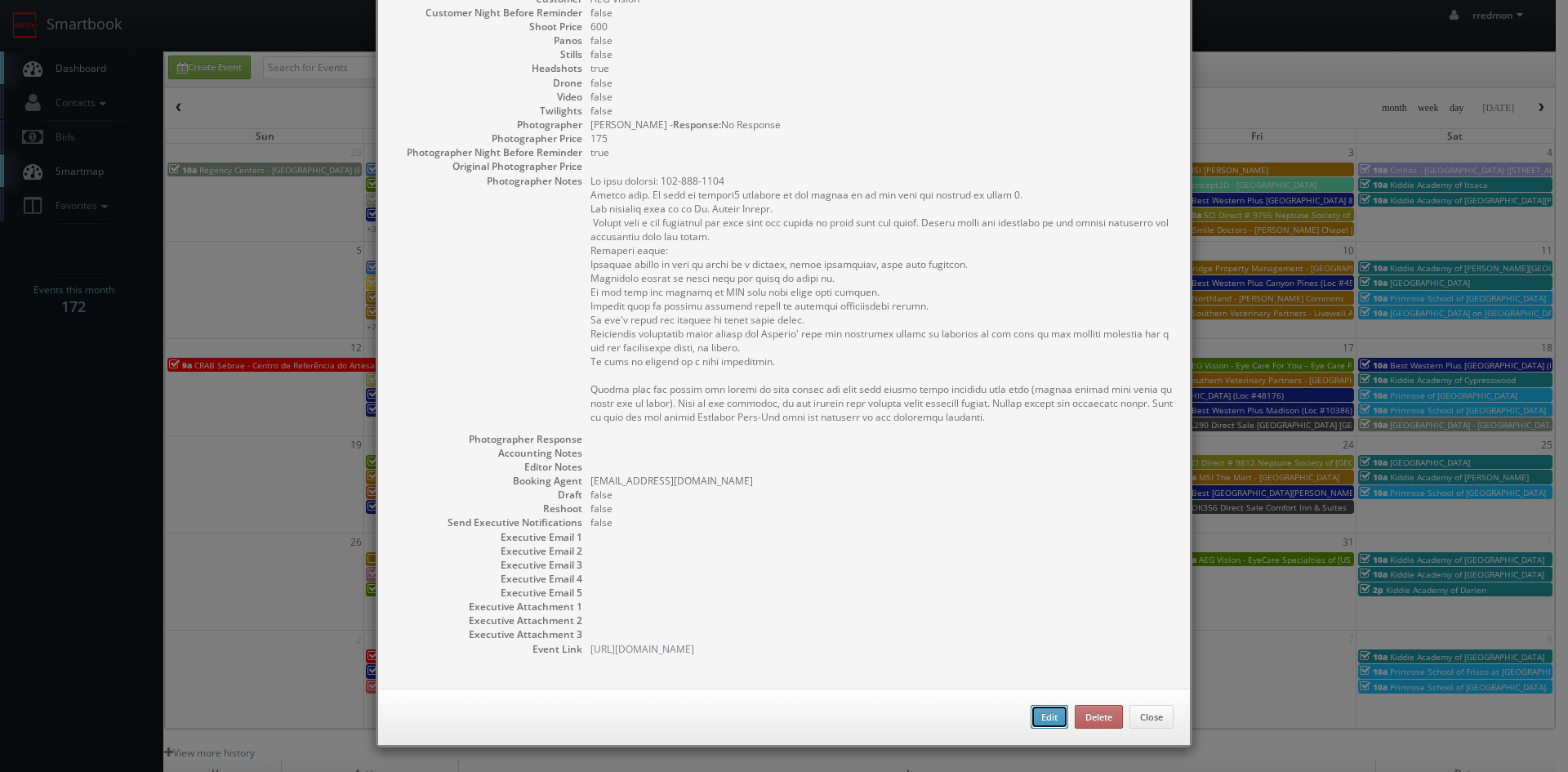
checkbox input "true"
type textarea "On site contact: 985-345-2020 Stills only. We need to deliver1 headshot to the …"
select select "[US_STATE]"
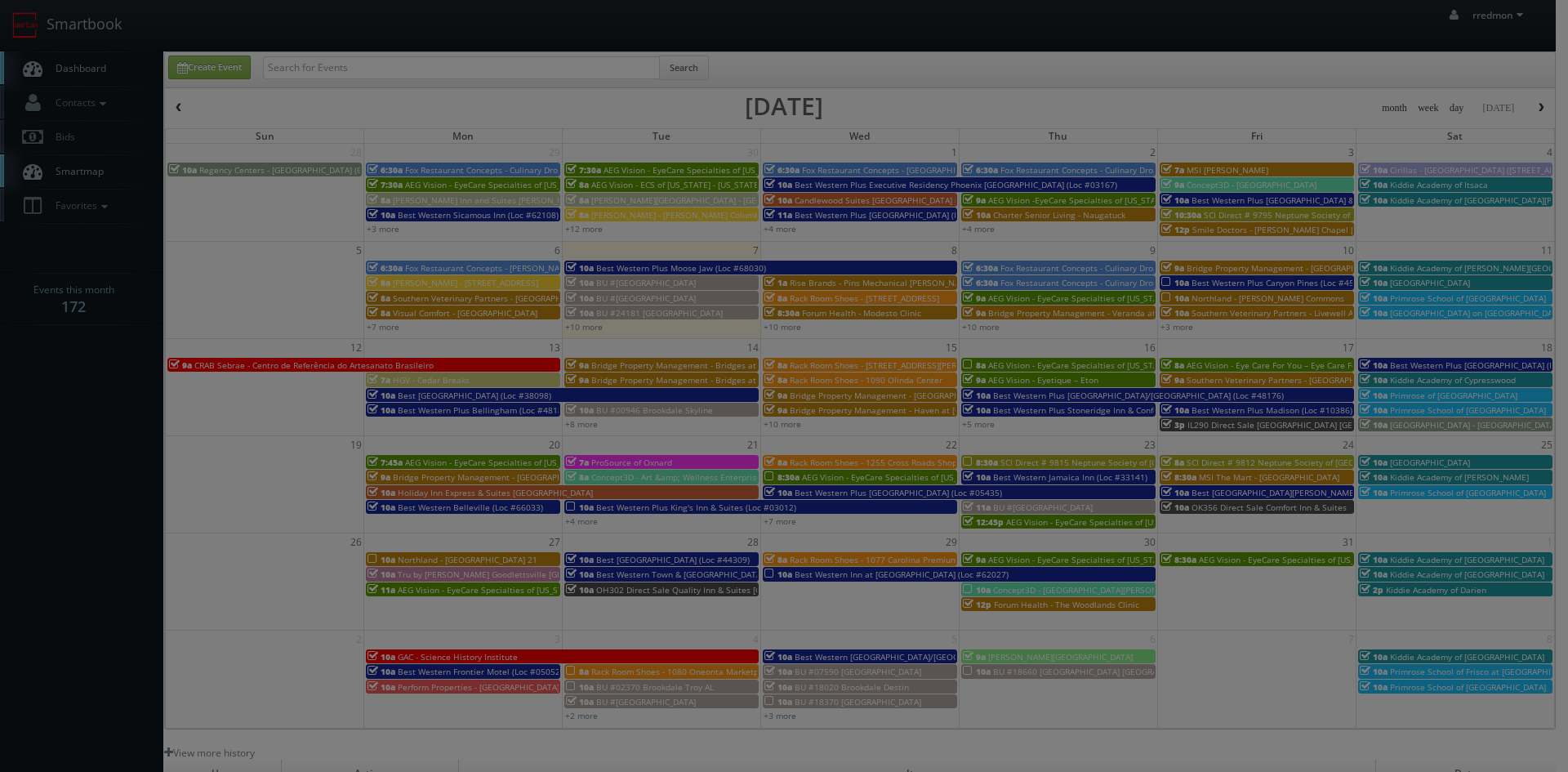
type input "600"
type input "175"
select select "[EMAIL_ADDRESS][DOMAIN_NAME]"
select select "cmpopulis@gmail.com"
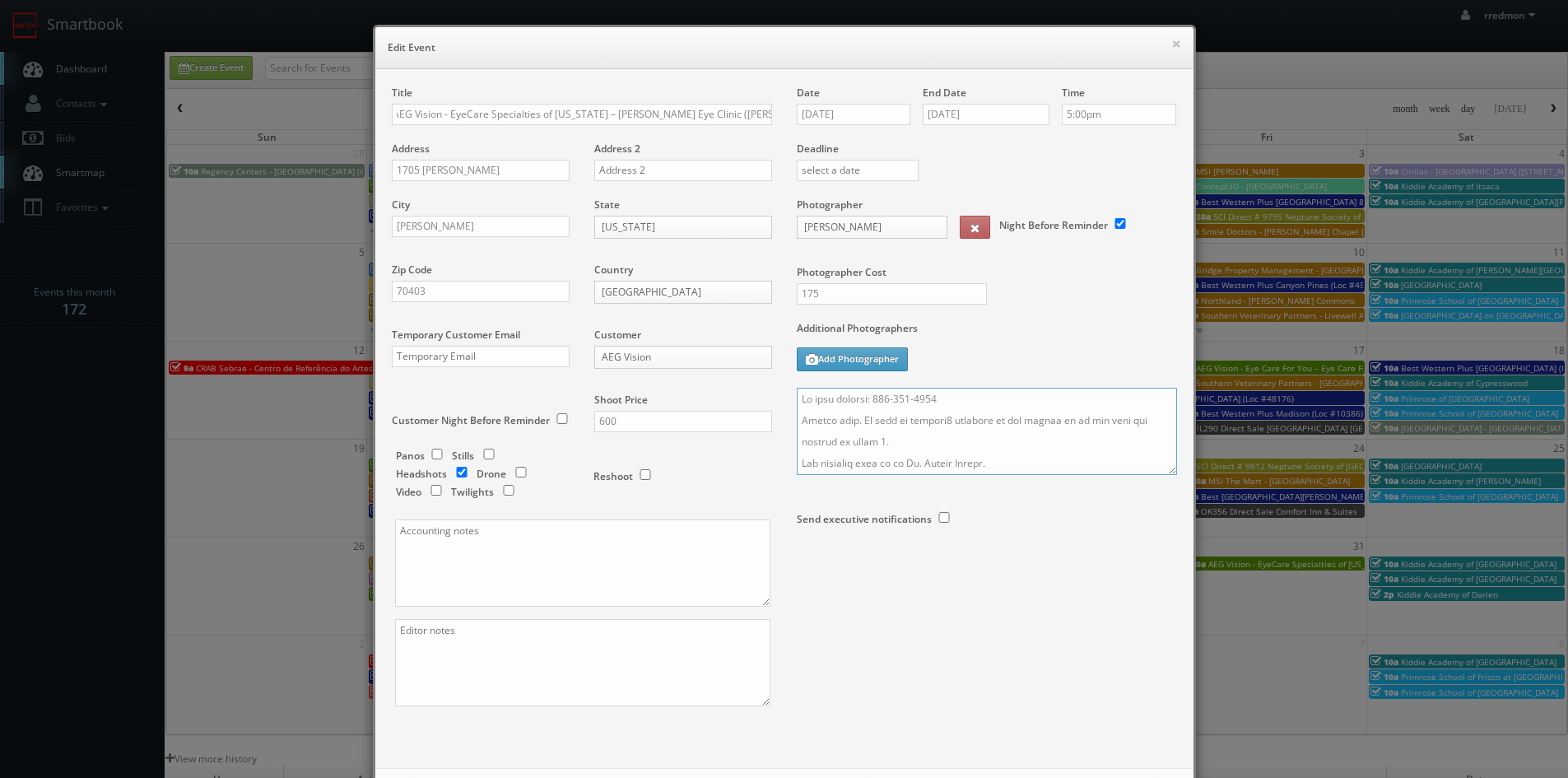
scroll to position [0, 0]
click at [797, 395] on textarea at bounding box center [986, 431] width 380 height 87
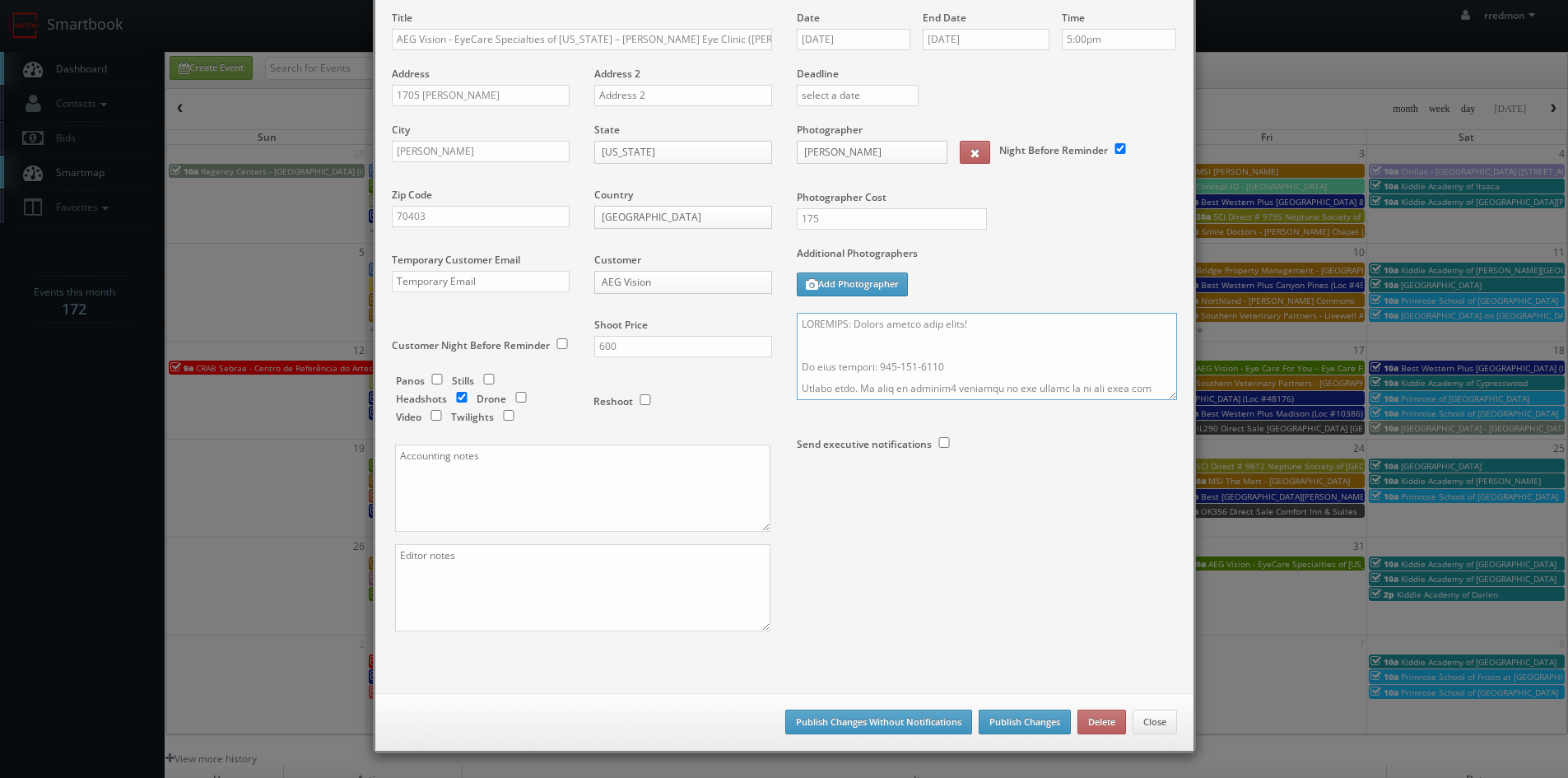
type textarea "REMINDER: Please accept this shoot! On site contact: 985-345-2020 Stills only. …"
click at [1047, 727] on button "Publish Changes" at bounding box center [1024, 721] width 92 height 25
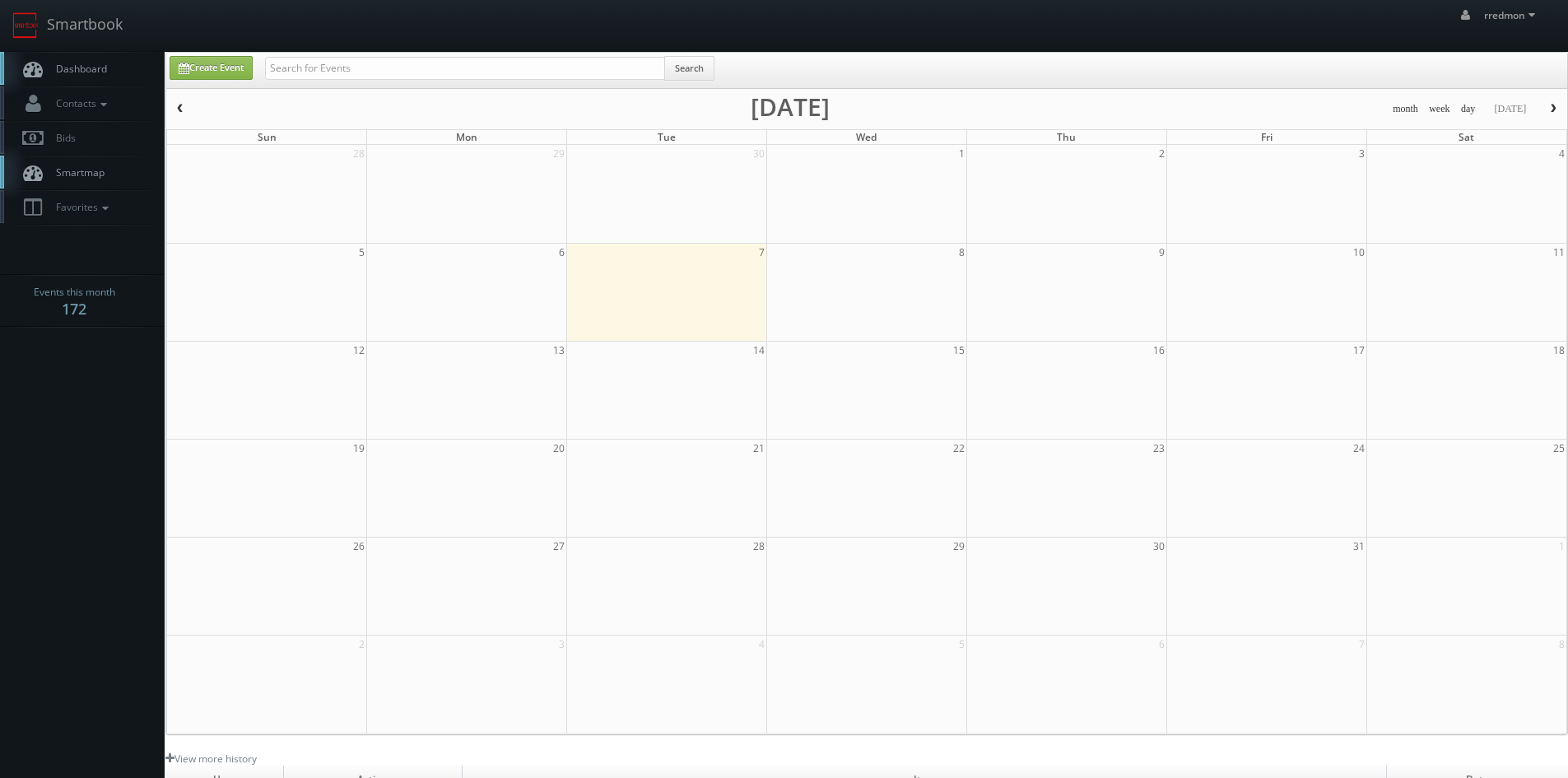
click at [74, 74] on span "Dashboard" at bounding box center [77, 69] width 59 height 14
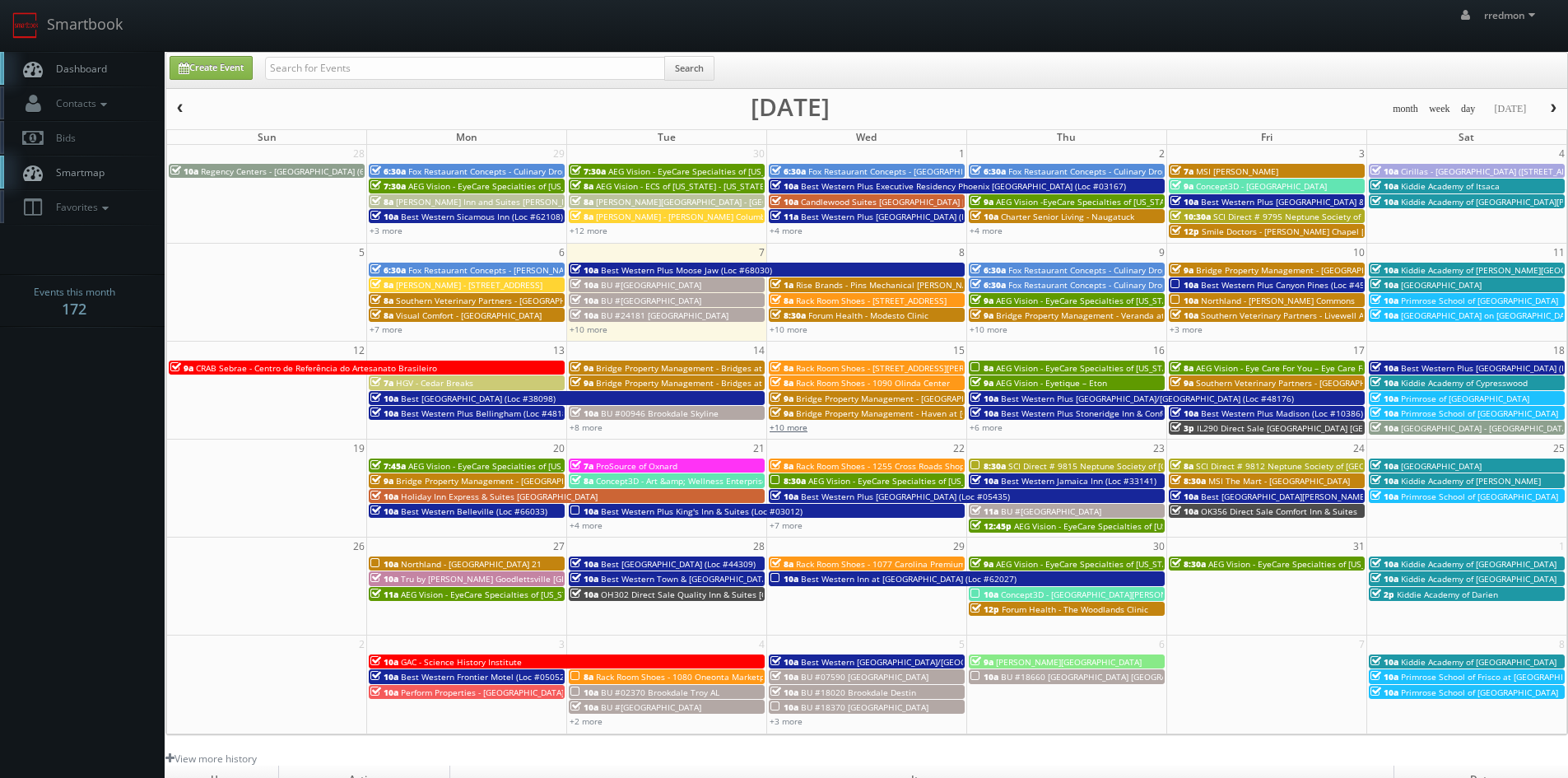
click at [795, 431] on link "+10 more" at bounding box center [788, 426] width 38 height 11
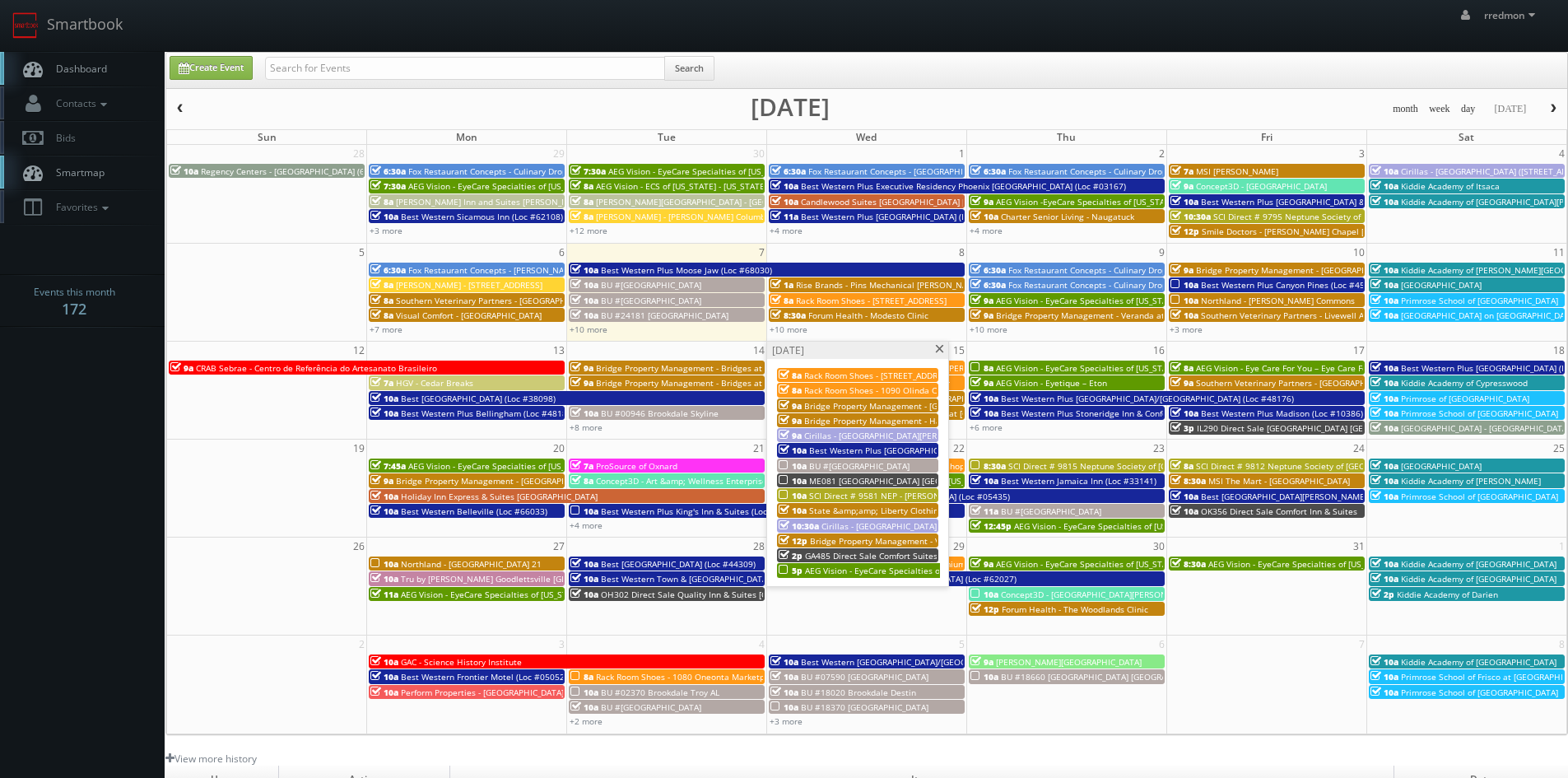
click at [941, 351] on span at bounding box center [939, 349] width 10 height 9
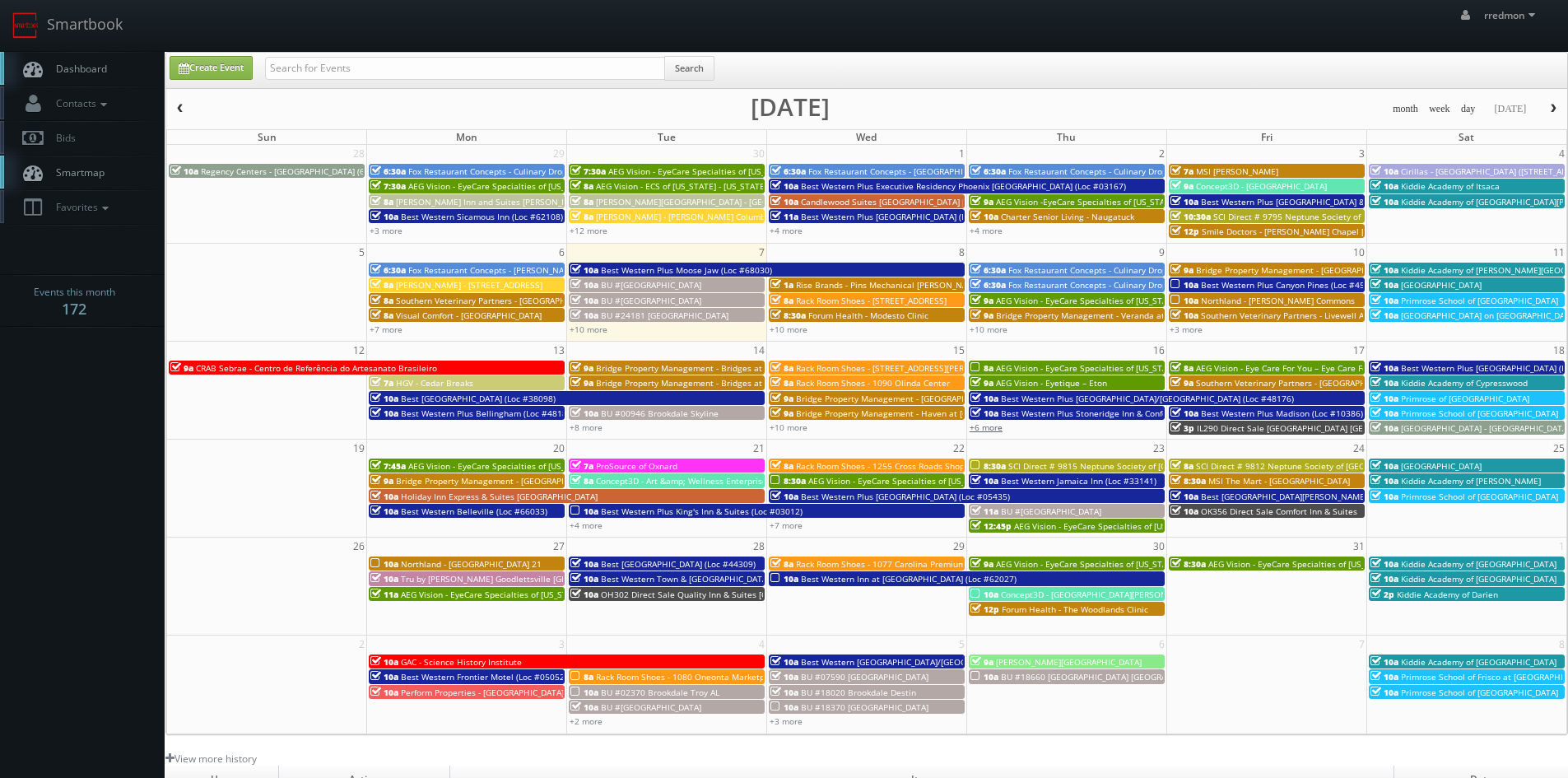
click at [991, 427] on link "+6 more" at bounding box center [986, 426] width 33 height 11
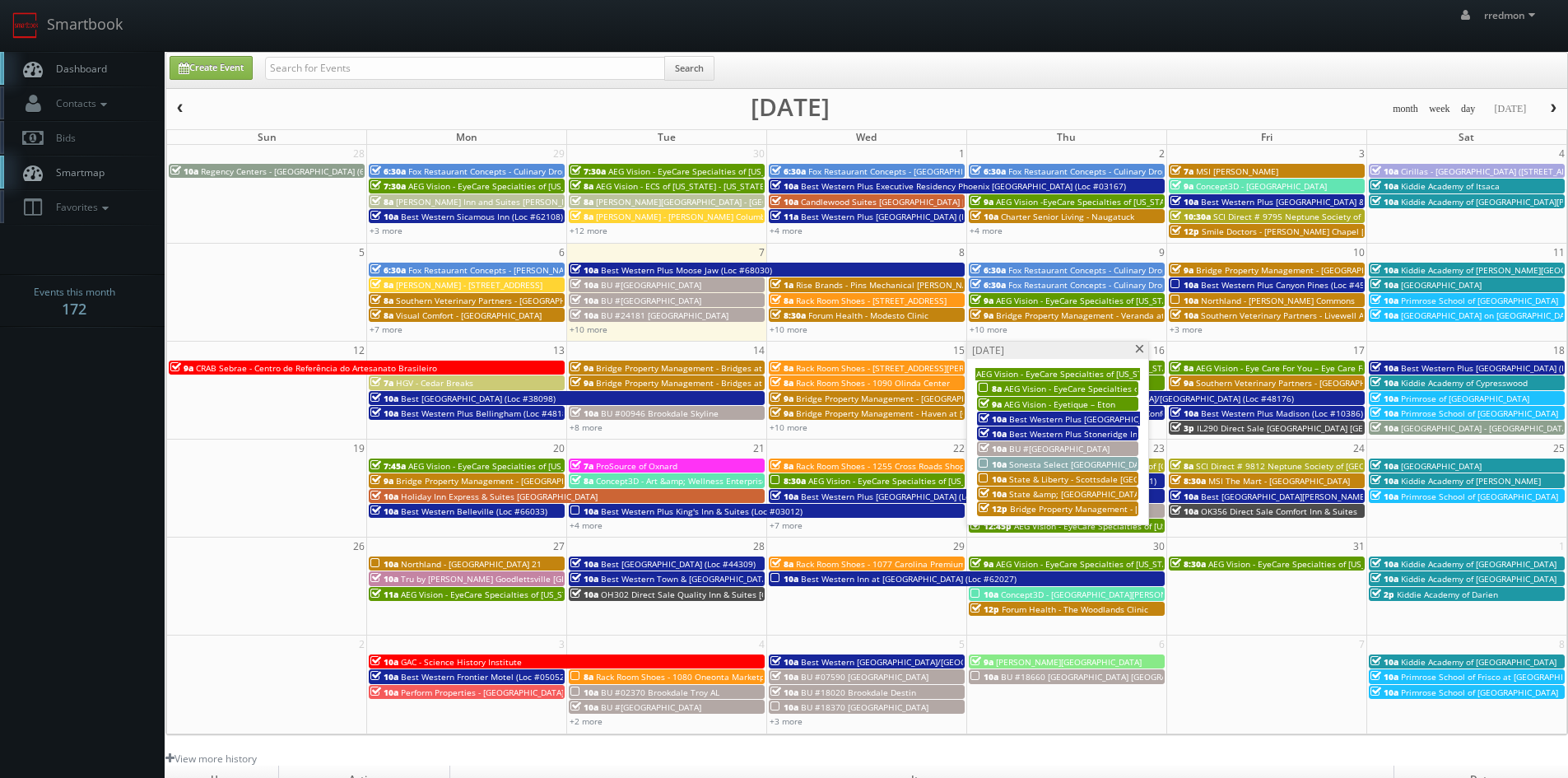
click at [1021, 388] on span "AEG Vision - EyeCare Specialties of [US_STATE] – Elite Vision Care ([GEOGRAPHIC…" at bounding box center [1177, 388] width 346 height 11
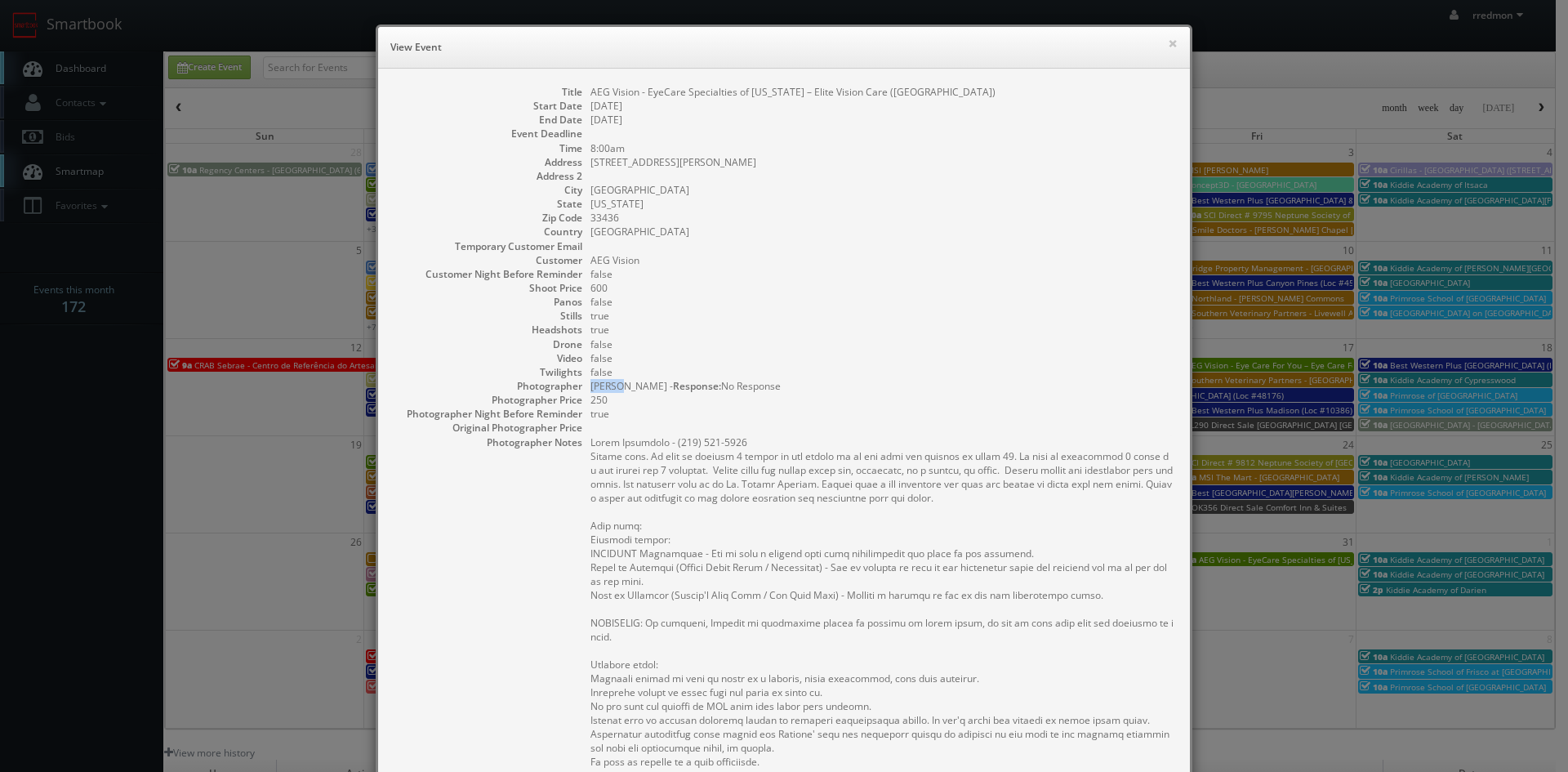
drag, startPoint x: 585, startPoint y: 386, endPoint x: 614, endPoint y: 393, distance: 29.8
click at [614, 393] on dd "Mireya Acierto - Response: No Response" at bounding box center [881, 386] width 583 height 14
copy dd "Mireya"
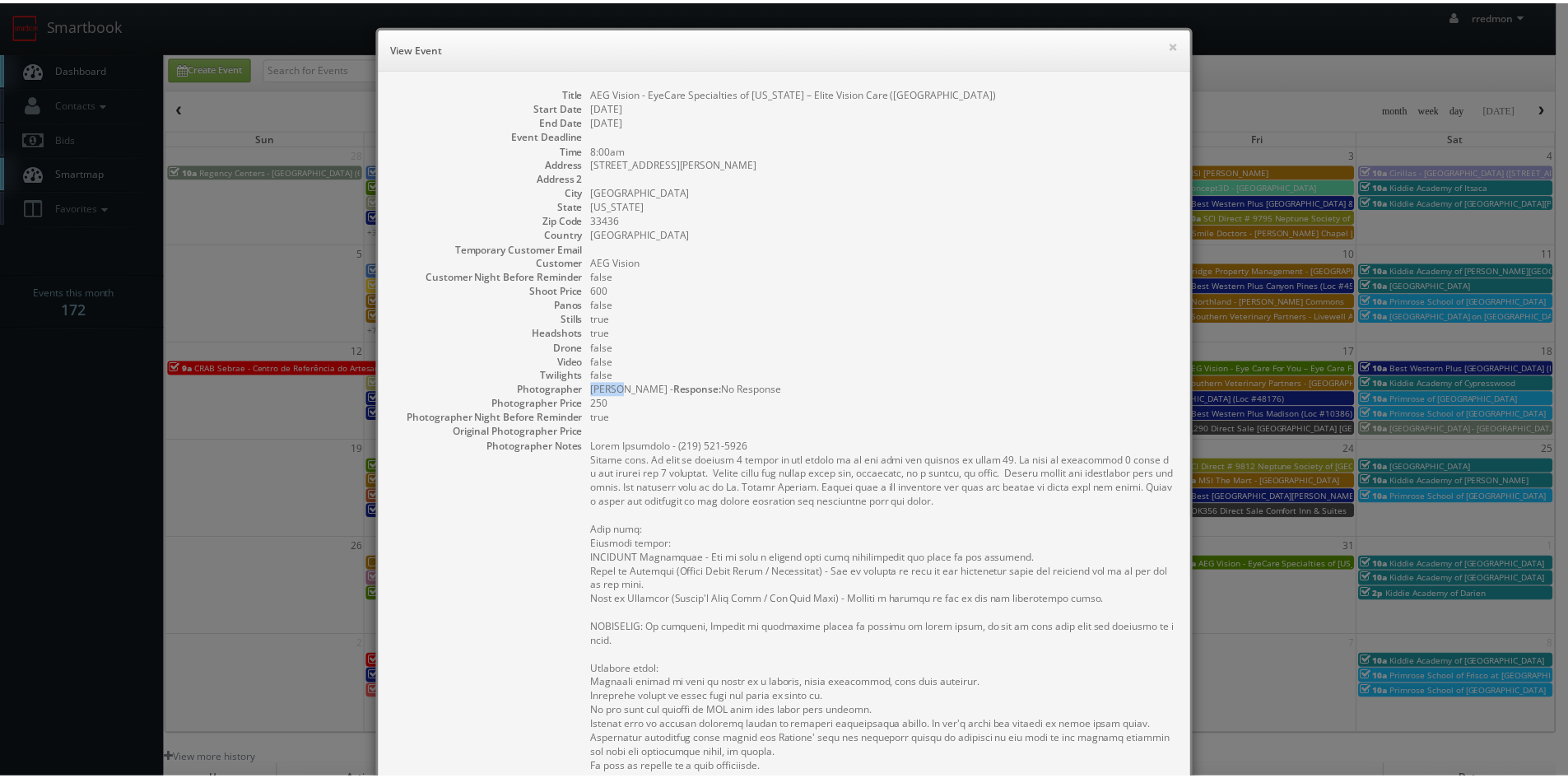
scroll to position [403, 0]
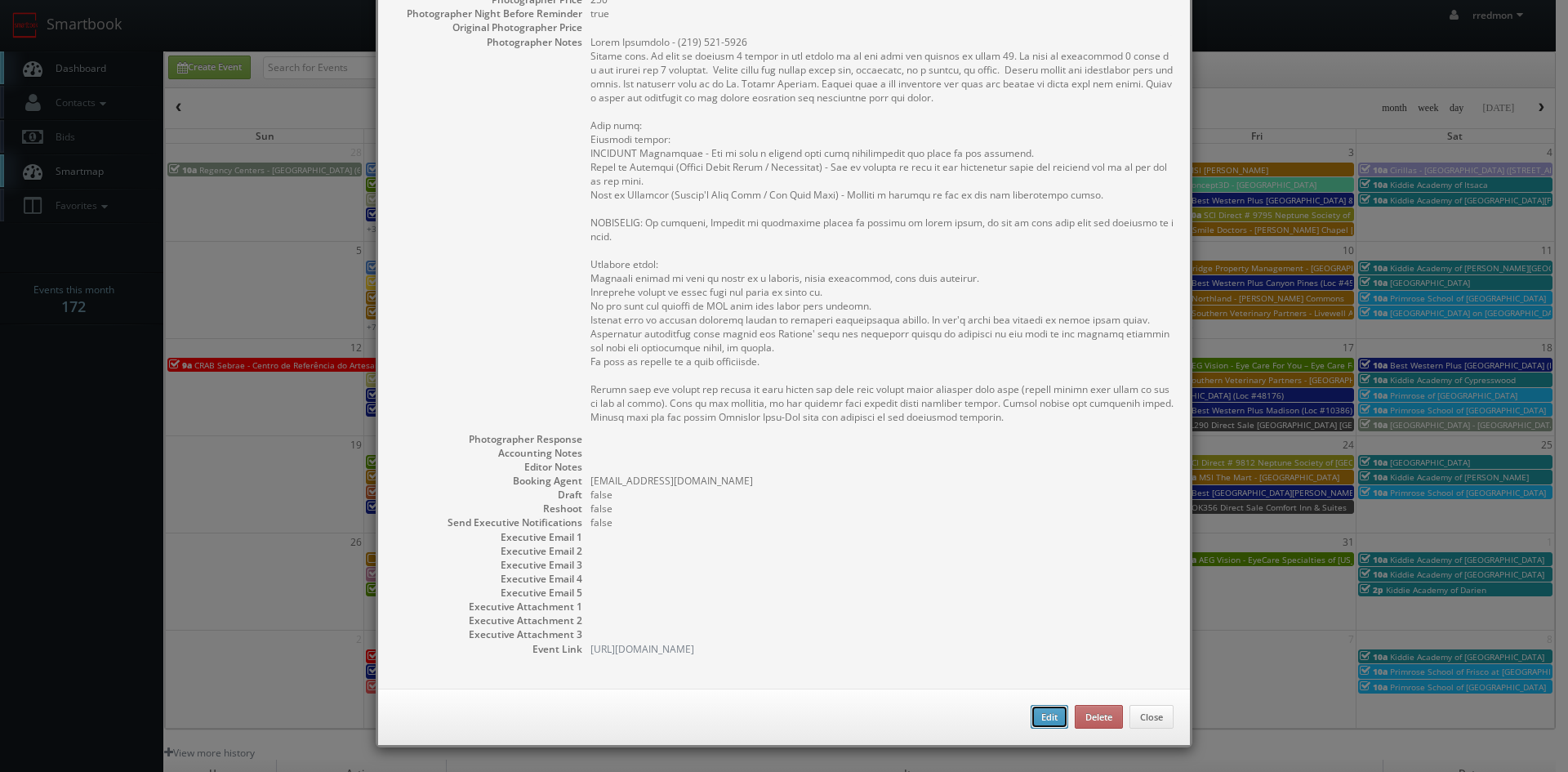
click at [1037, 718] on button "Edit" at bounding box center [1049, 717] width 37 height 25
type input "AEG Vision - EyeCare Specialties of [US_STATE] – Elite Vision Care ([GEOGRAPHIC…"
type input "3615 W. Woolbright Road"
type input "Boynton Beach"
type input "33436"
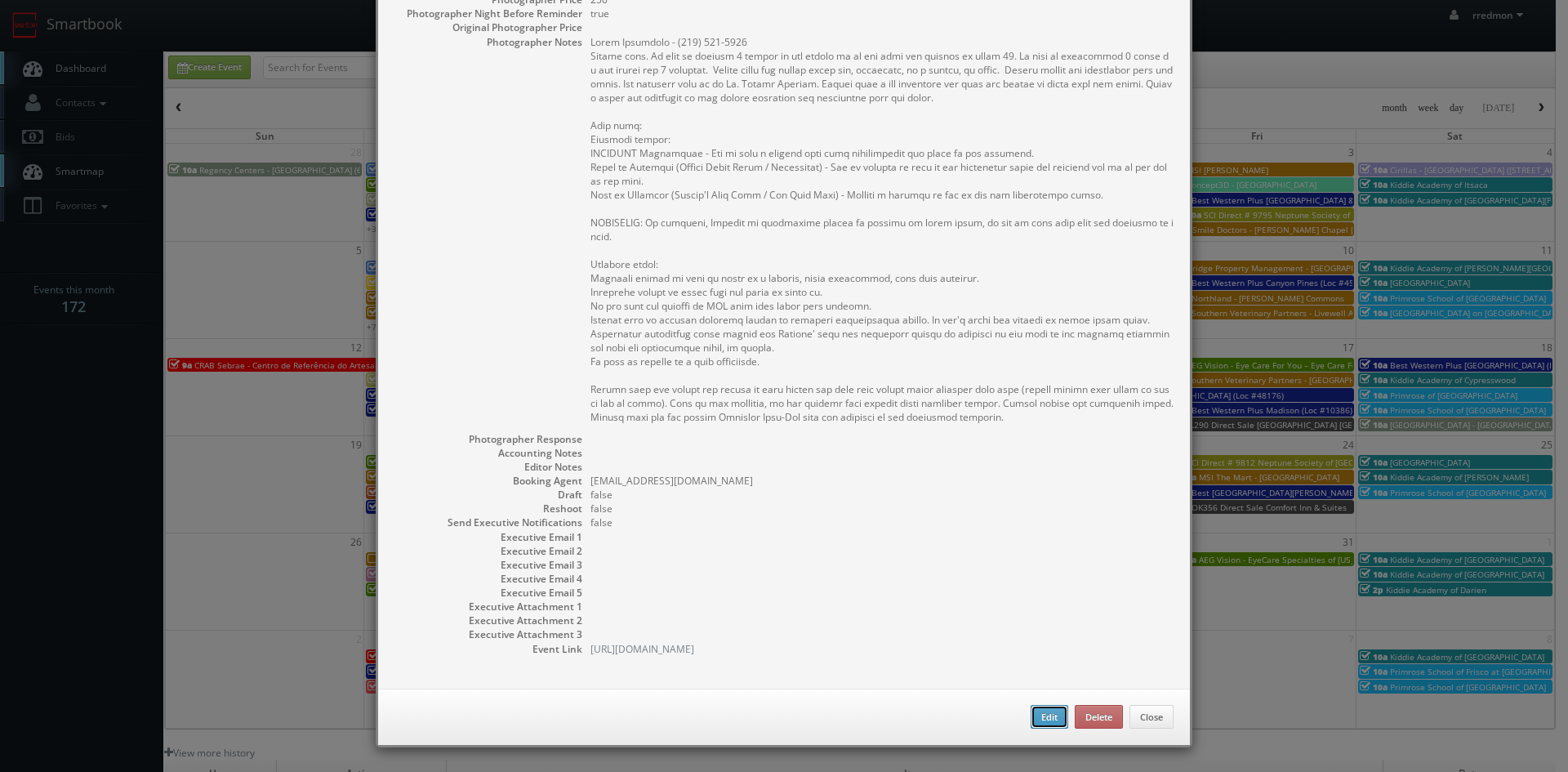
type input "600"
checkbox input "true"
type input "[DATE]"
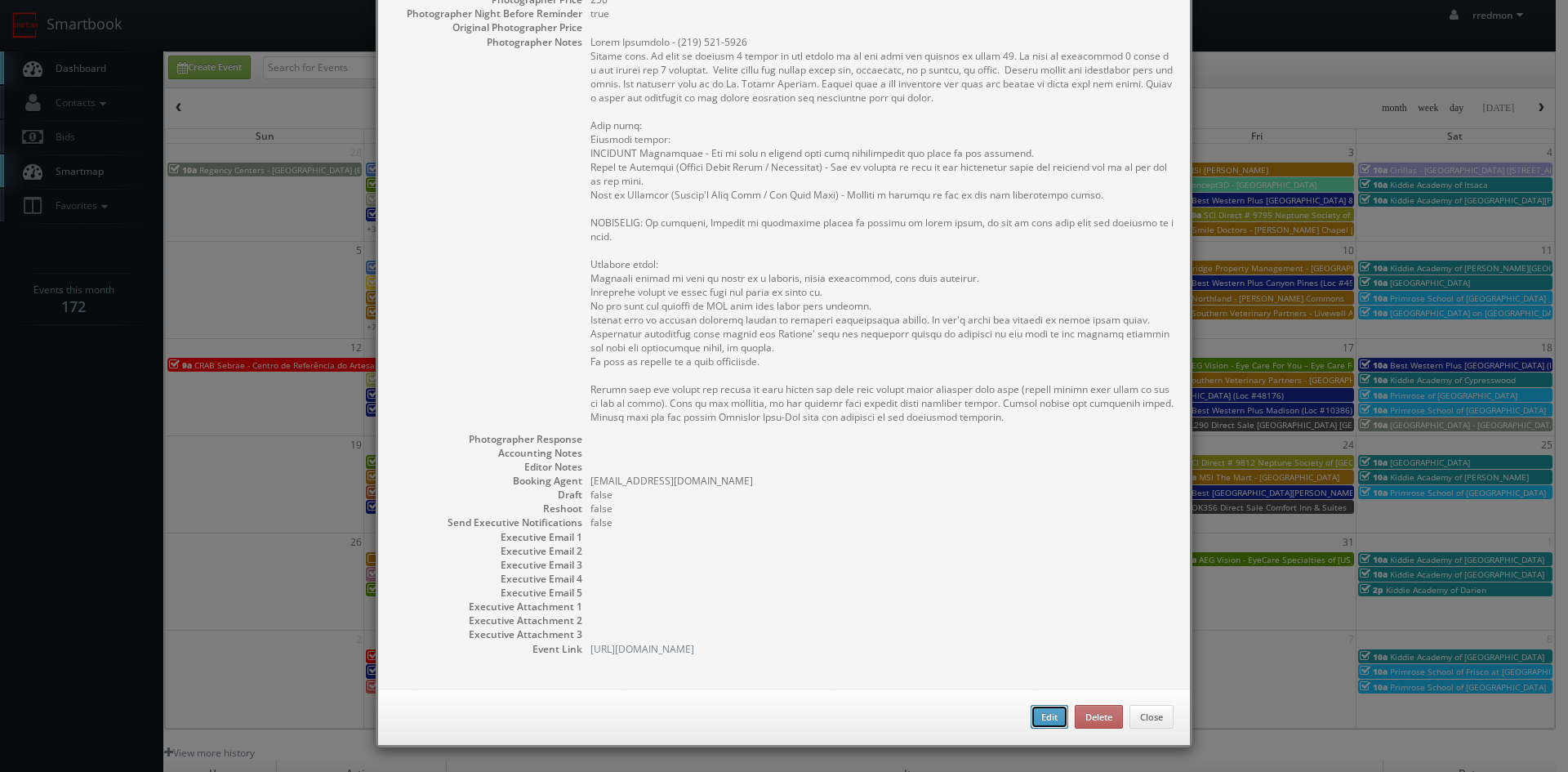
type input "8:00am"
checkbox input "true"
type textarea "Vlada Fedorenco - (561) 734-1887 Stills only. We need to deliver 5 stills to th…"
select select "[US_STATE]"
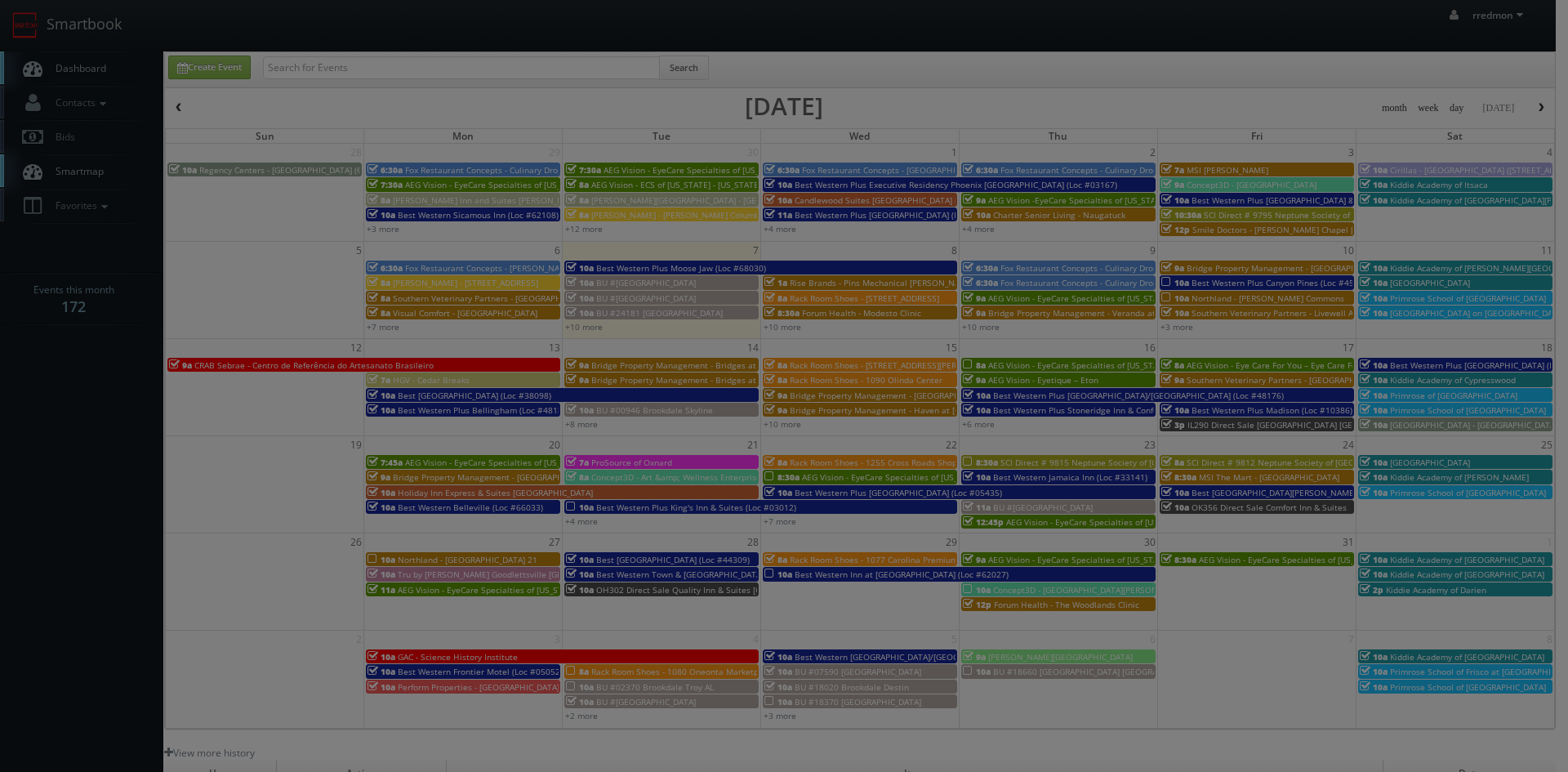
type input "600"
type input "250"
select select "fake4299@mg.cs3calendar.com"
select select "mireyacierto@hotmail.com"
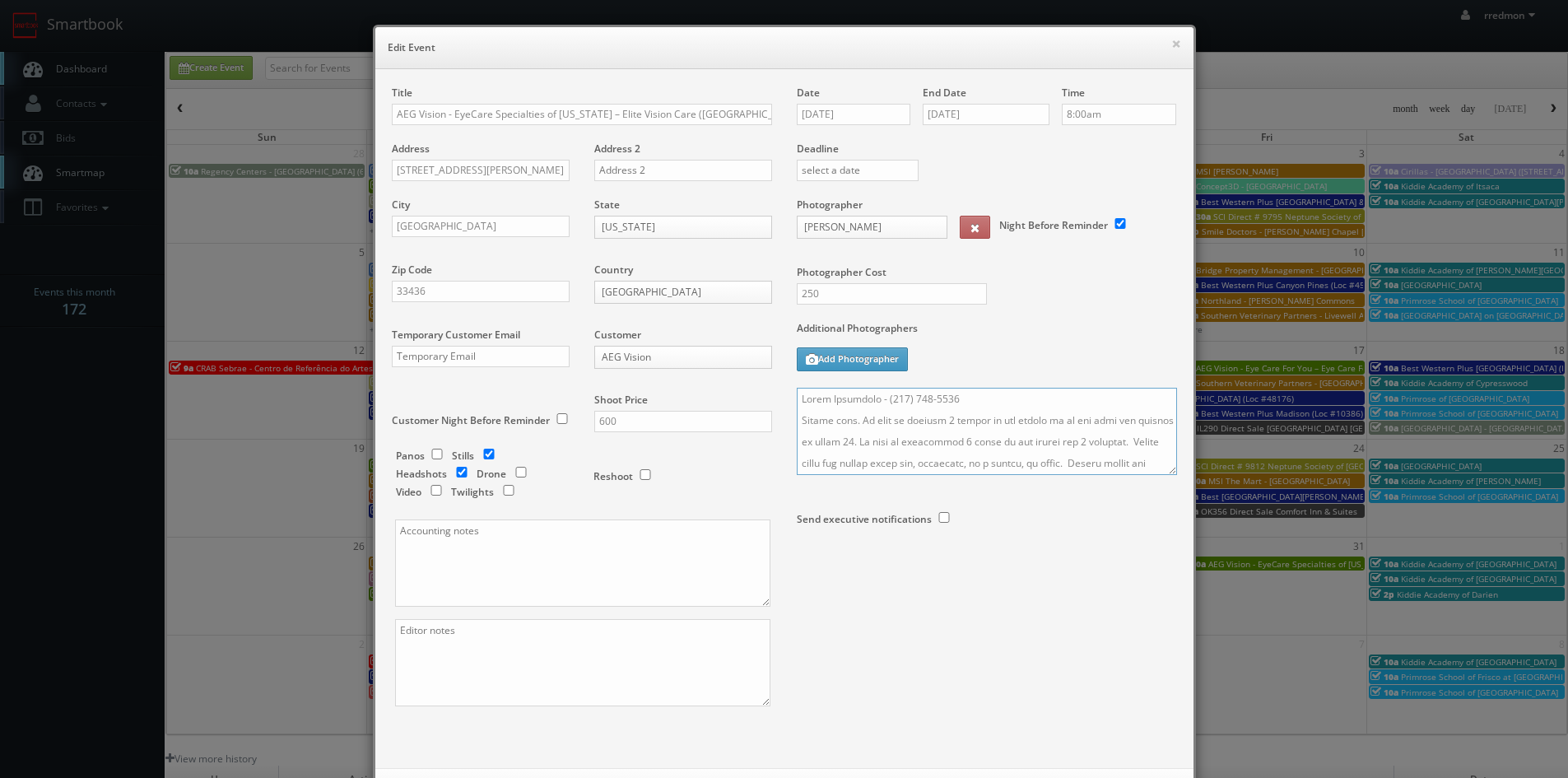
click at [797, 400] on textarea at bounding box center [986, 431] width 380 height 87
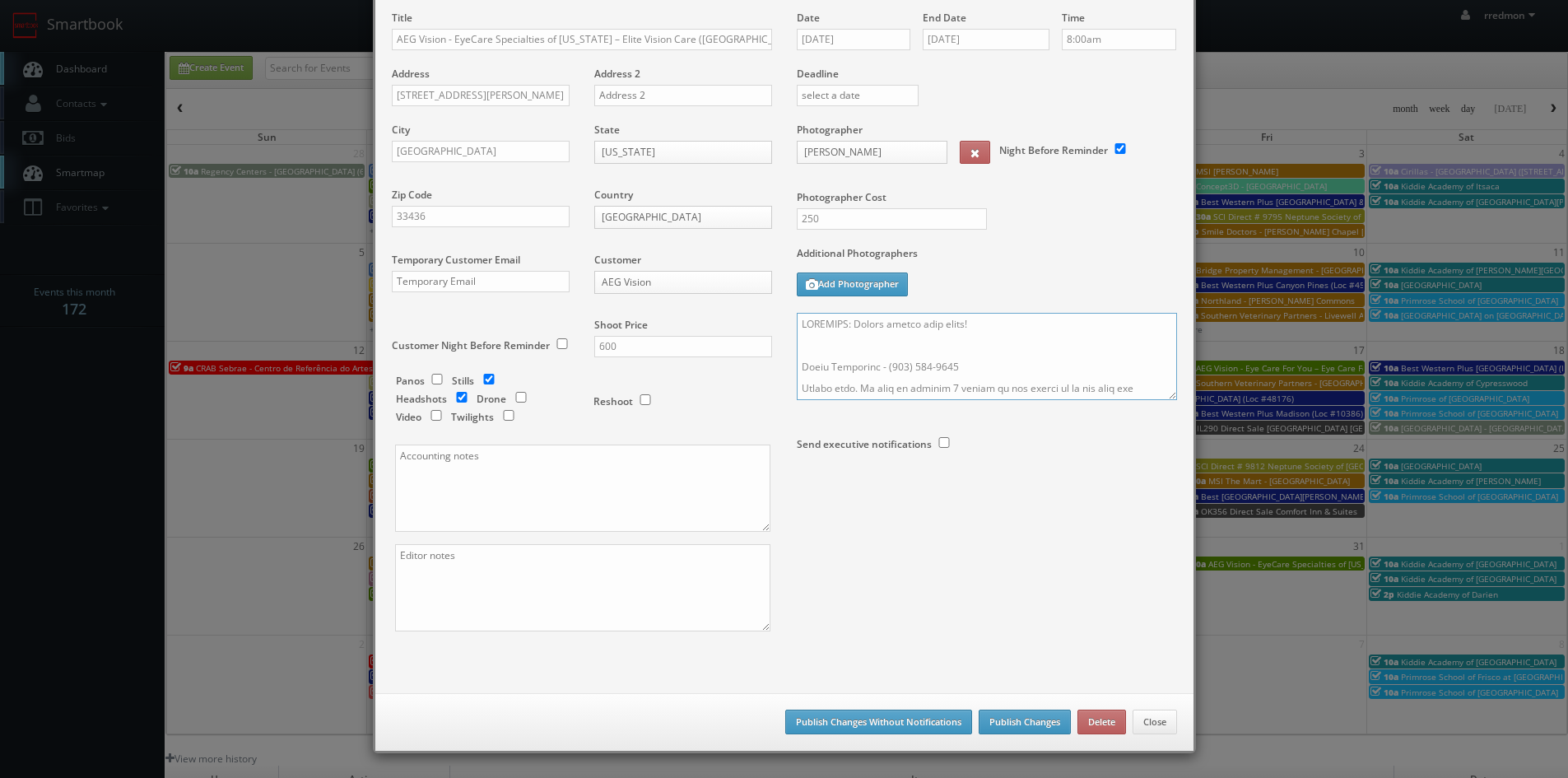
type textarea "REMINDER: Please accept this shoot! Vlada Fedorenco - (561) 734-1887 Stills onl…"
click at [1034, 721] on button "Publish Changes" at bounding box center [1024, 721] width 92 height 25
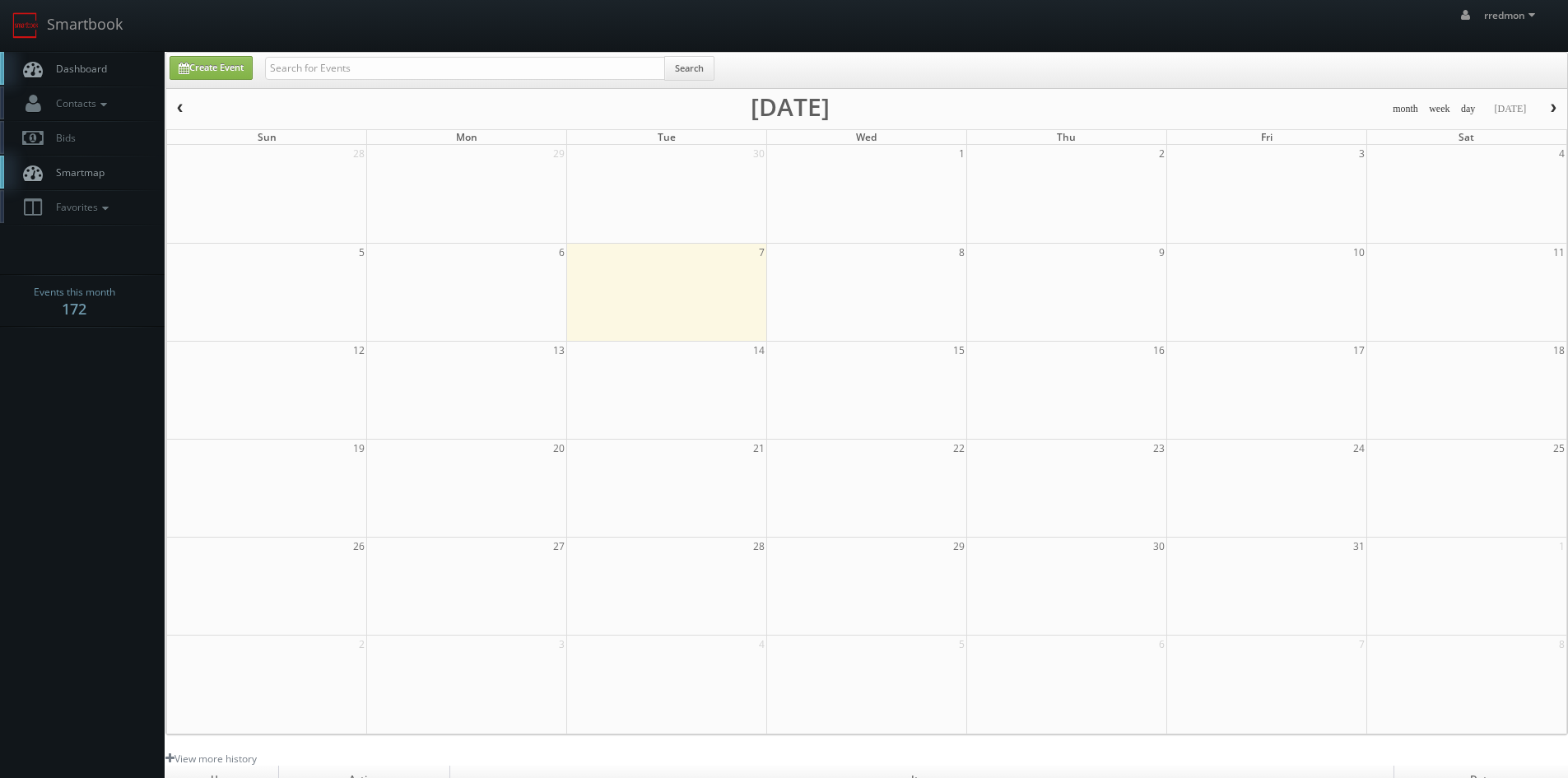
click at [87, 72] on span "Dashboard" at bounding box center [77, 69] width 59 height 14
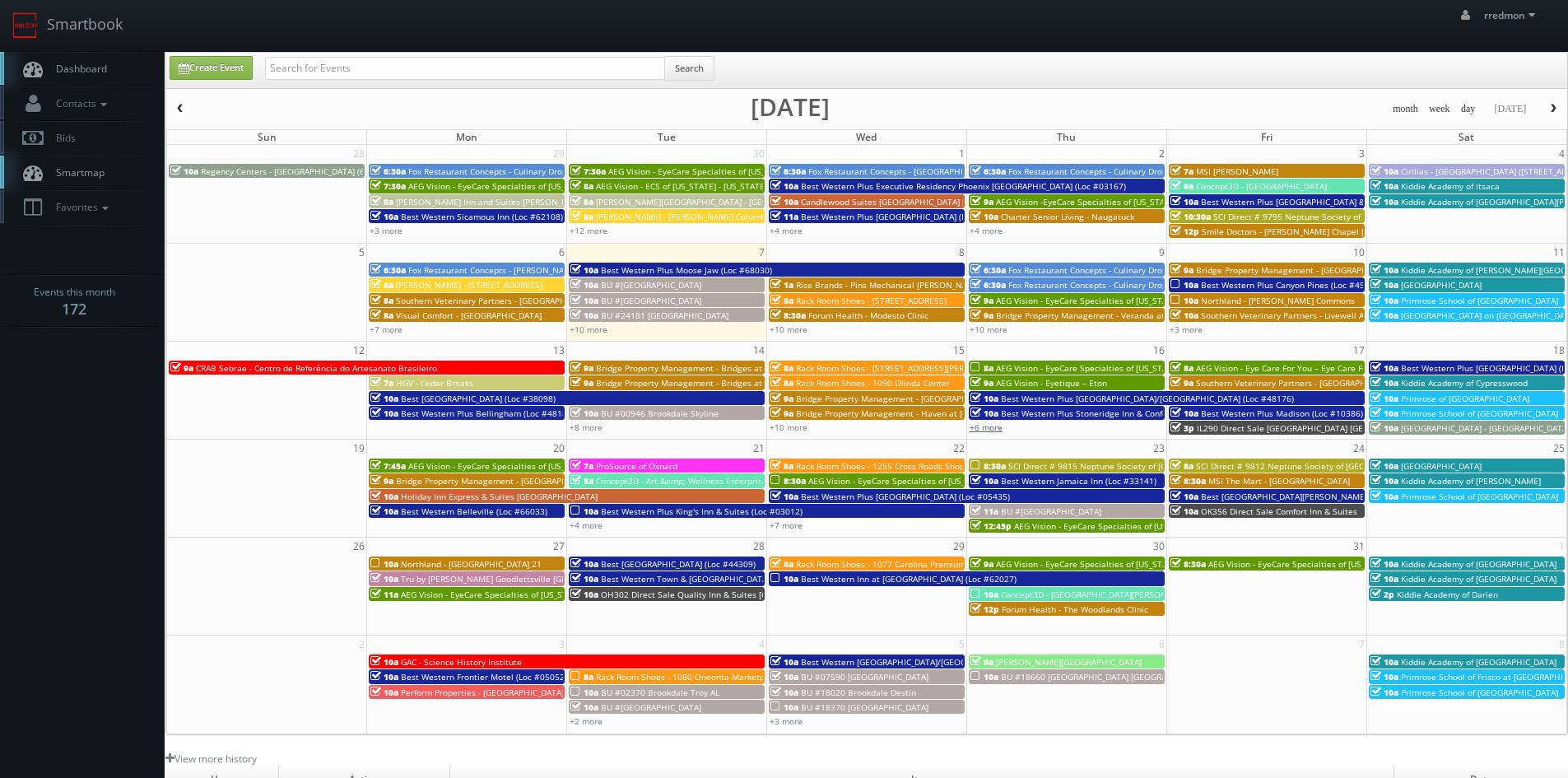
click at [999, 426] on link "+6 more" at bounding box center [986, 426] width 33 height 11
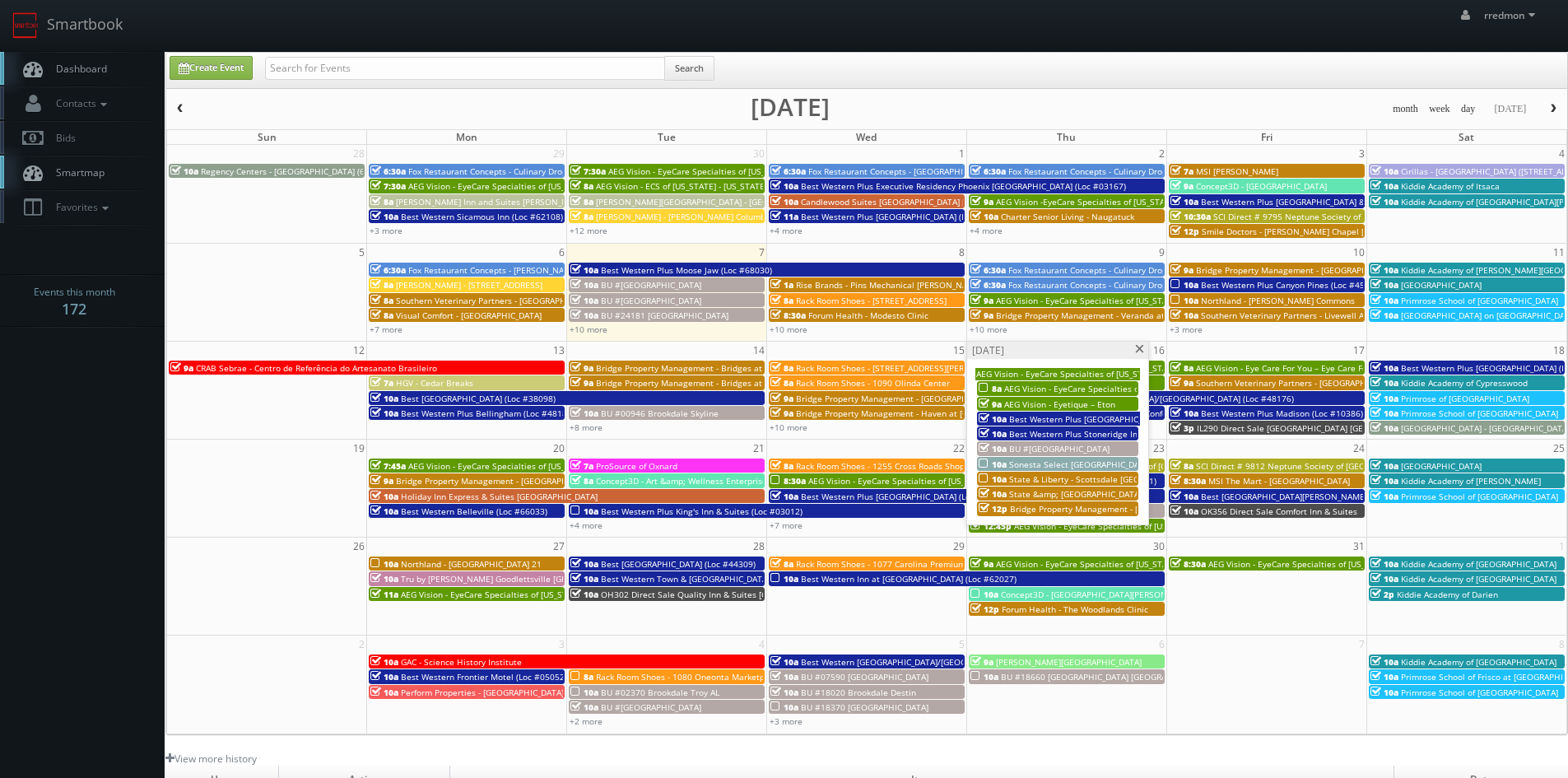
click at [1036, 460] on span "Sonesta Select [GEOGRAPHIC_DATA]" at bounding box center [1081, 464] width 142 height 11
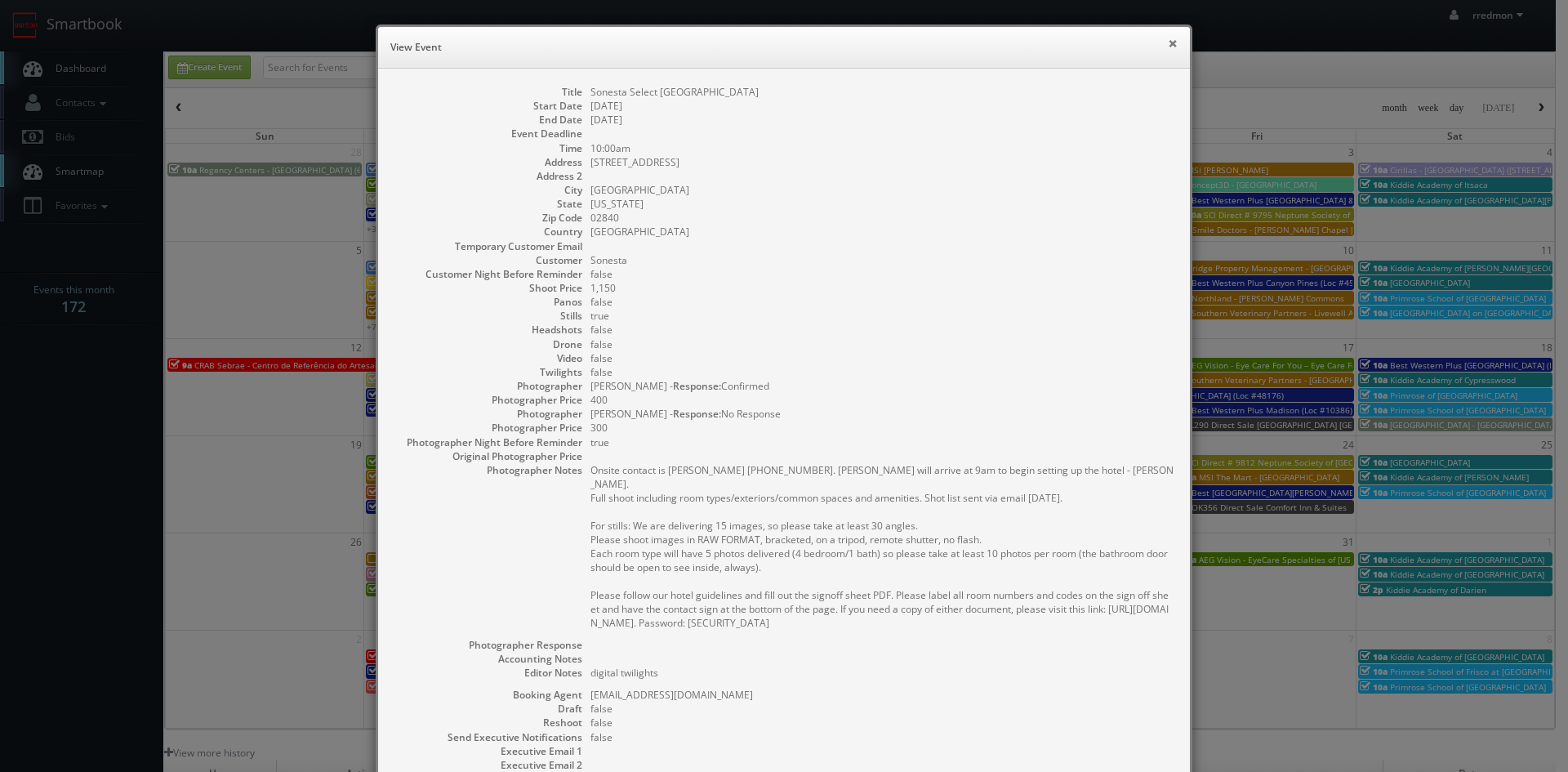
click at [1168, 45] on button "×" at bounding box center [1172, 43] width 10 height 11
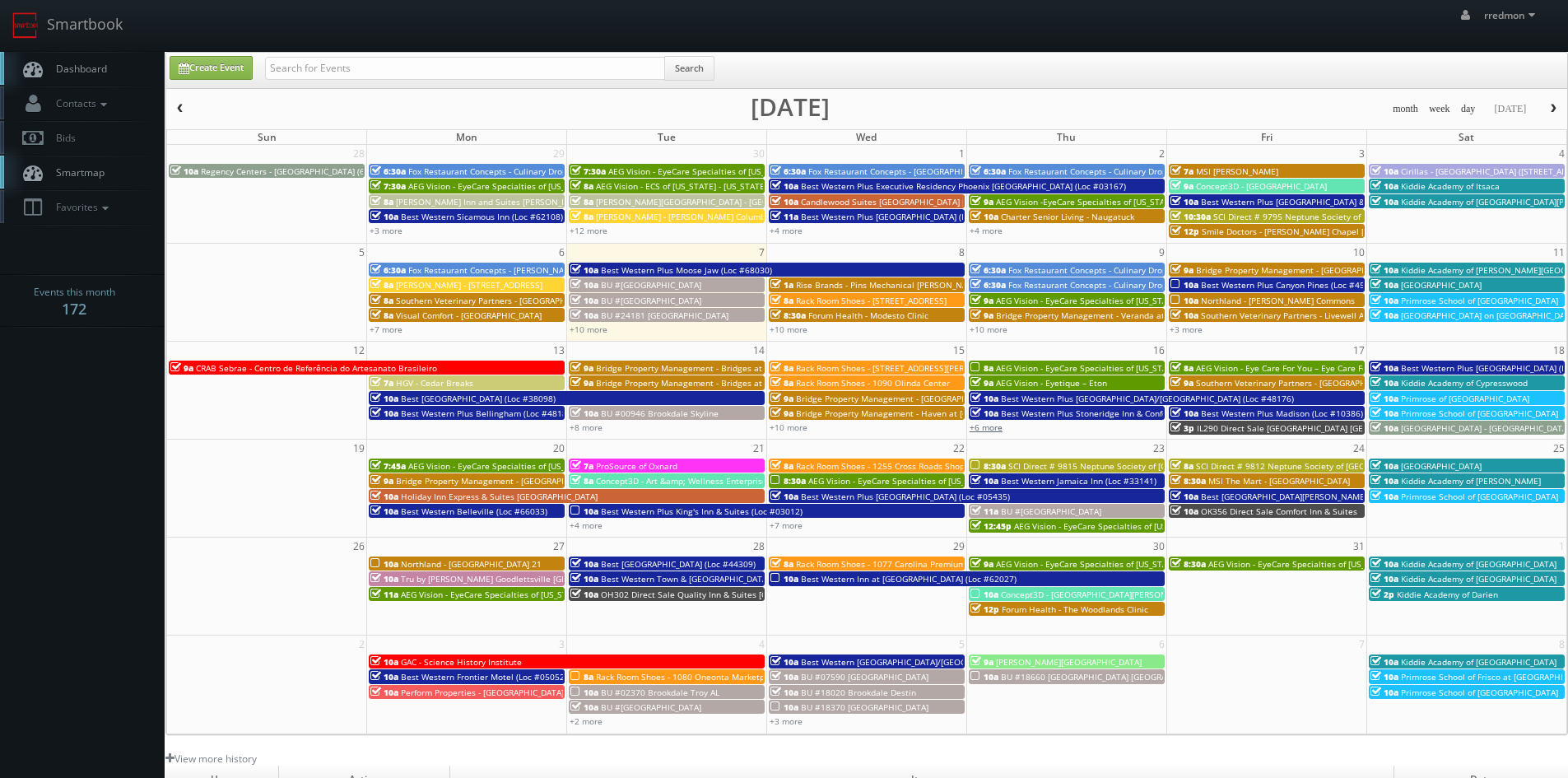
click at [991, 429] on link "+6 more" at bounding box center [986, 426] width 33 height 11
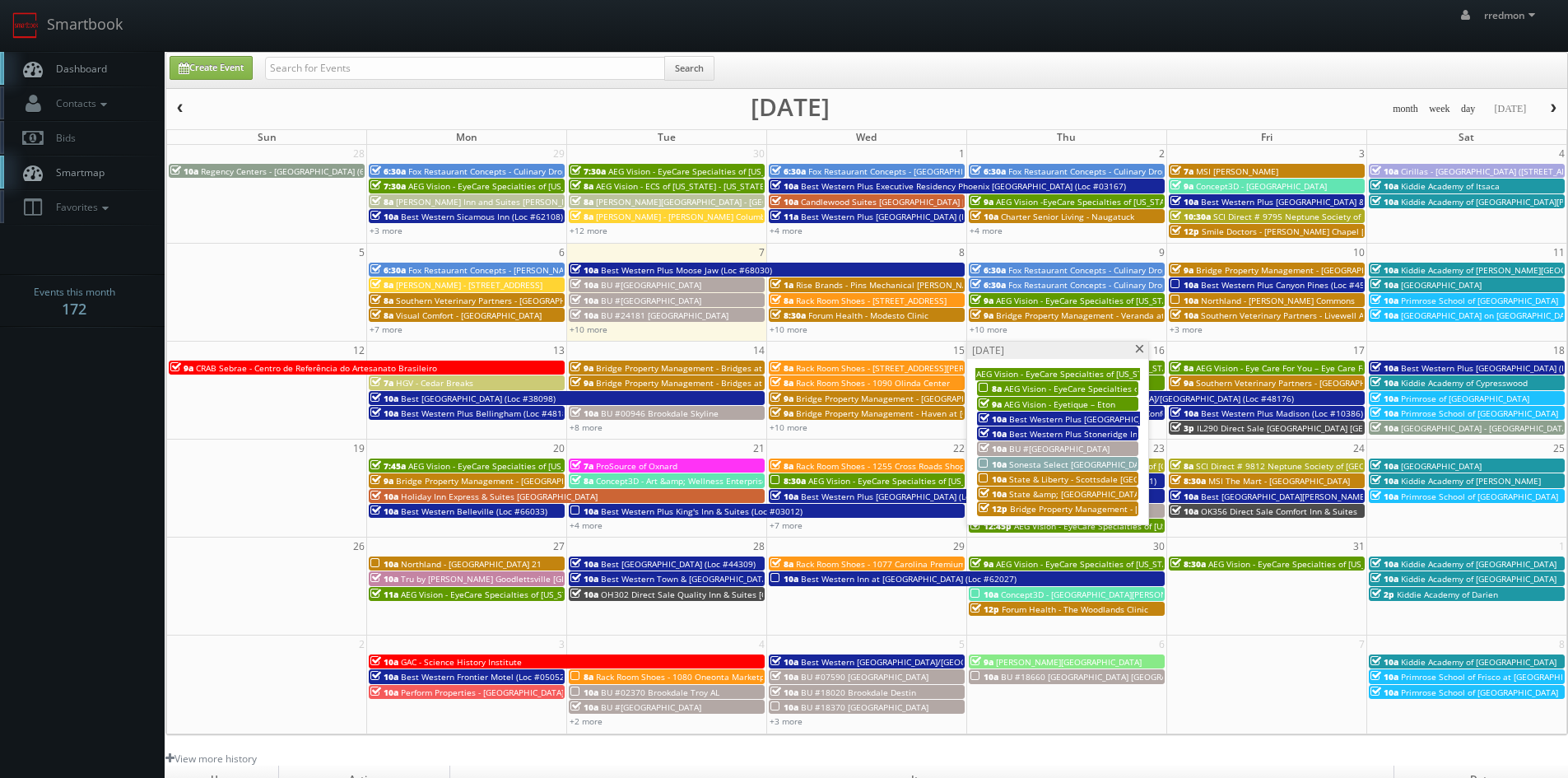
click at [1051, 477] on span "State & Liberty - Scottsdale [GEOGRAPHIC_DATA]" at bounding box center [1106, 479] width 192 height 11
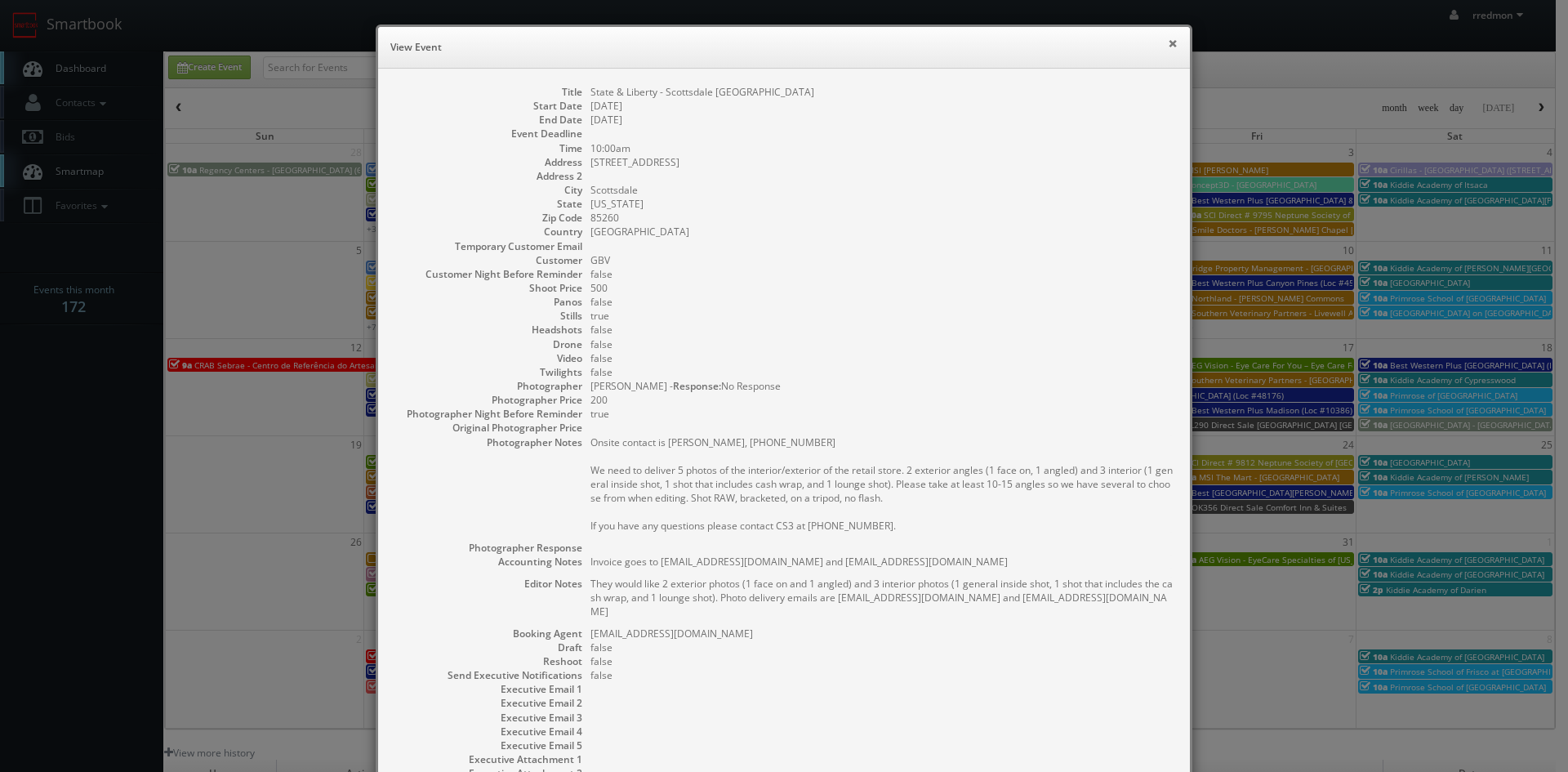
click at [1167, 41] on button "×" at bounding box center [1172, 43] width 10 height 11
